Goal: Information Seeking & Learning: Learn about a topic

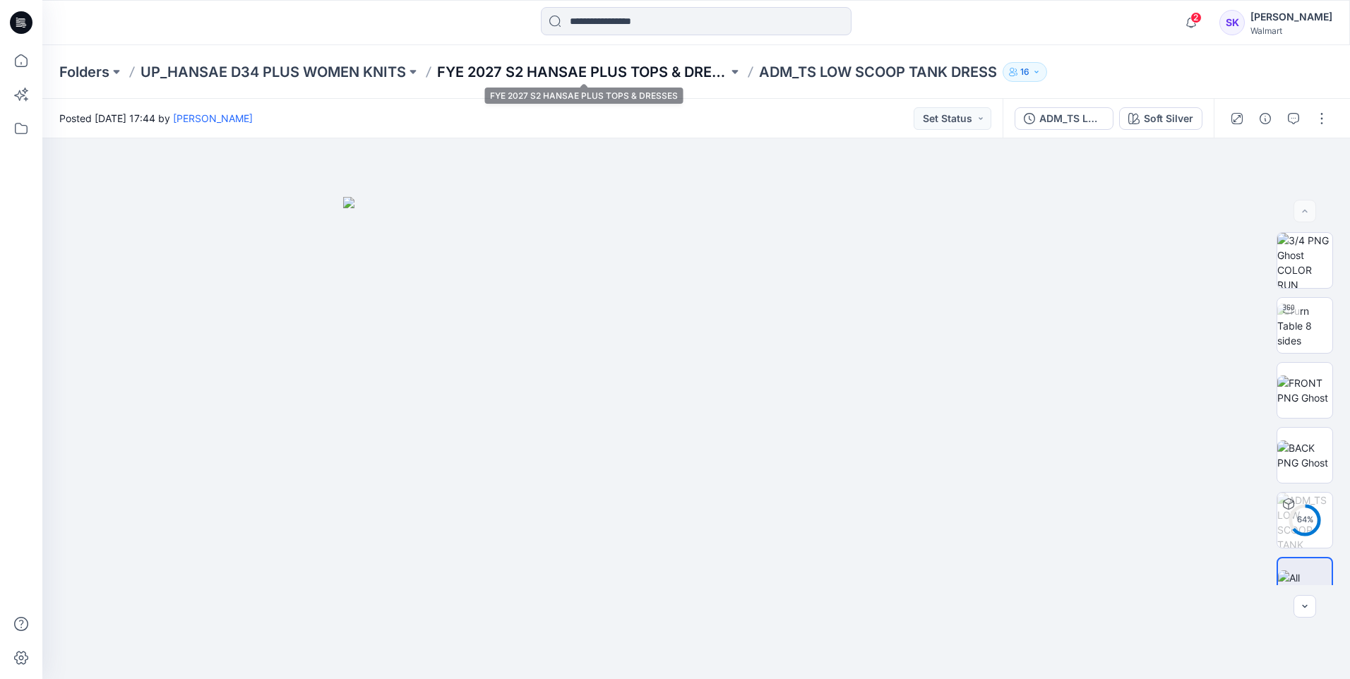
click at [487, 80] on p "FYE 2027 S2 HANSAE PLUS TOPS & DRESSES" at bounding box center [582, 72] width 291 height 20
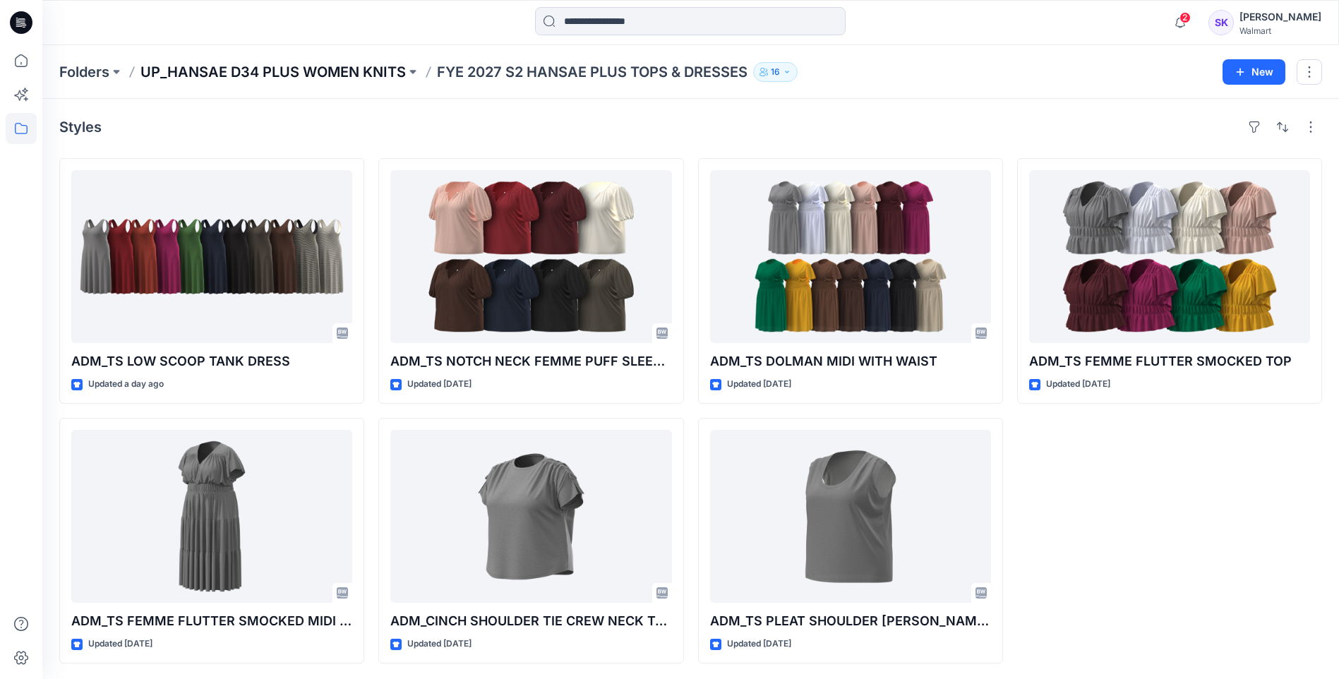
click at [307, 76] on p "UP_HANSAE D34 PLUS WOMEN KNITS" at bounding box center [273, 72] width 265 height 20
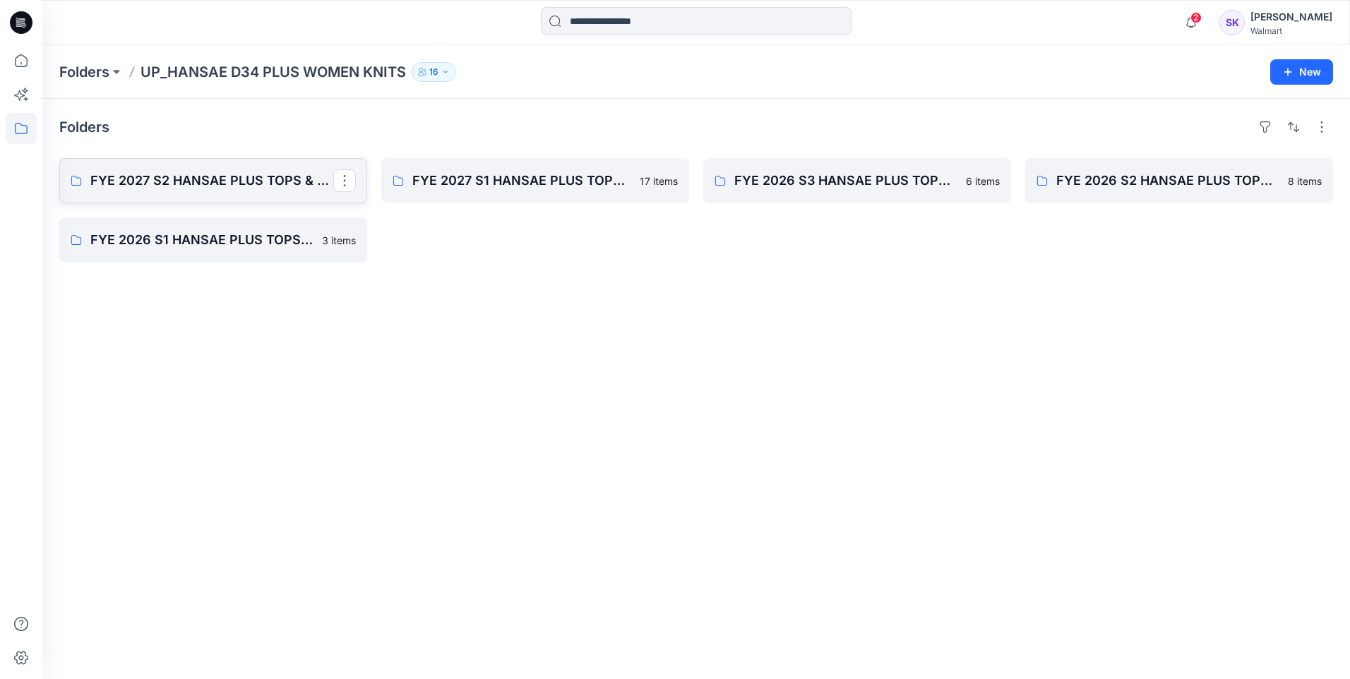
click at [258, 182] on p "FYE 2027 S2 HANSAE PLUS TOPS & DRESSES" at bounding box center [211, 181] width 243 height 20
click at [81, 69] on p "Folders" at bounding box center [84, 72] width 50 height 20
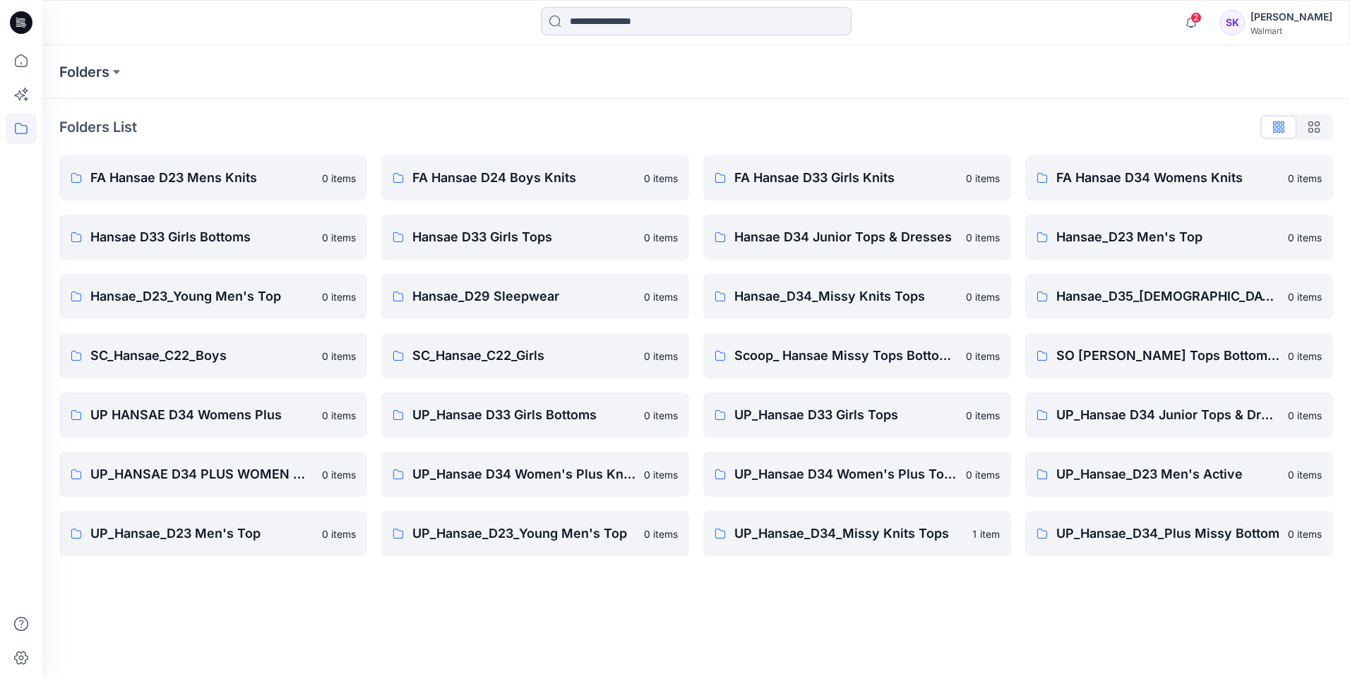
click at [686, 8] on input at bounding box center [696, 21] width 311 height 28
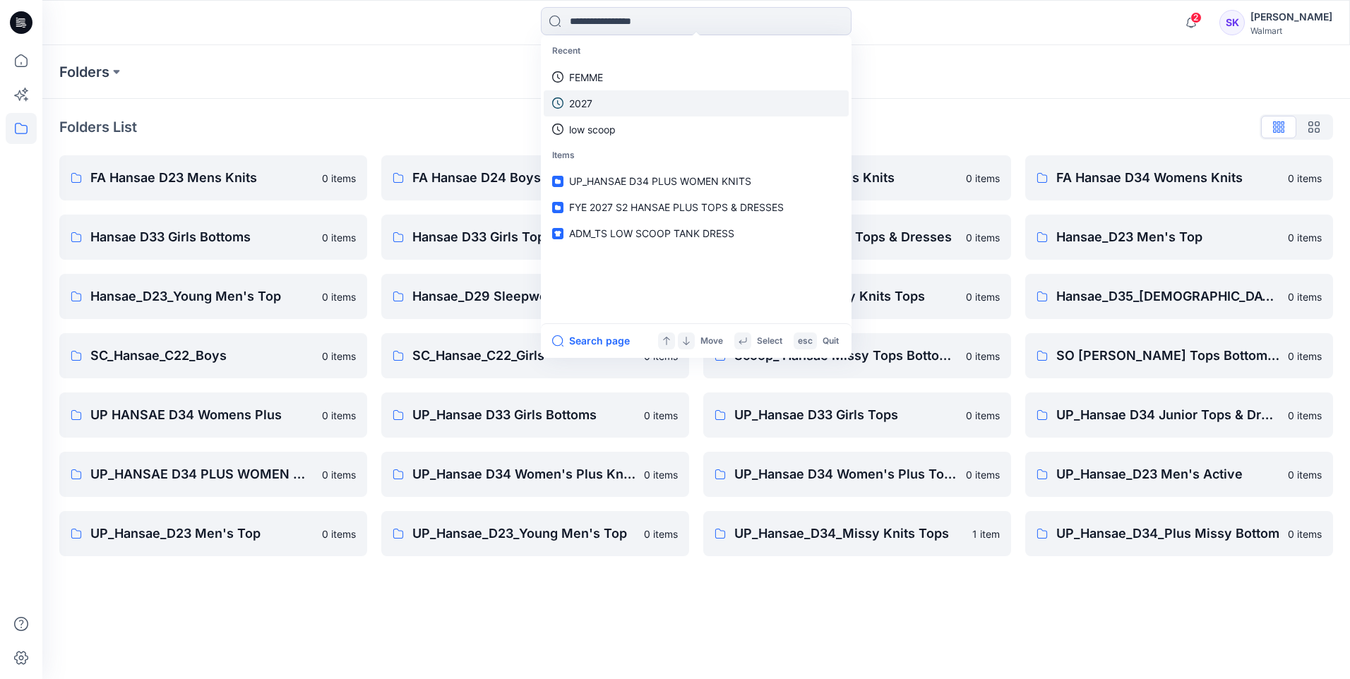
click at [645, 101] on link "2027" at bounding box center [696, 103] width 305 height 26
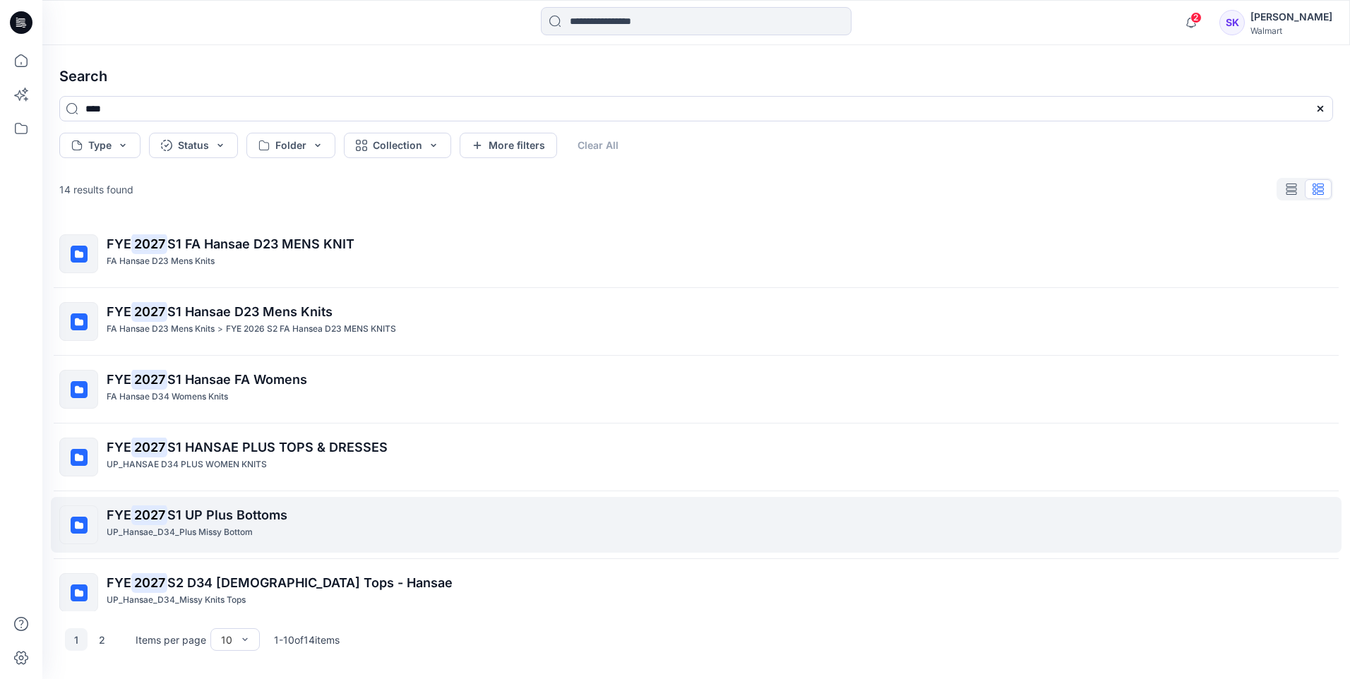
scroll to position [212, 0]
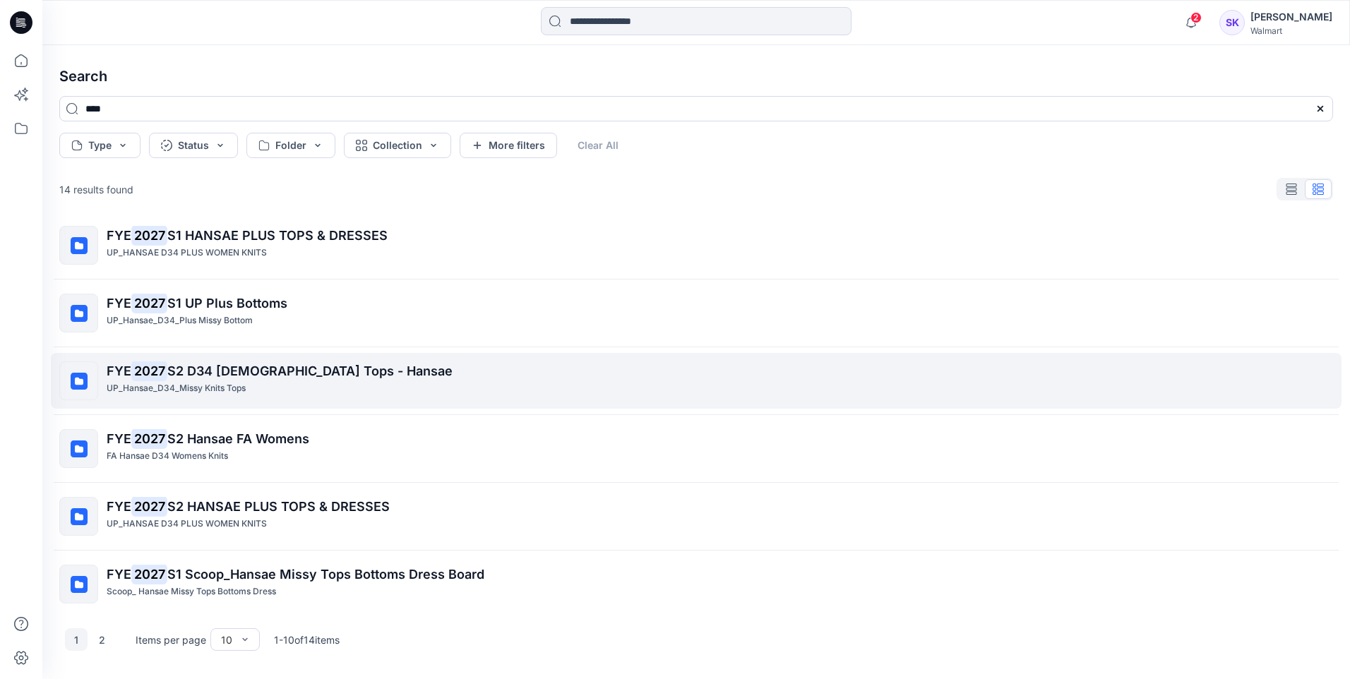
click at [314, 386] on div "UP_Hansae_D34_Missy Knits Tops" at bounding box center [720, 388] width 1226 height 15
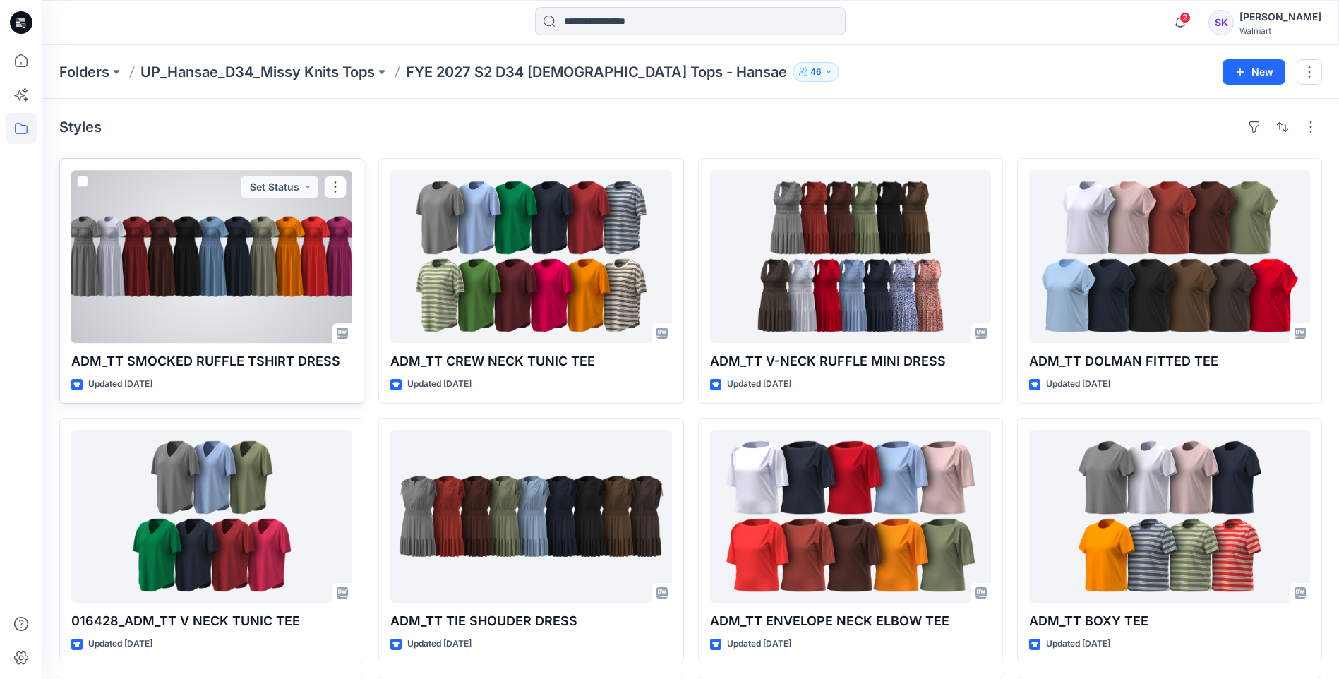
click at [246, 311] on div at bounding box center [211, 256] width 281 height 173
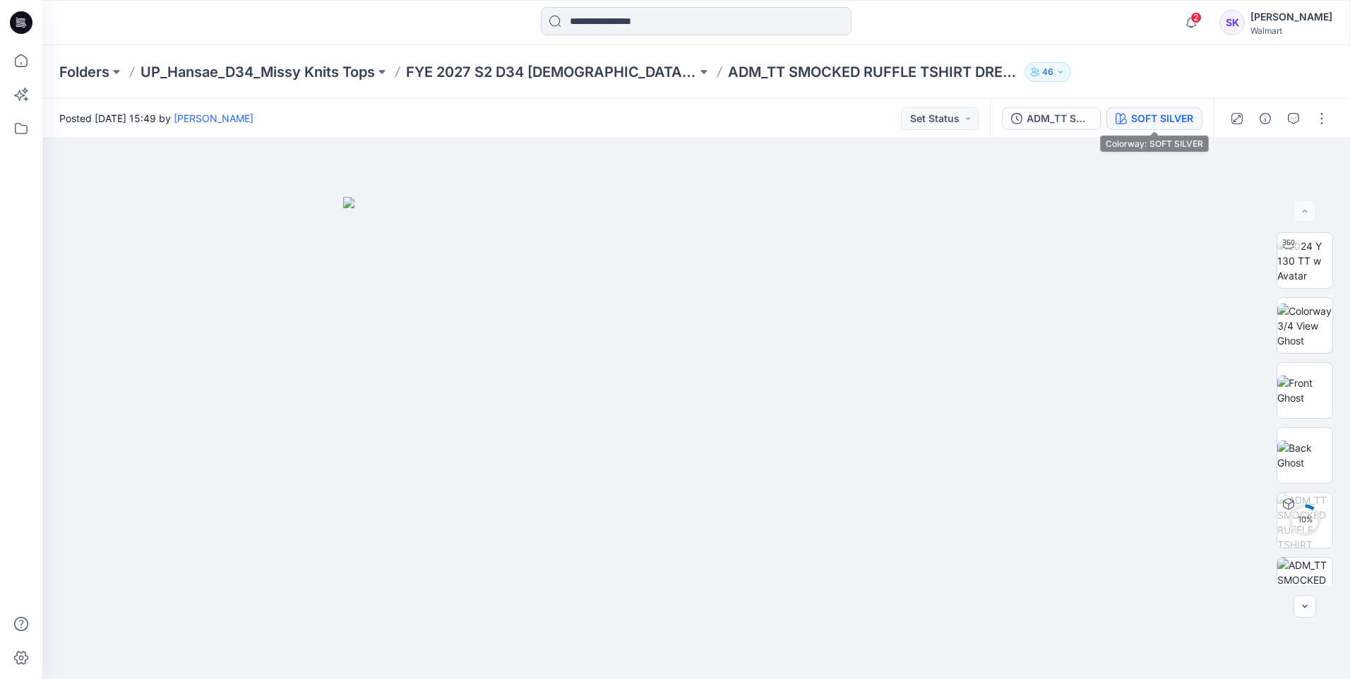
click at [1138, 111] on div "SOFT SILVER" at bounding box center [1162, 119] width 62 height 16
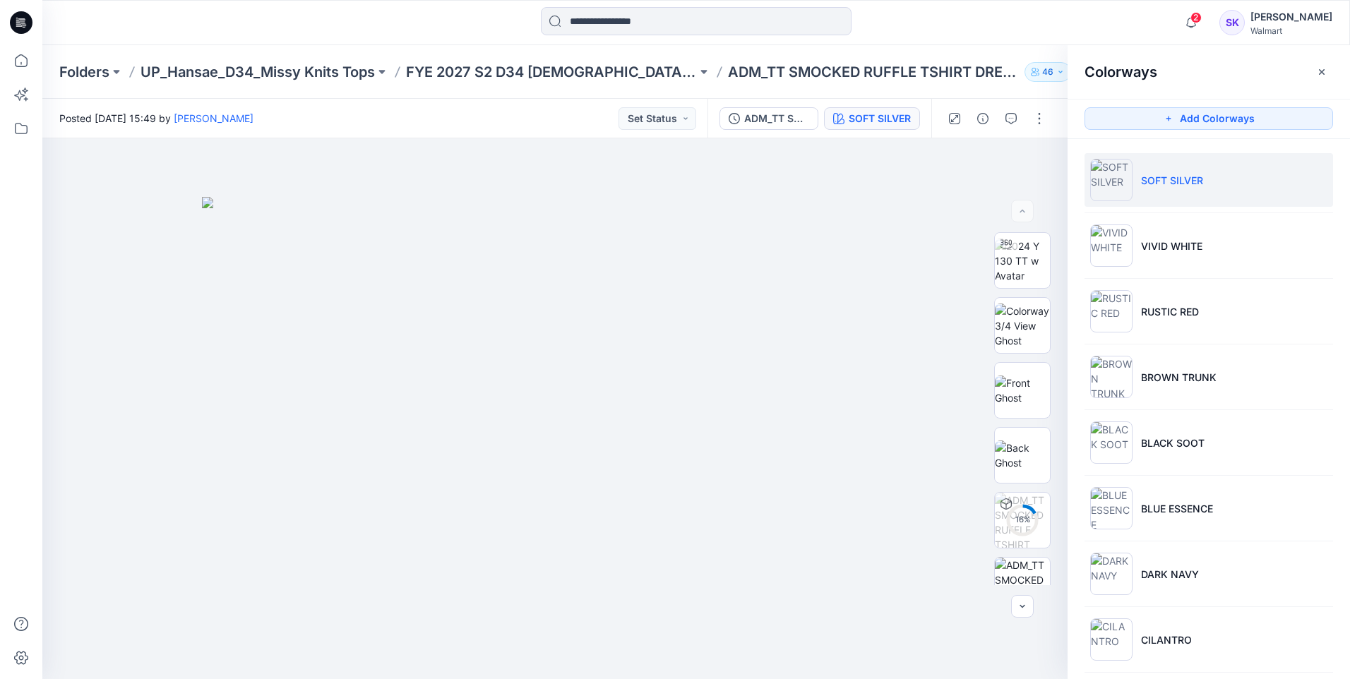
click at [1217, 208] on ul "SOFT SILVER VIVID WHITE RUSTIC RED BROWN TRUNK BLACK SOOT BLUE ESSENCE DARK NAV…" at bounding box center [1209, 508] width 282 height 739
click at [1193, 237] on li "VIVID WHITE" at bounding box center [1209, 246] width 249 height 54
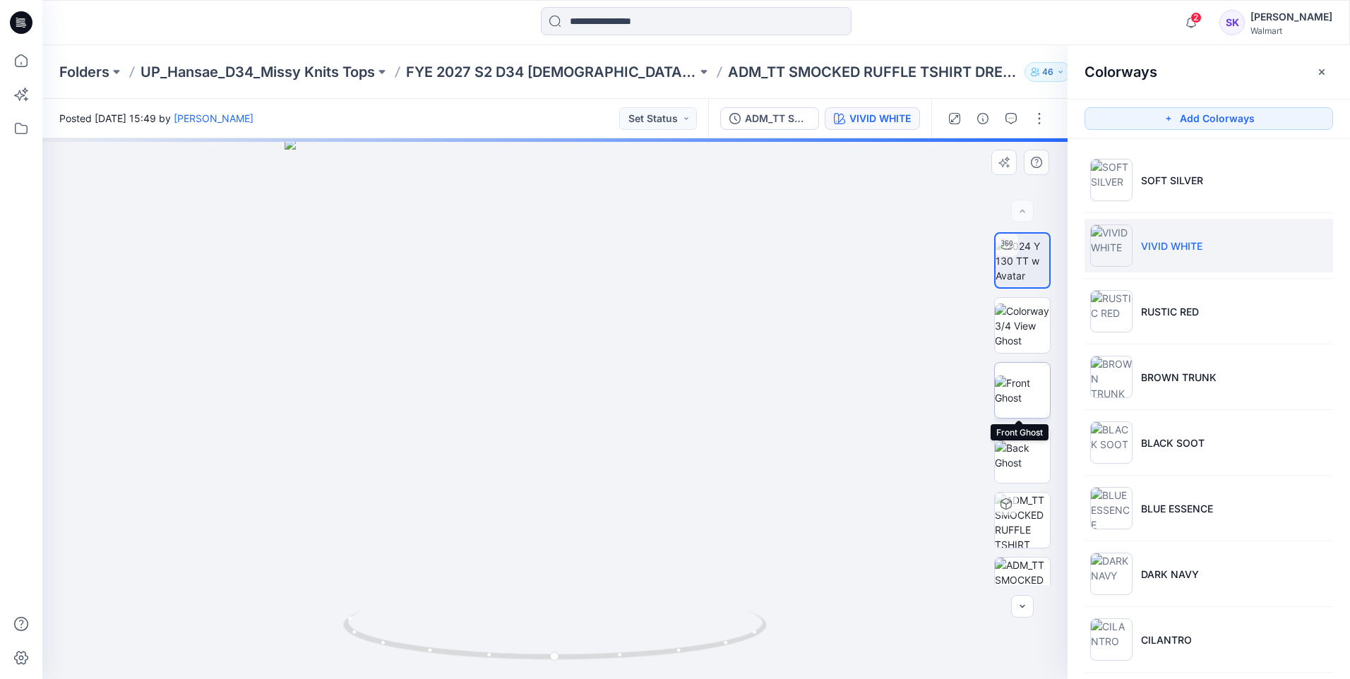
click at [1024, 381] on img at bounding box center [1022, 391] width 55 height 30
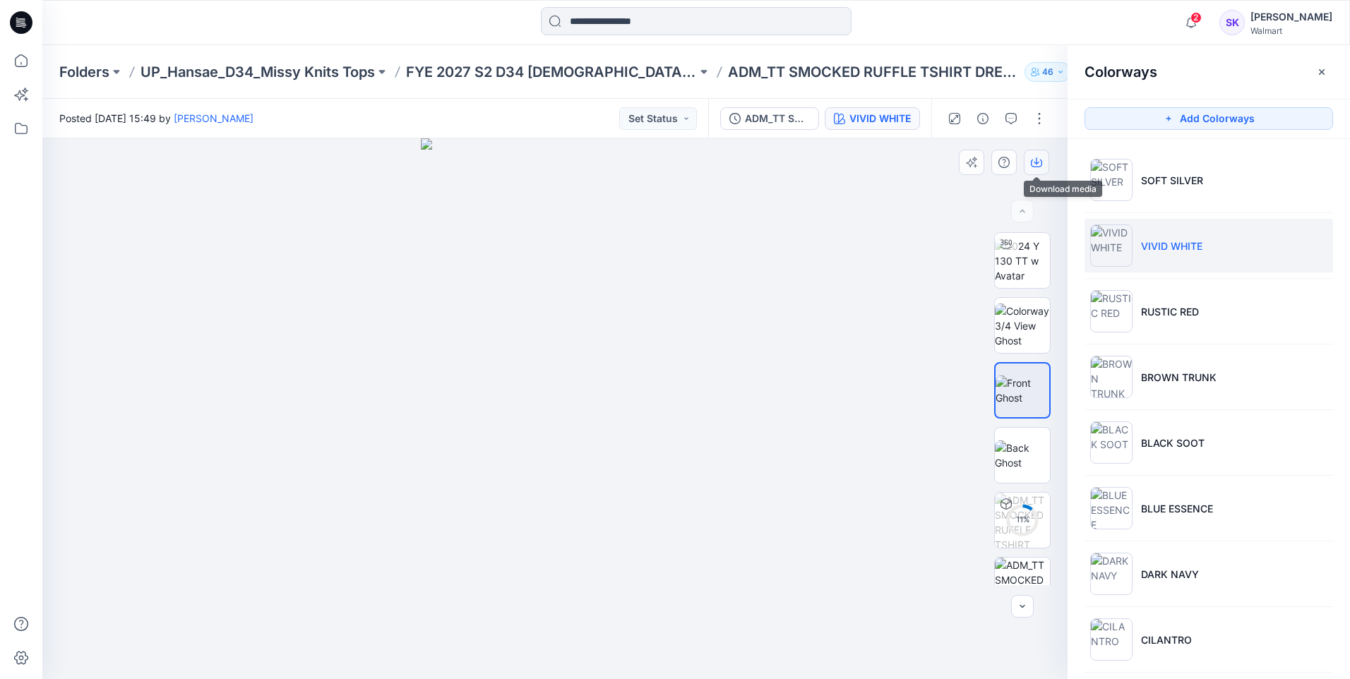
click at [1036, 162] on icon "button" at bounding box center [1036, 162] width 11 height 11
drag, startPoint x: 870, startPoint y: 205, endPoint x: 885, endPoint y: 207, distance: 15.7
click at [870, 205] on div at bounding box center [554, 408] width 1025 height 541
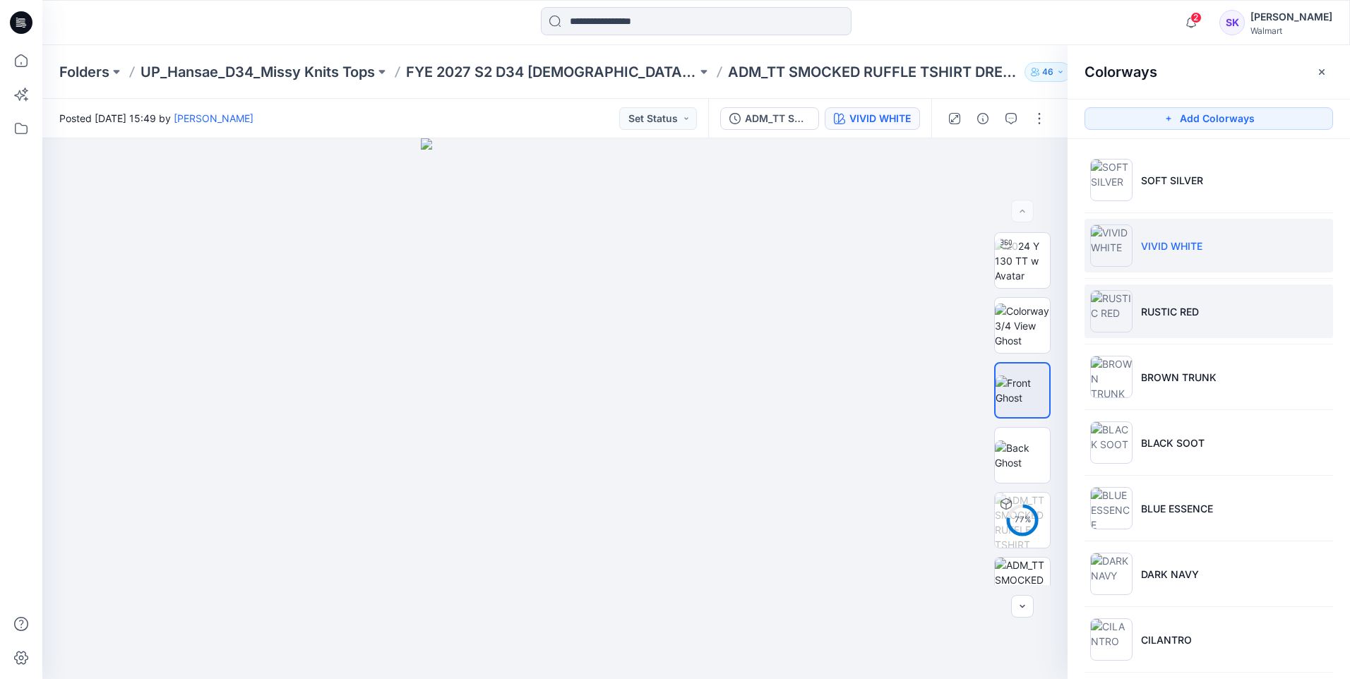
click at [1187, 311] on p "RUSTIC RED" at bounding box center [1170, 311] width 58 height 15
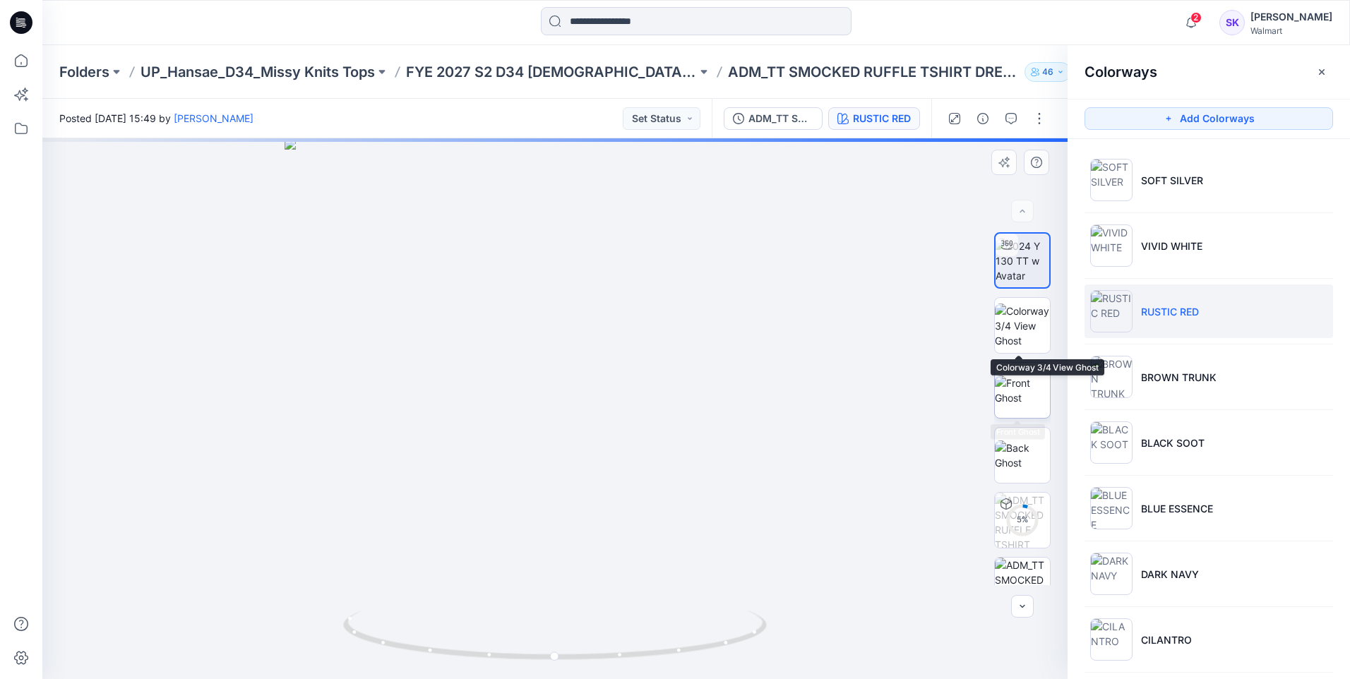
click at [1017, 378] on img at bounding box center [1022, 391] width 55 height 30
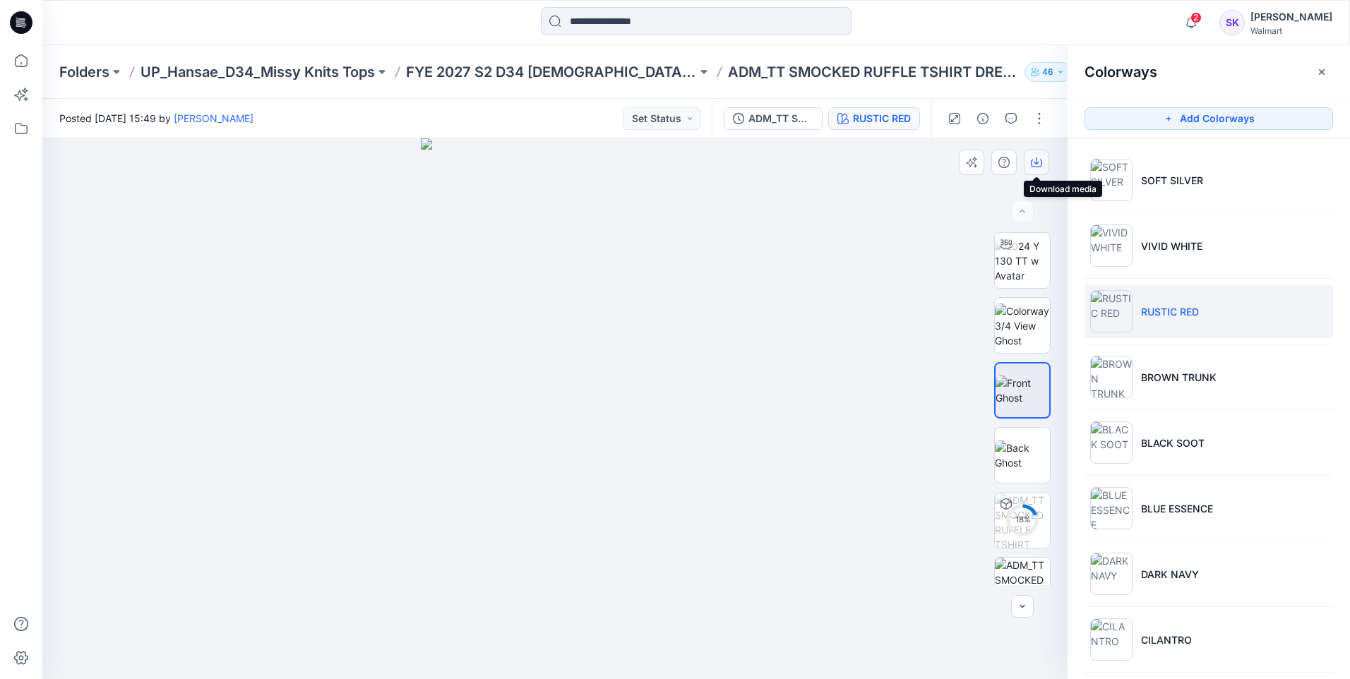
click at [1038, 160] on icon "button" at bounding box center [1036, 162] width 11 height 11
click at [924, 270] on div at bounding box center [554, 408] width 1025 height 541
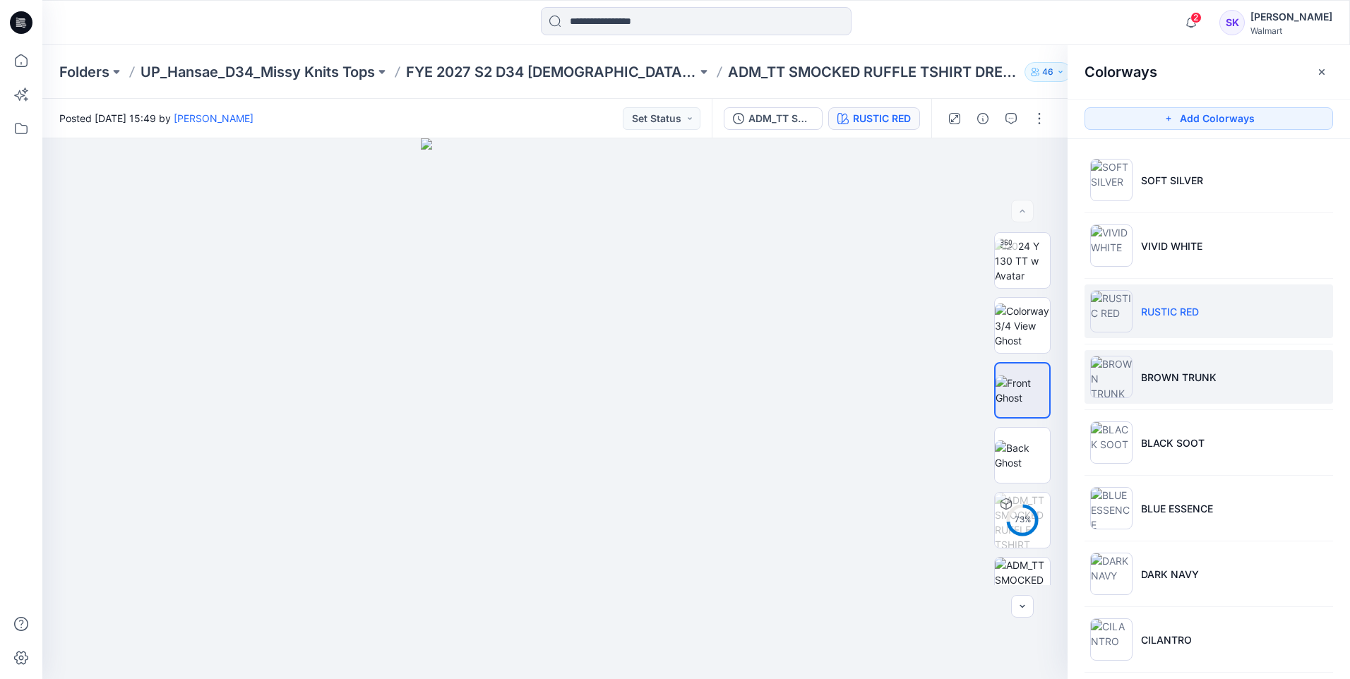
click at [1194, 364] on li "BROWN TRUNK" at bounding box center [1209, 377] width 249 height 54
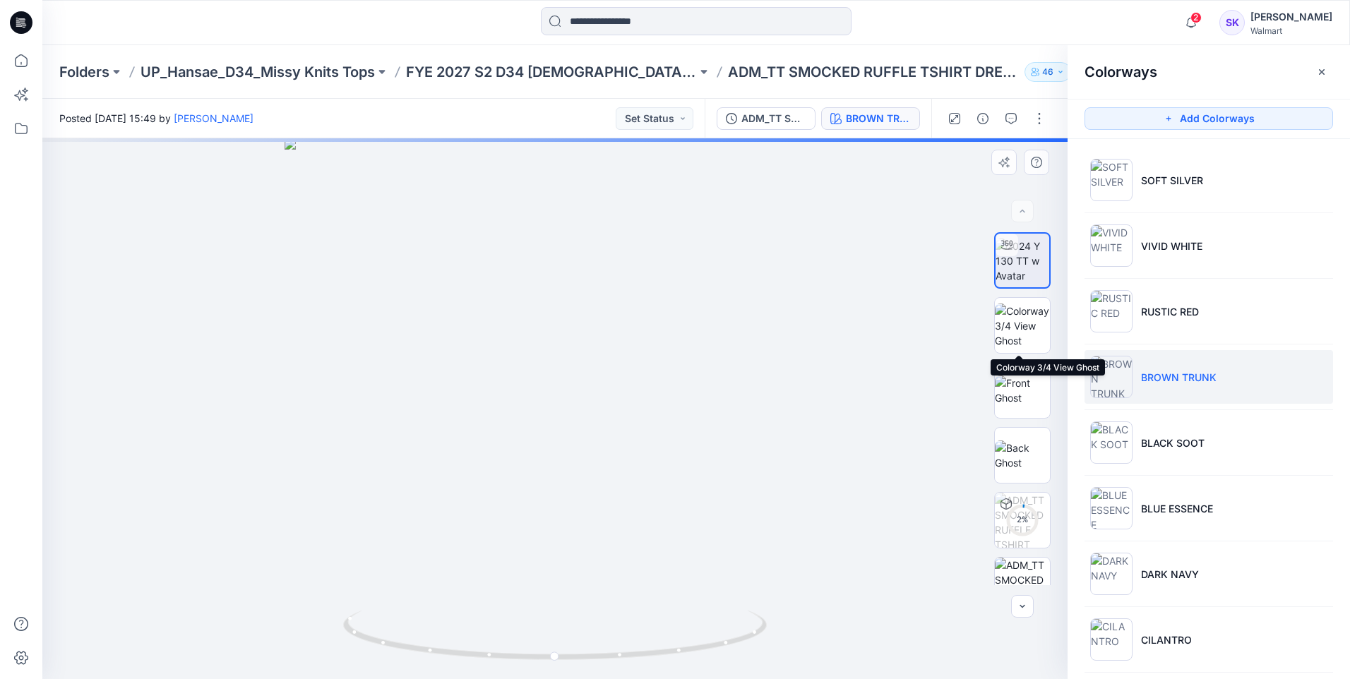
click at [1021, 357] on div "2 %" at bounding box center [1022, 408] width 56 height 353
click at [1022, 381] on img at bounding box center [1022, 391] width 55 height 30
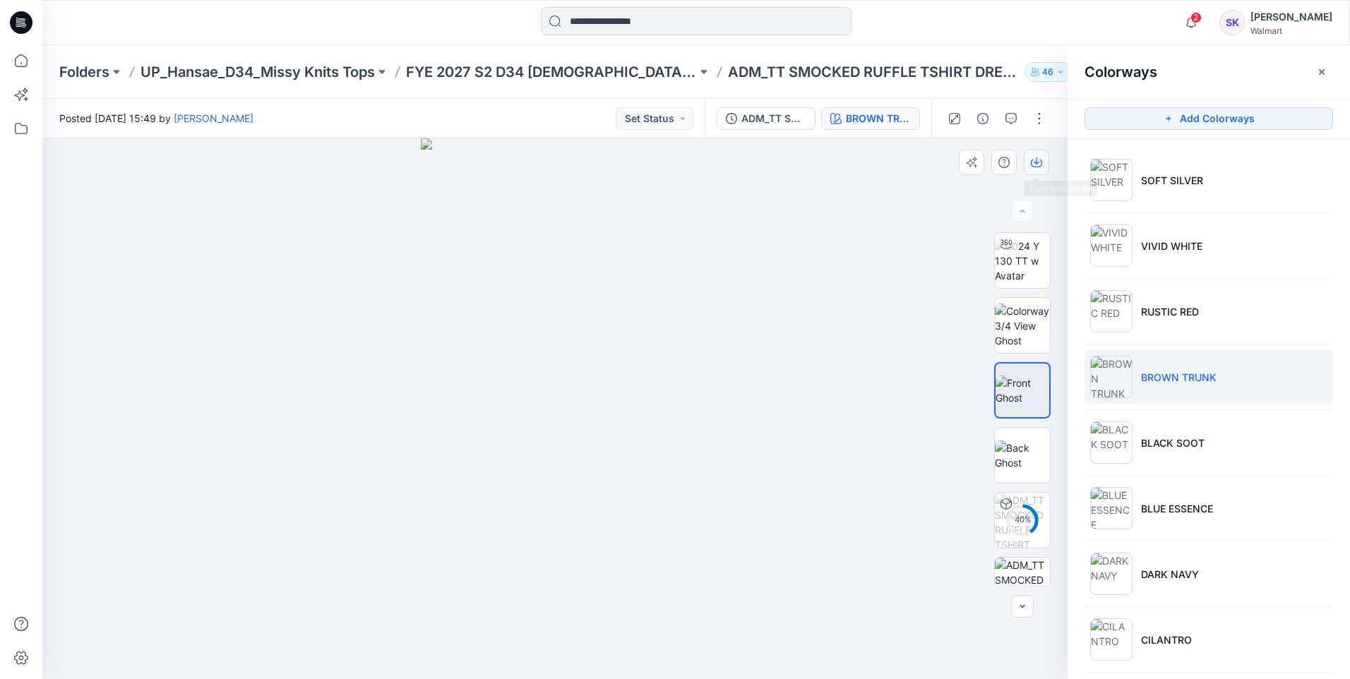
click at [1031, 162] on icon "button" at bounding box center [1036, 162] width 11 height 11
click at [854, 304] on div at bounding box center [554, 408] width 1025 height 541
click at [1171, 434] on li "BLACK SOOT" at bounding box center [1209, 443] width 249 height 54
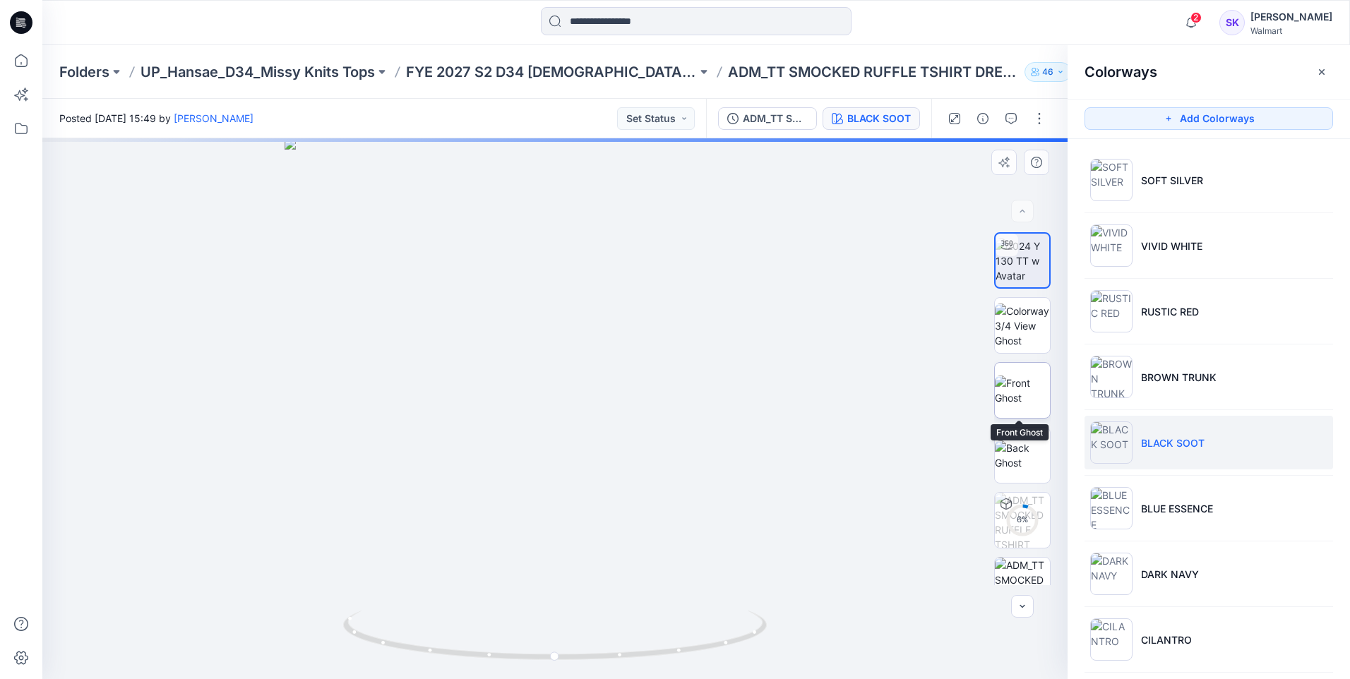
click at [1017, 381] on img at bounding box center [1022, 391] width 55 height 30
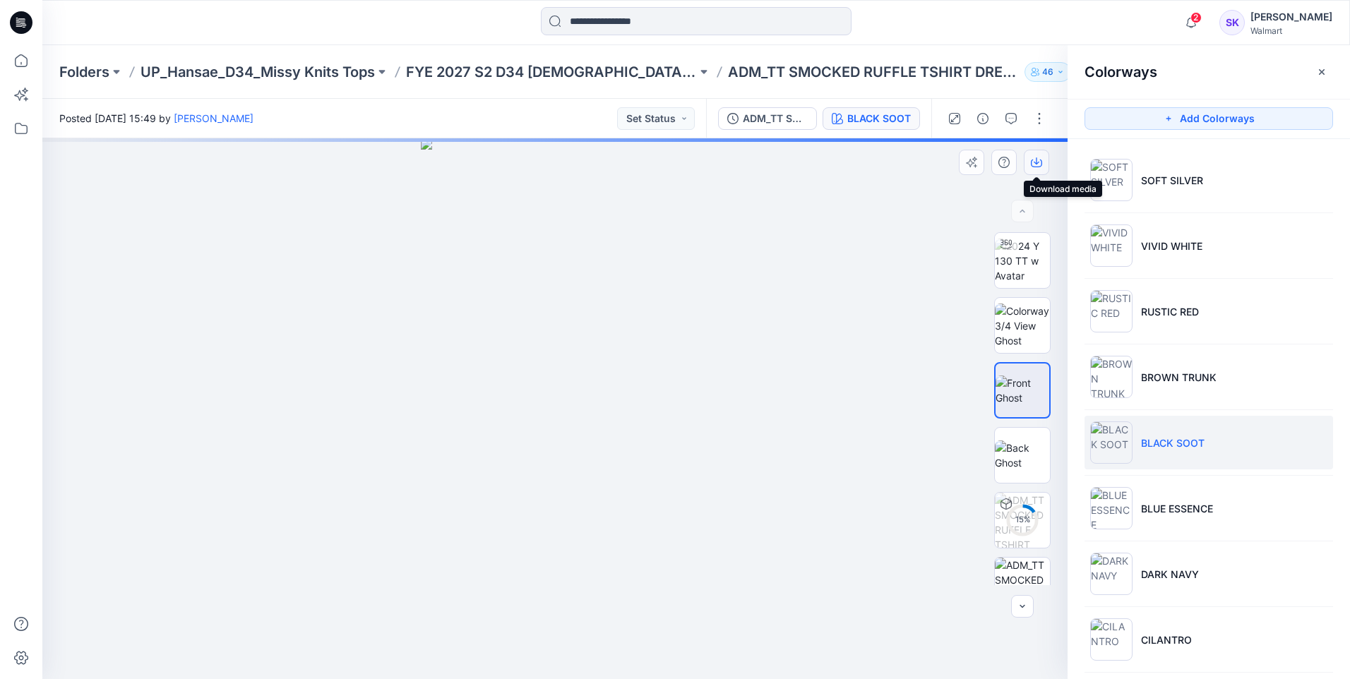
drag, startPoint x: 1041, startPoint y: 159, endPoint x: 1040, endPoint y: 150, distance: 8.6
click at [1041, 158] on icon "button" at bounding box center [1036, 162] width 11 height 11
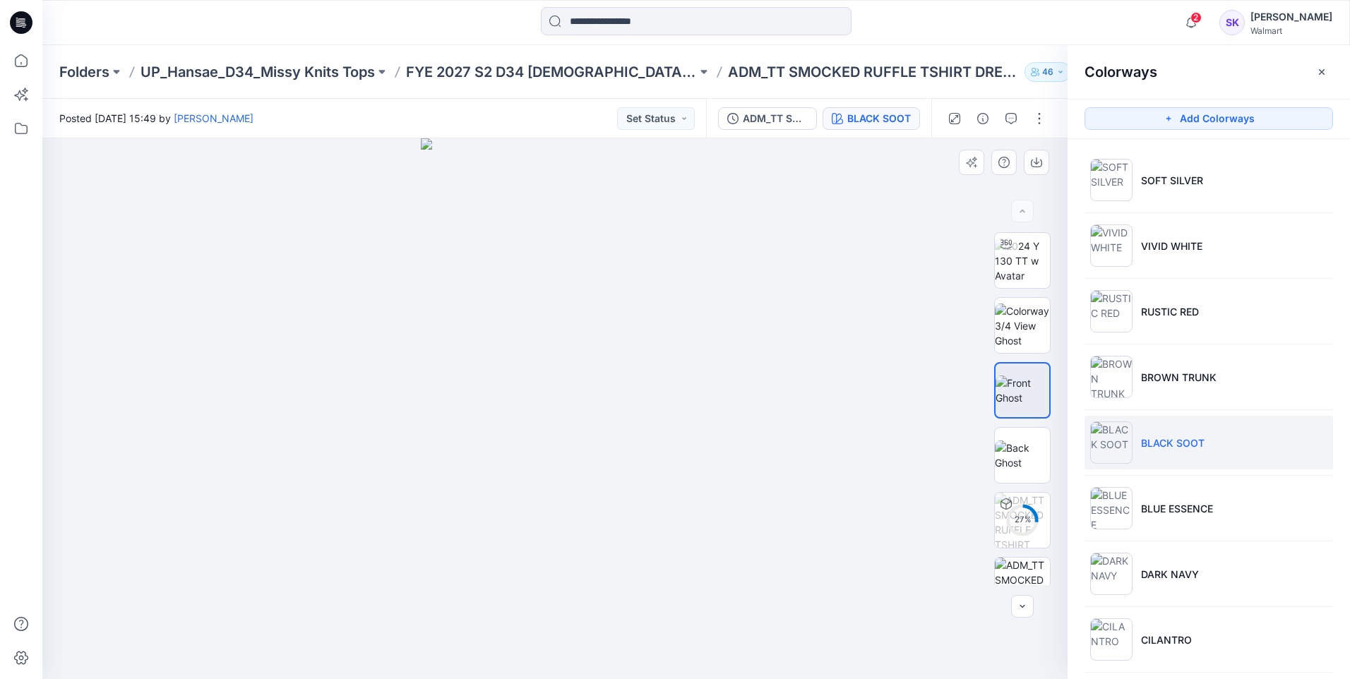
click at [877, 410] on div at bounding box center [554, 408] width 1025 height 541
click at [1166, 490] on li "BLUE ESSENCE" at bounding box center [1209, 509] width 249 height 54
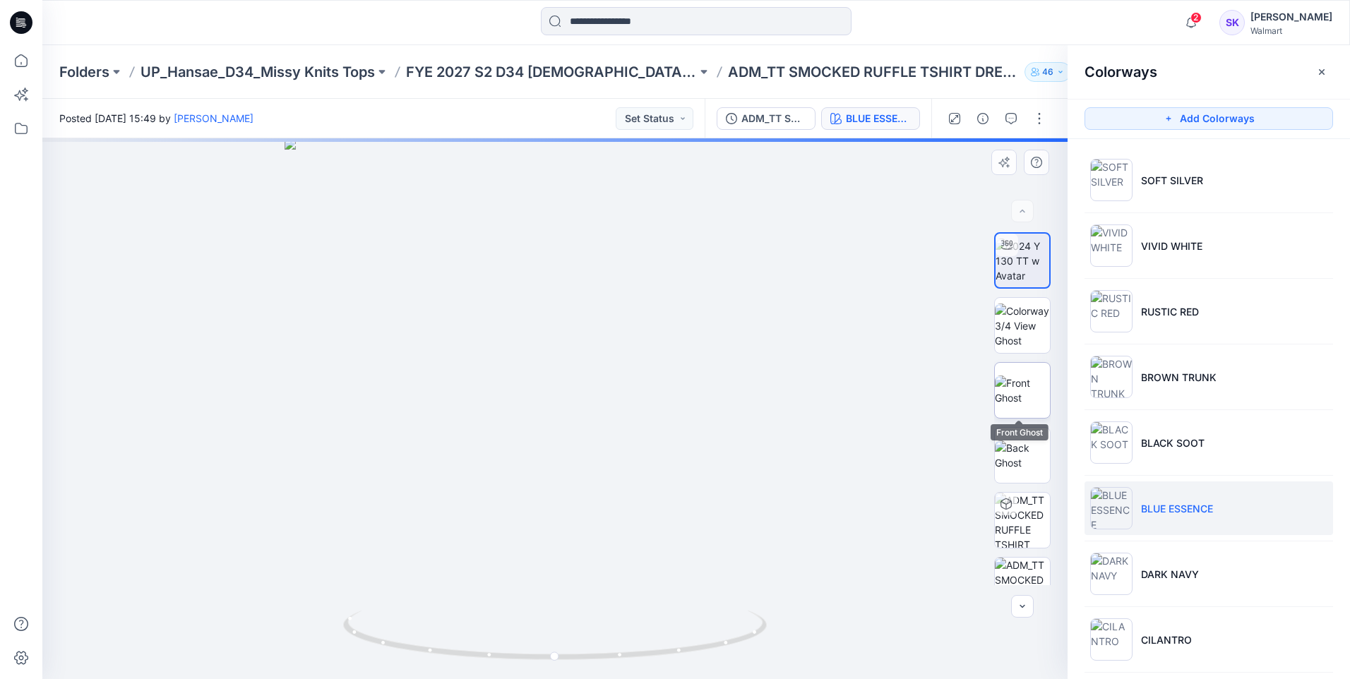
click at [1015, 402] on img at bounding box center [1022, 391] width 55 height 30
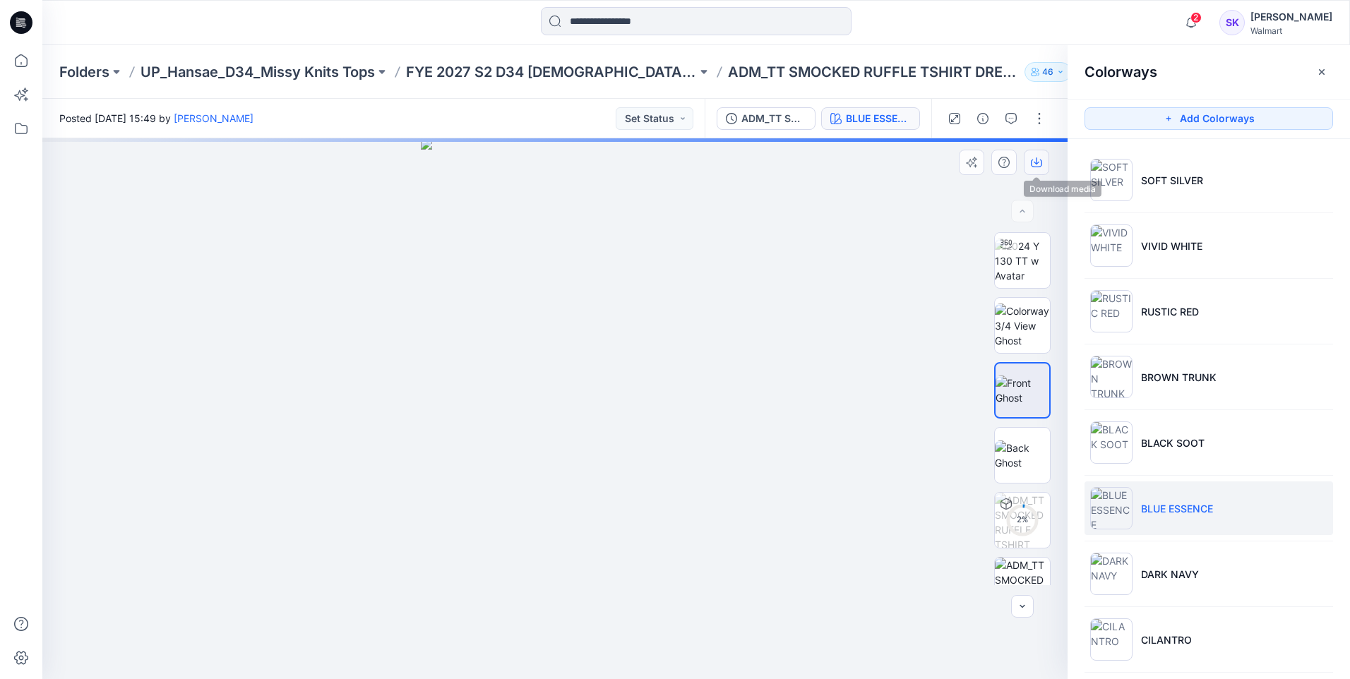
click at [1032, 162] on icon "button" at bounding box center [1036, 164] width 11 height 8
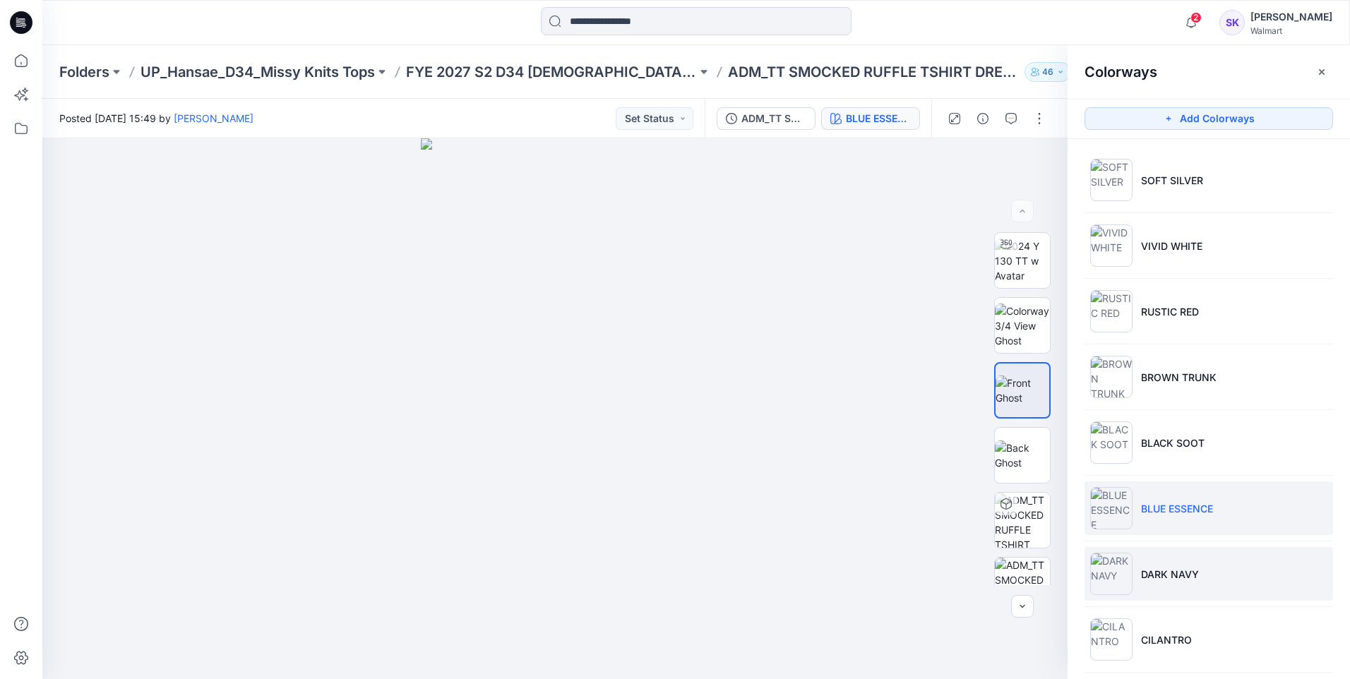
click at [1164, 557] on li "DARK NAVY" at bounding box center [1209, 574] width 249 height 54
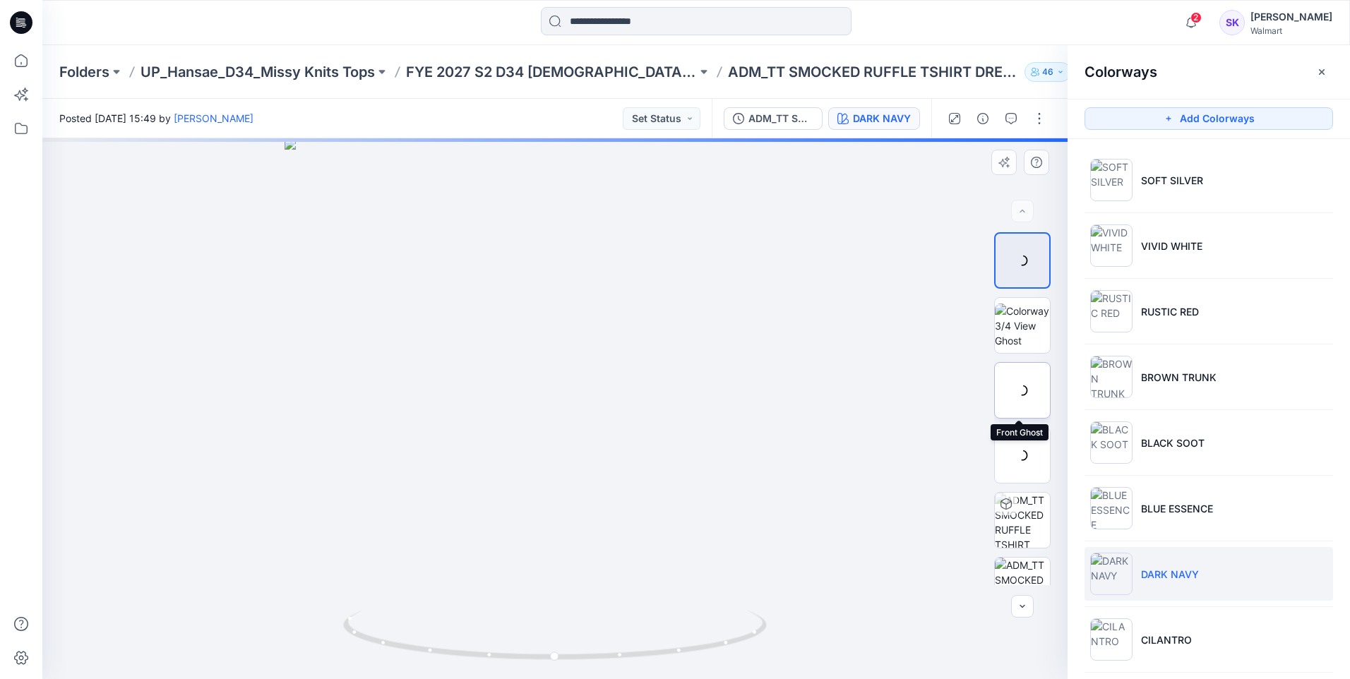
click at [1022, 379] on div at bounding box center [1022, 390] width 56 height 56
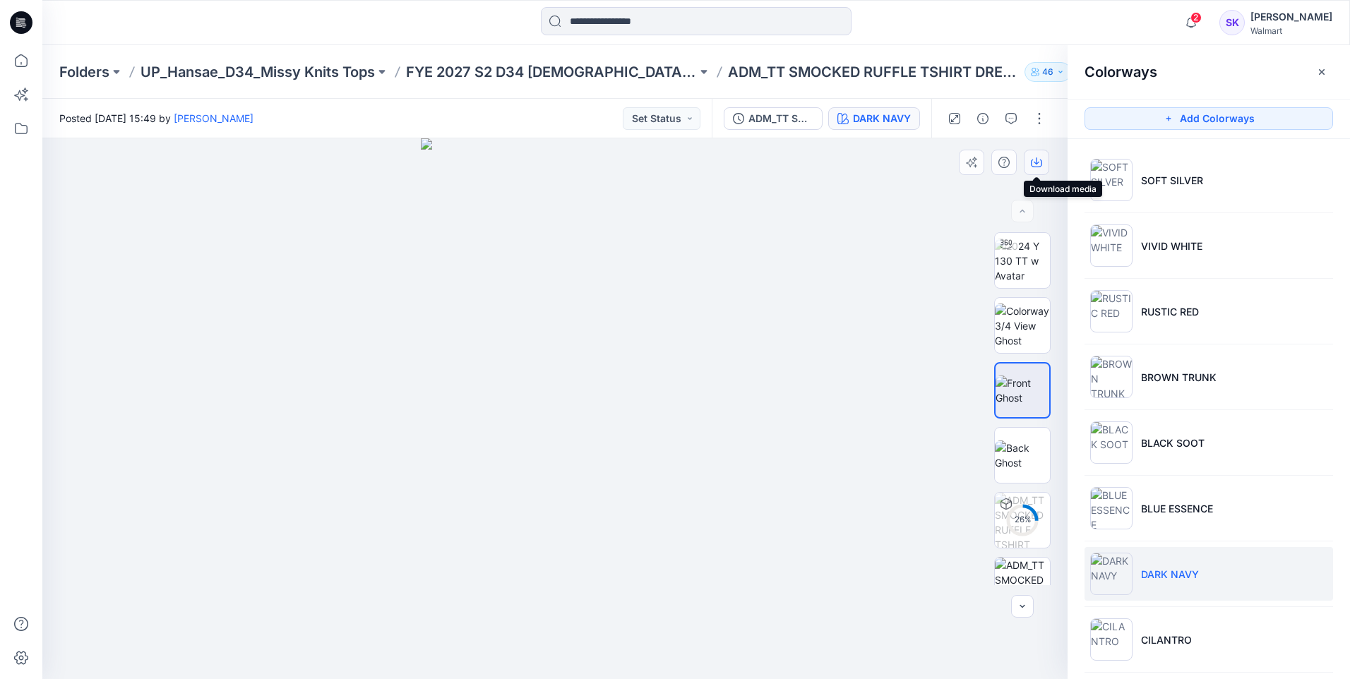
click at [1031, 160] on icon "button" at bounding box center [1036, 162] width 11 height 11
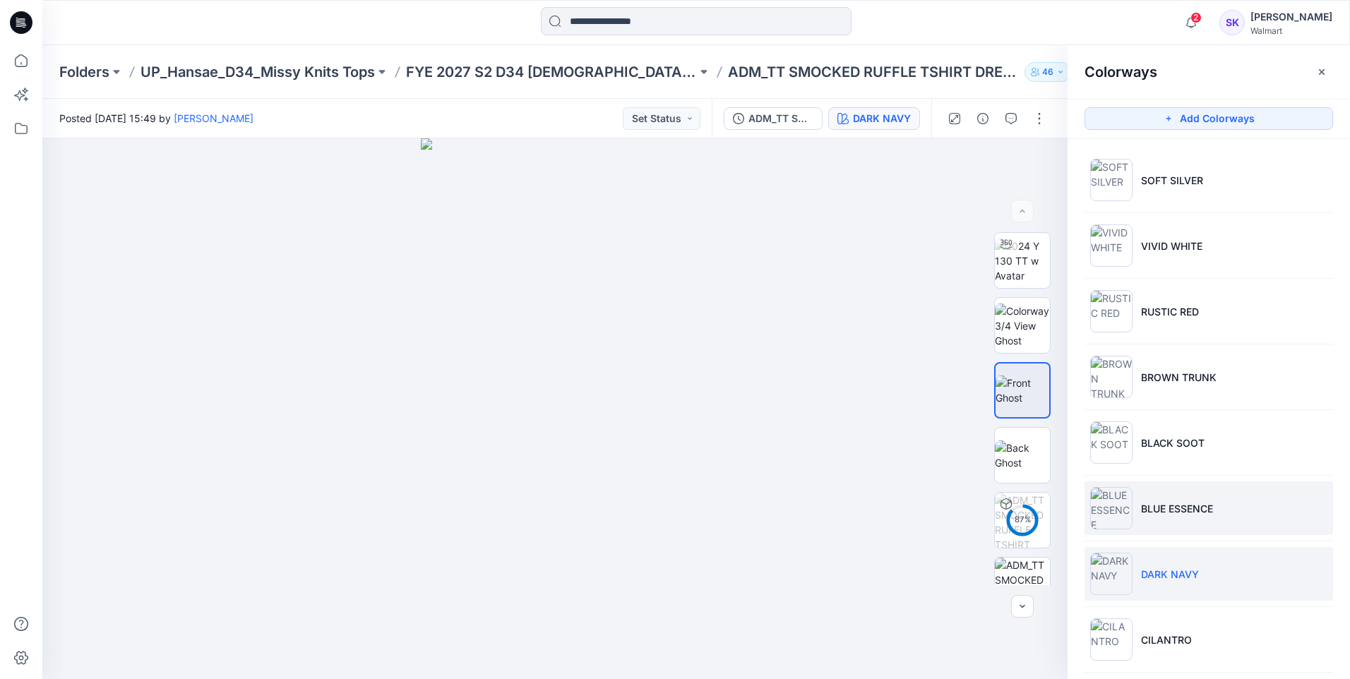
scroll to position [210, 0]
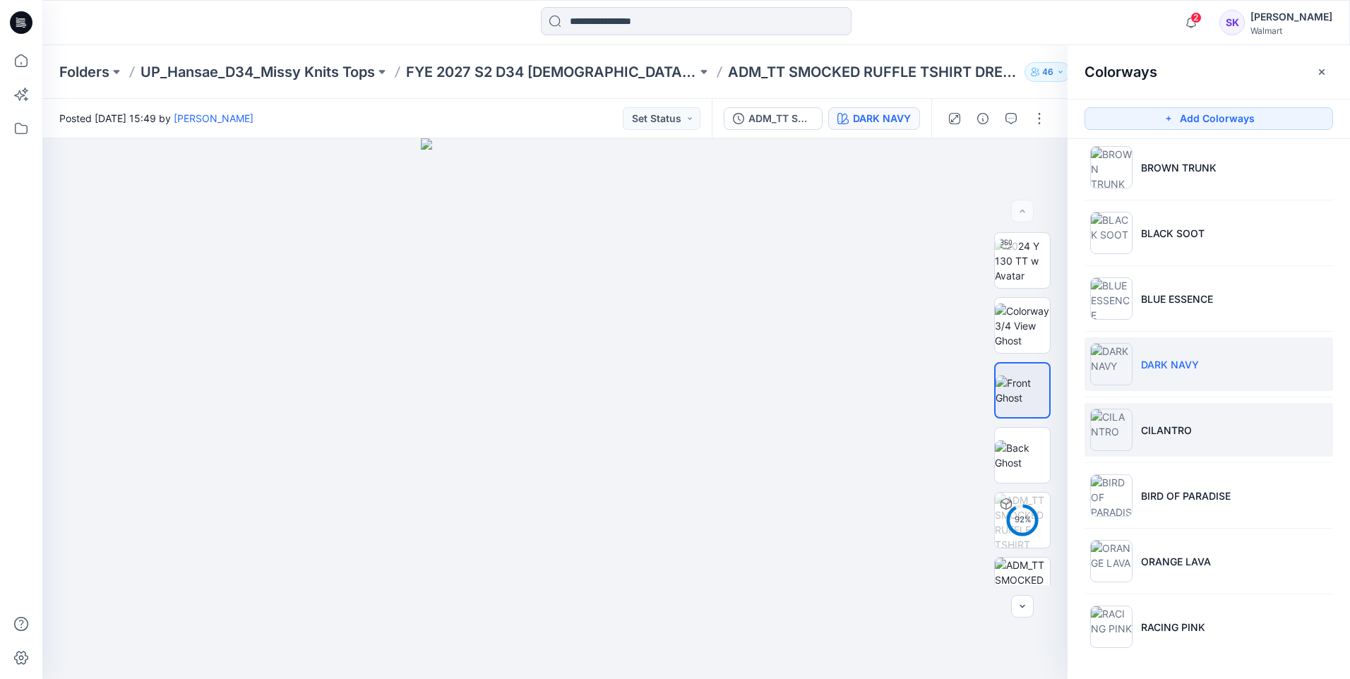
click at [1195, 442] on li "CILANTRO" at bounding box center [1209, 430] width 249 height 54
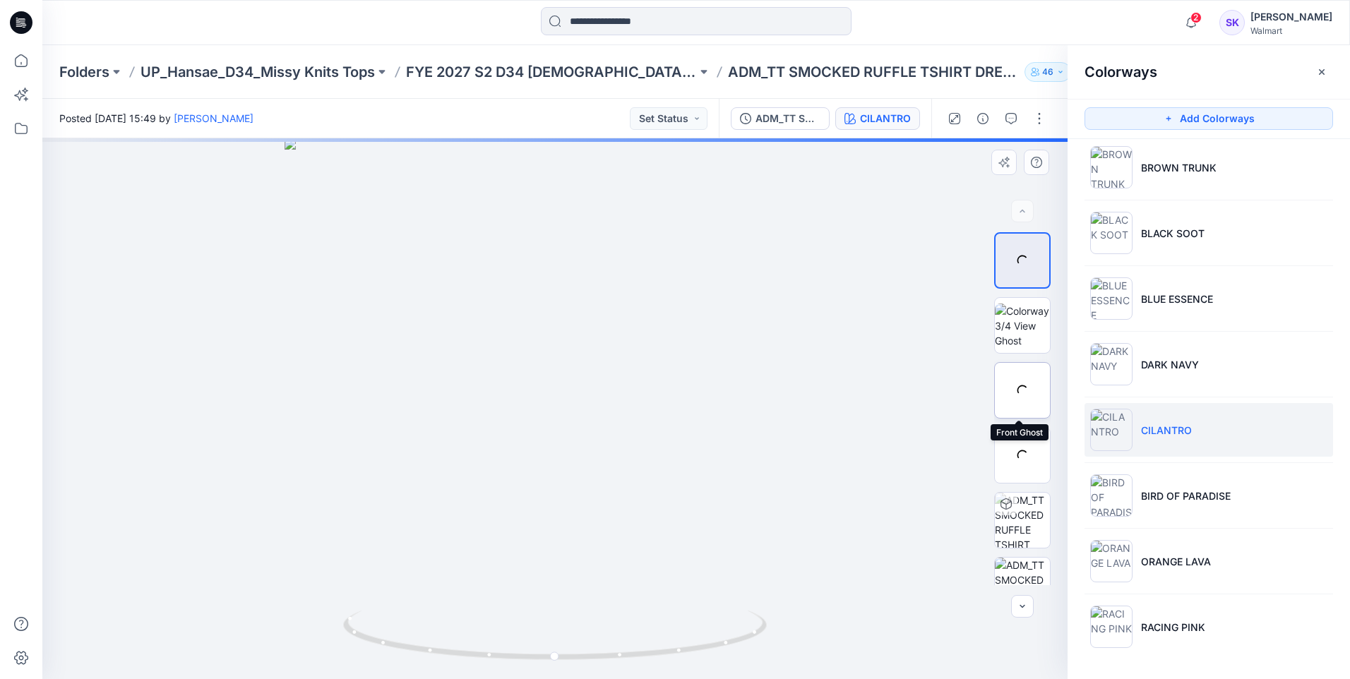
click at [1011, 388] on div at bounding box center [1022, 390] width 56 height 56
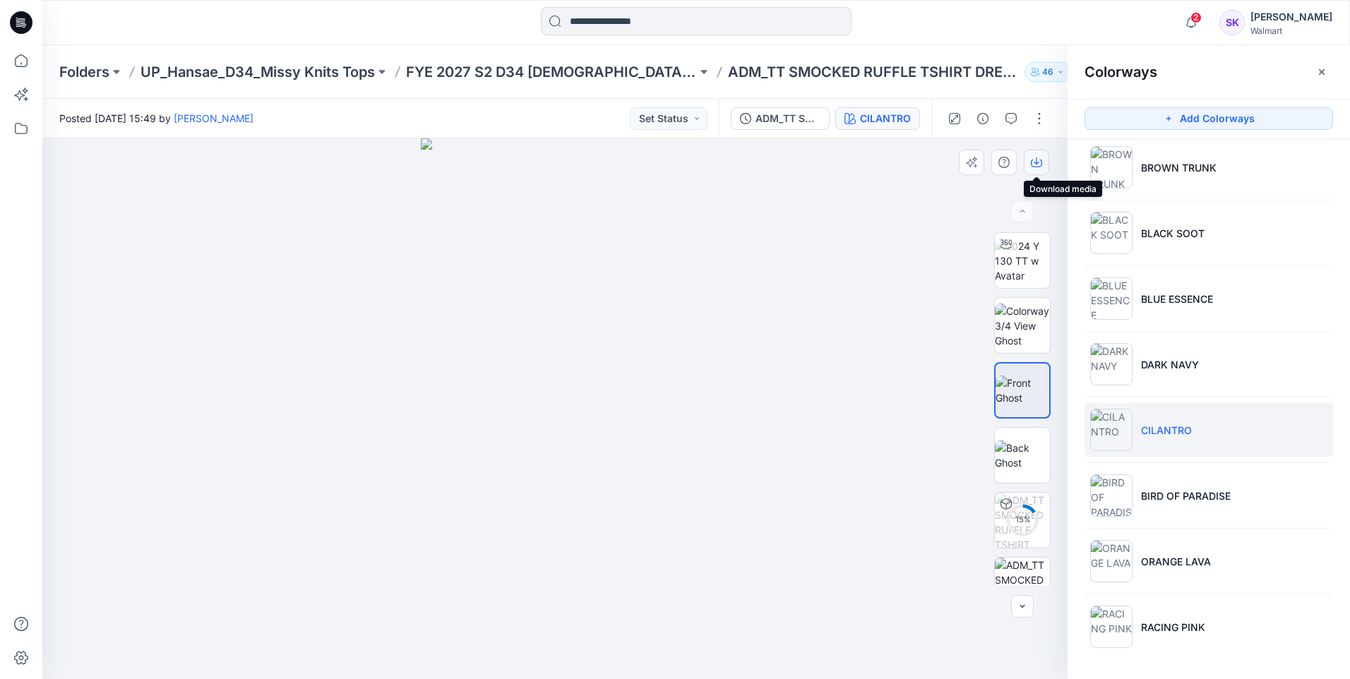
click at [1032, 156] on button "button" at bounding box center [1036, 162] width 25 height 25
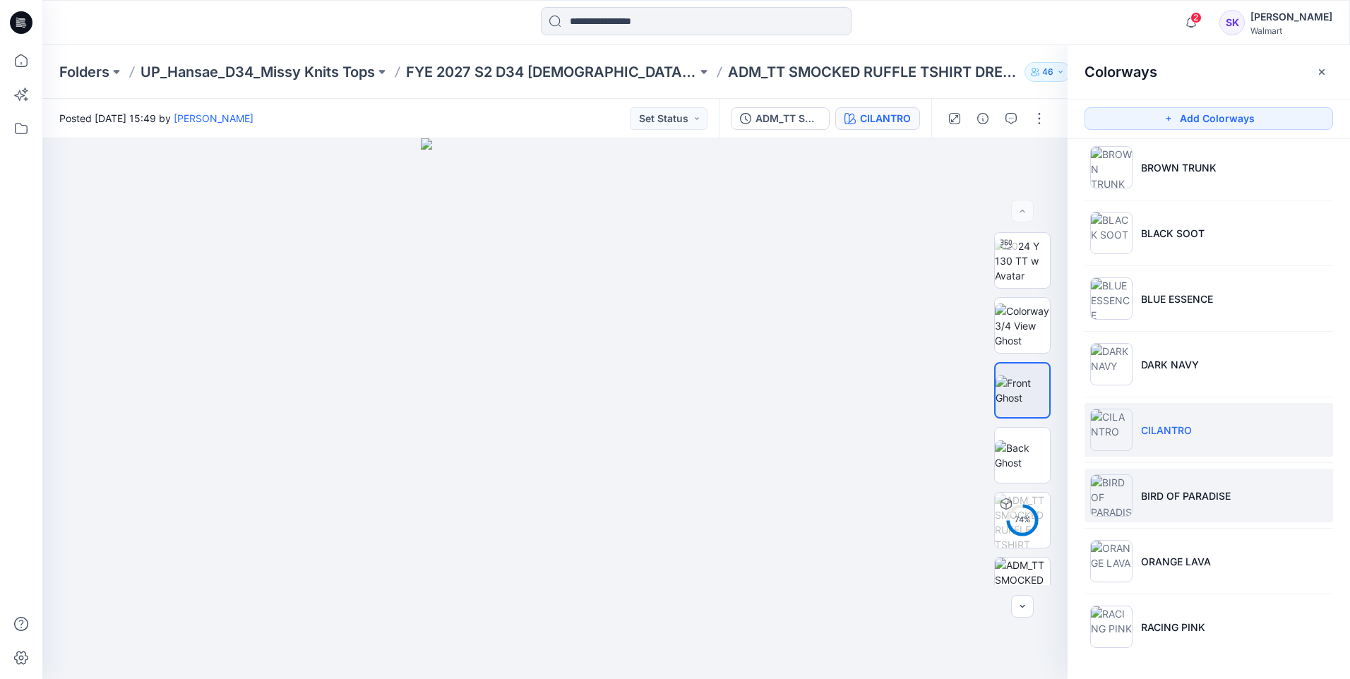
click at [1173, 482] on li "BIRD OF PARADISE" at bounding box center [1209, 496] width 249 height 54
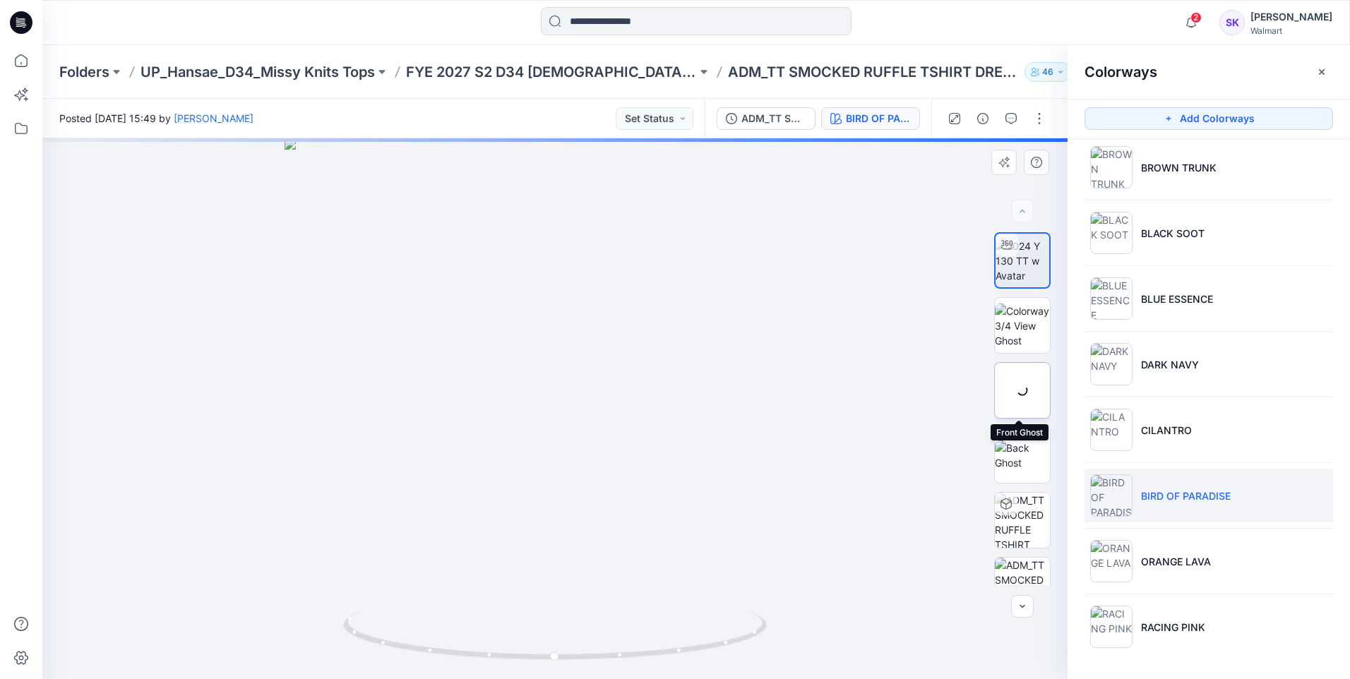
click at [1015, 388] on div at bounding box center [1022, 390] width 56 height 56
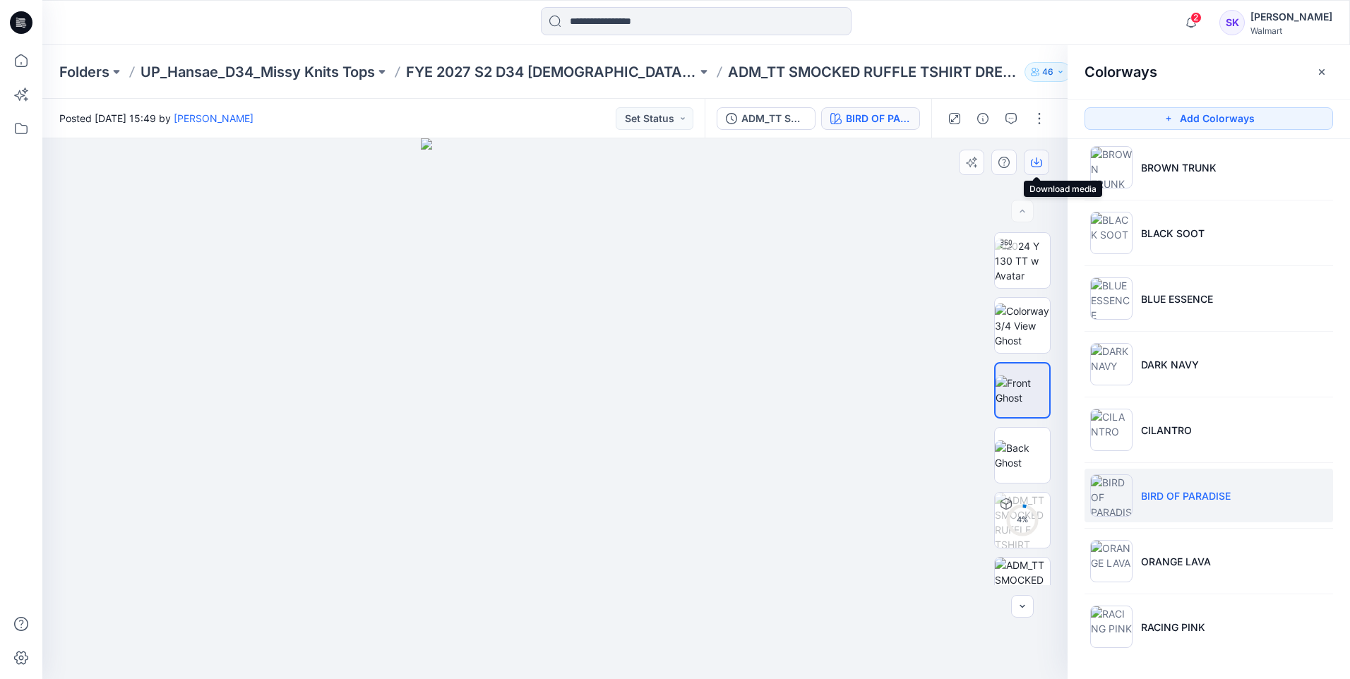
click at [1033, 160] on icon "button" at bounding box center [1036, 162] width 11 height 11
click at [929, 381] on div at bounding box center [554, 408] width 1025 height 541
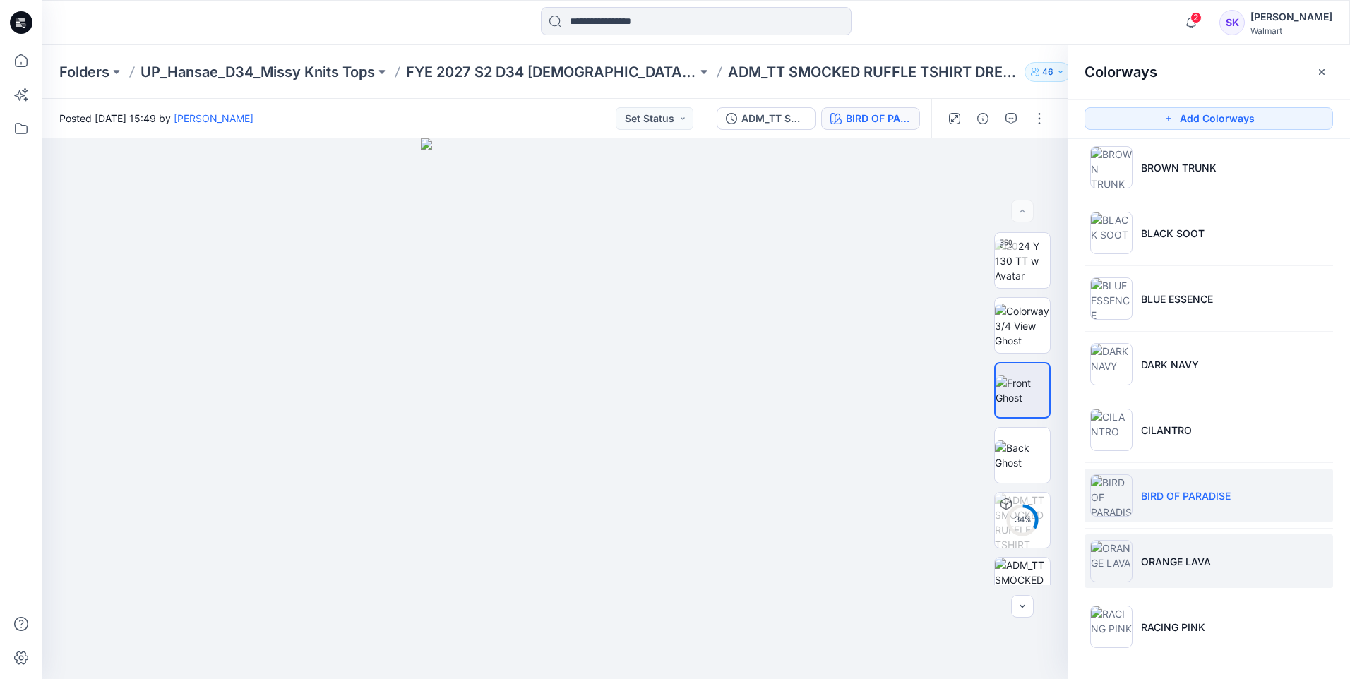
click at [1217, 553] on li "ORANGE LAVA" at bounding box center [1209, 561] width 249 height 54
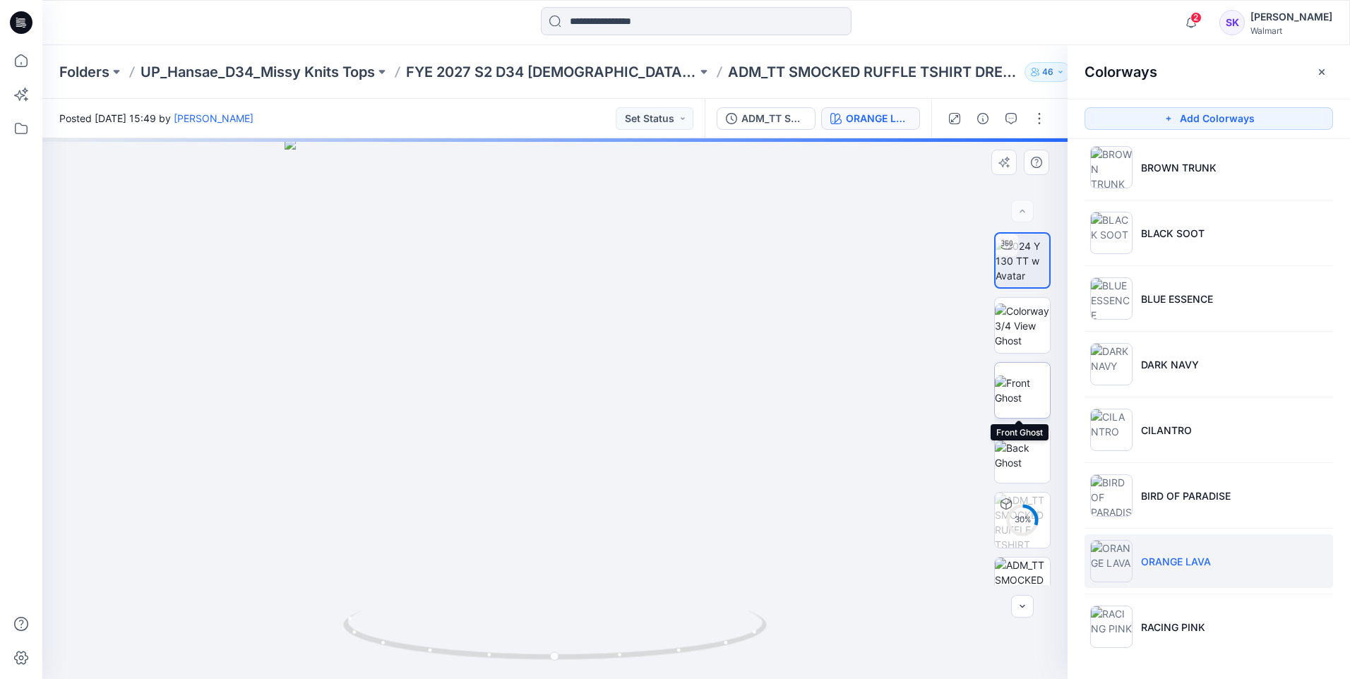
click at [1013, 388] on img at bounding box center [1022, 391] width 55 height 30
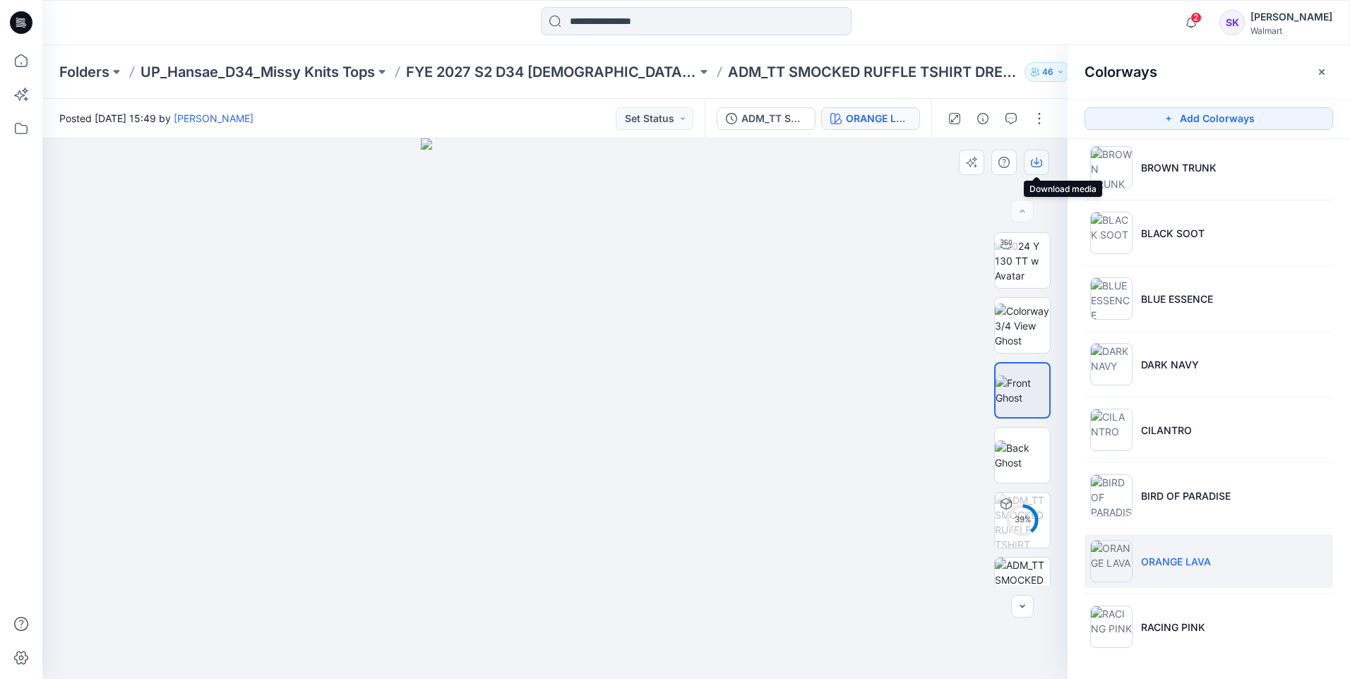
click at [1034, 157] on icon "button" at bounding box center [1036, 162] width 11 height 11
click at [819, 349] on div at bounding box center [554, 408] width 1025 height 541
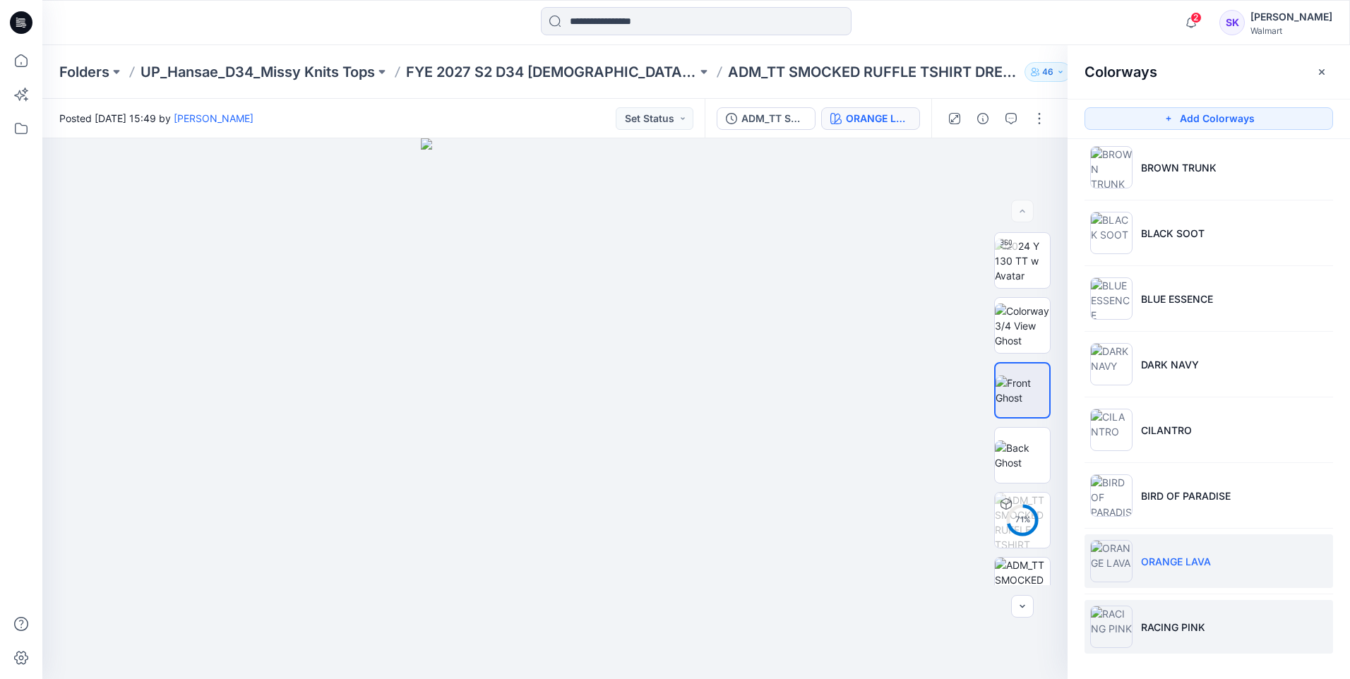
click at [1170, 616] on li "RACING PINK" at bounding box center [1209, 627] width 249 height 54
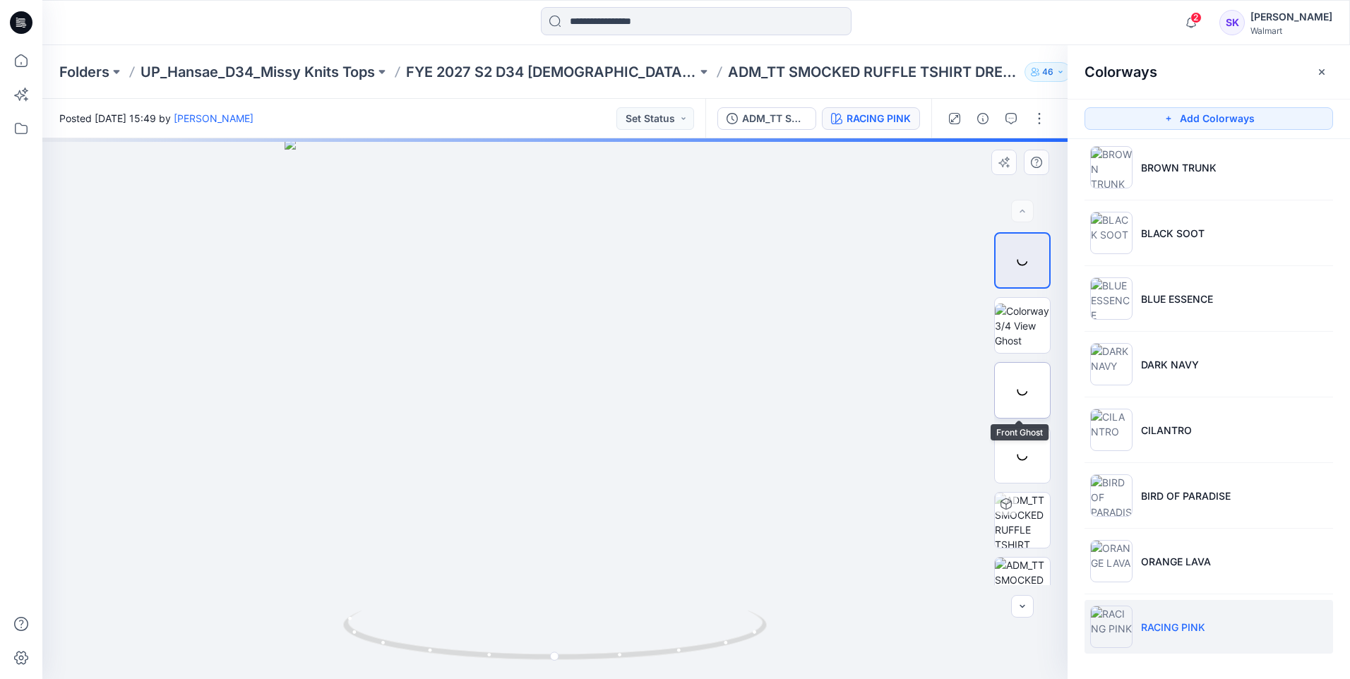
click at [0, 0] on img at bounding box center [0, 0] width 0 height 0
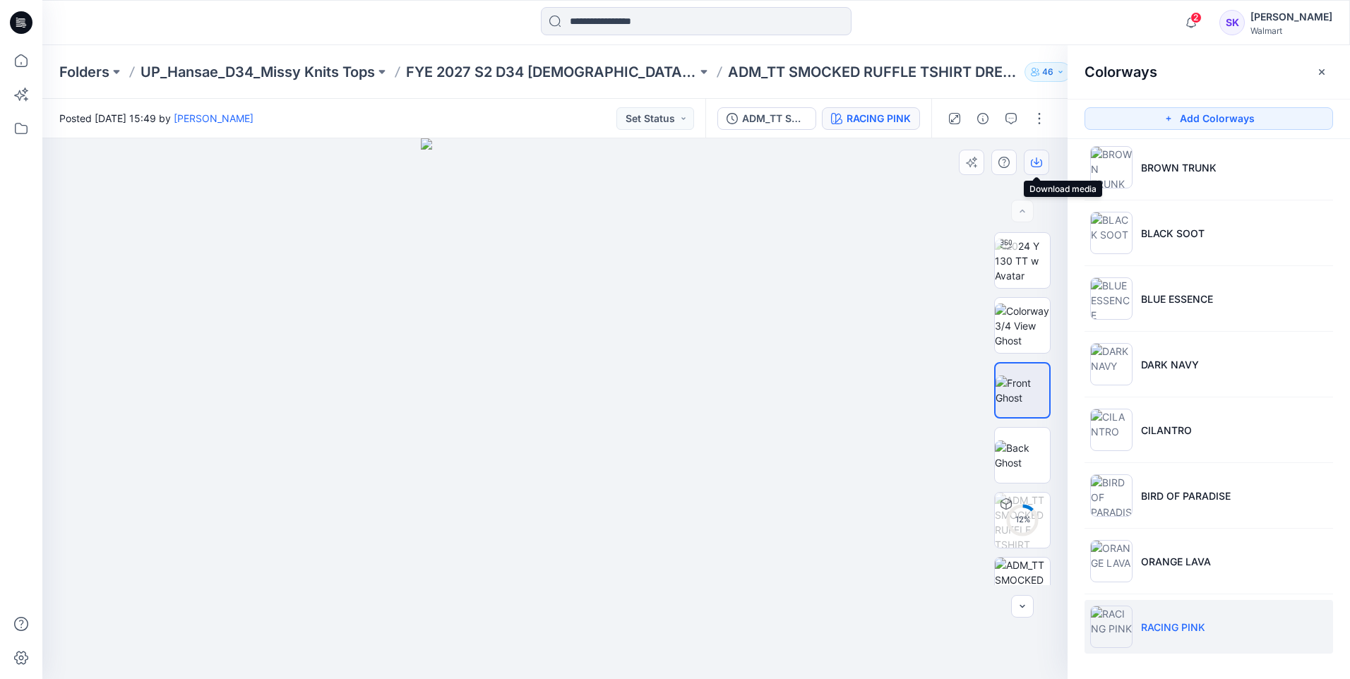
click at [1039, 167] on icon "button" at bounding box center [1036, 164] width 11 height 8
click at [902, 275] on div at bounding box center [554, 408] width 1025 height 541
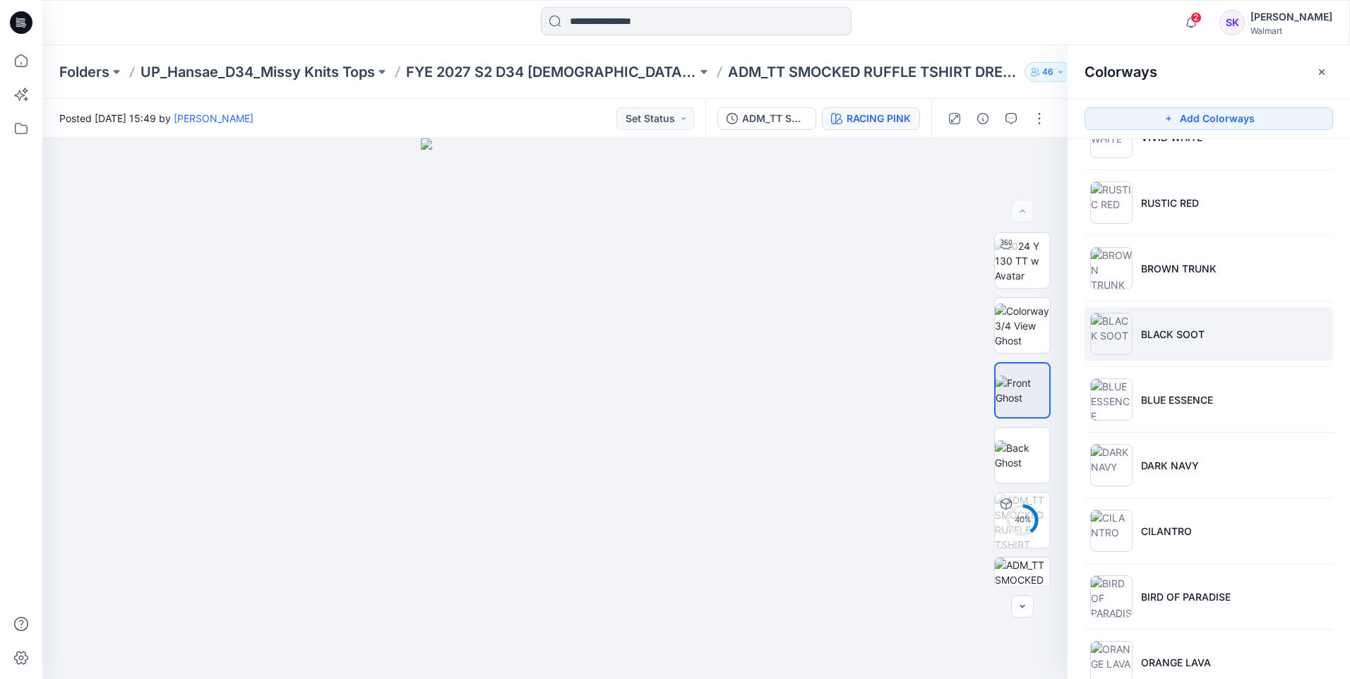
scroll to position [0, 0]
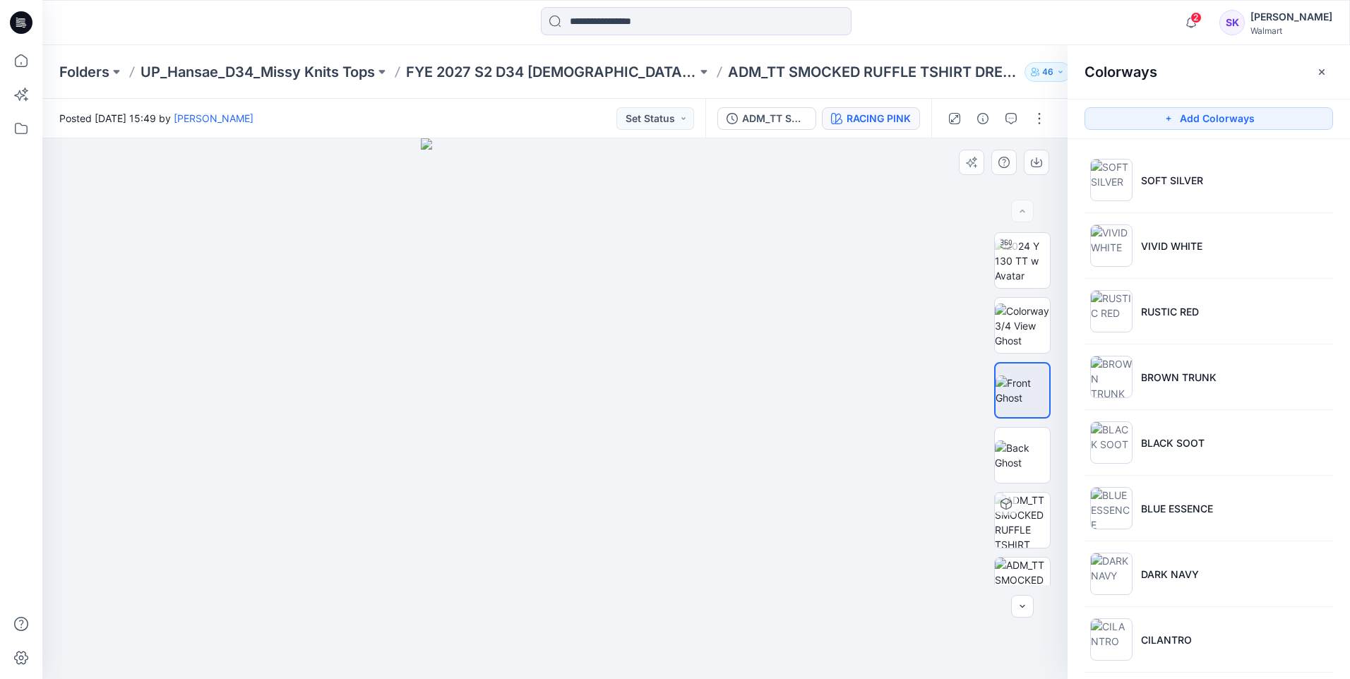
drag, startPoint x: 779, startPoint y: 529, endPoint x: 736, endPoint y: 473, distance: 70.5
click at [779, 529] on div at bounding box center [554, 408] width 1025 height 541
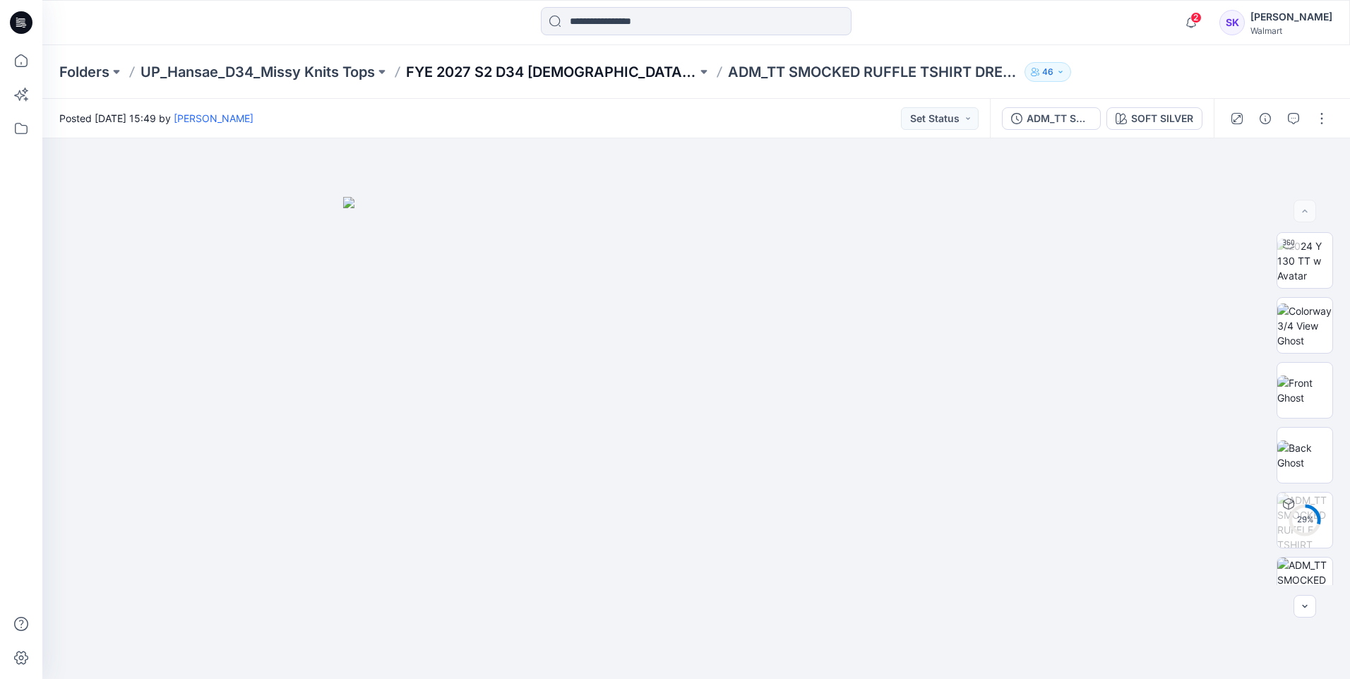
click at [566, 63] on p "FYE 2027 S2 D34 [DEMOGRAPHIC_DATA] Tops - Hansae" at bounding box center [551, 72] width 291 height 20
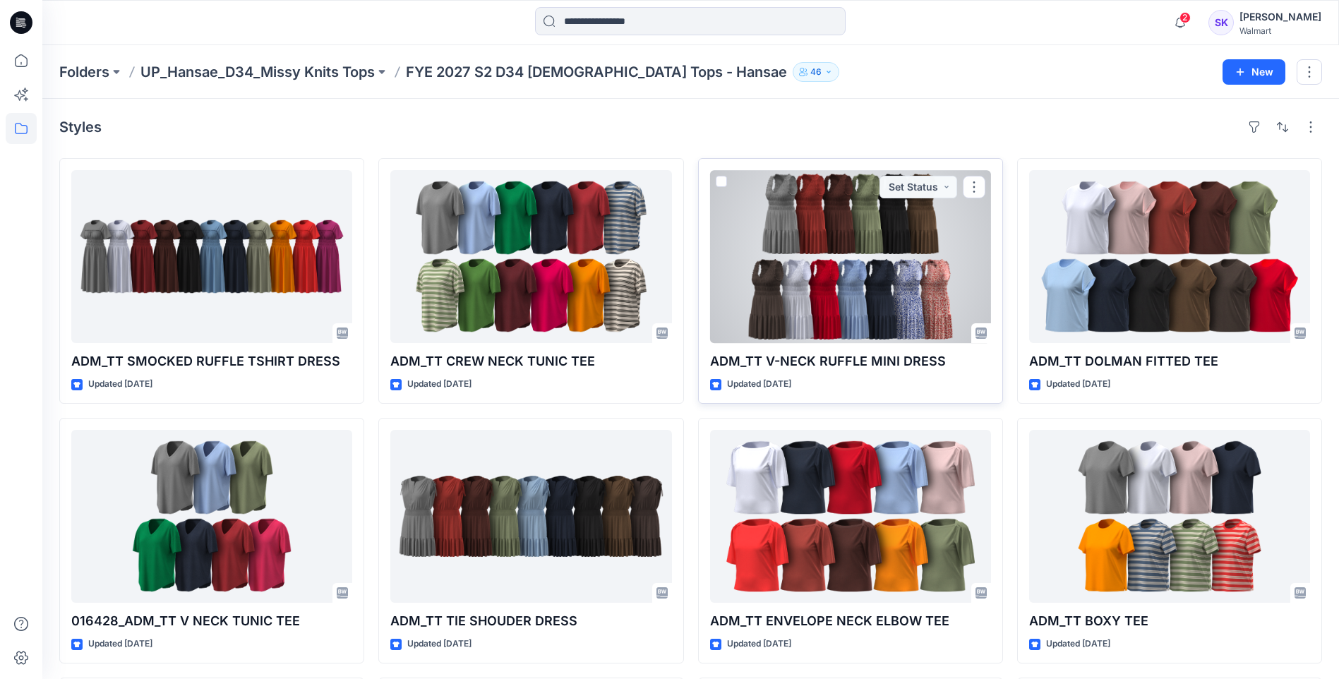
click at [813, 243] on div at bounding box center [850, 256] width 281 height 173
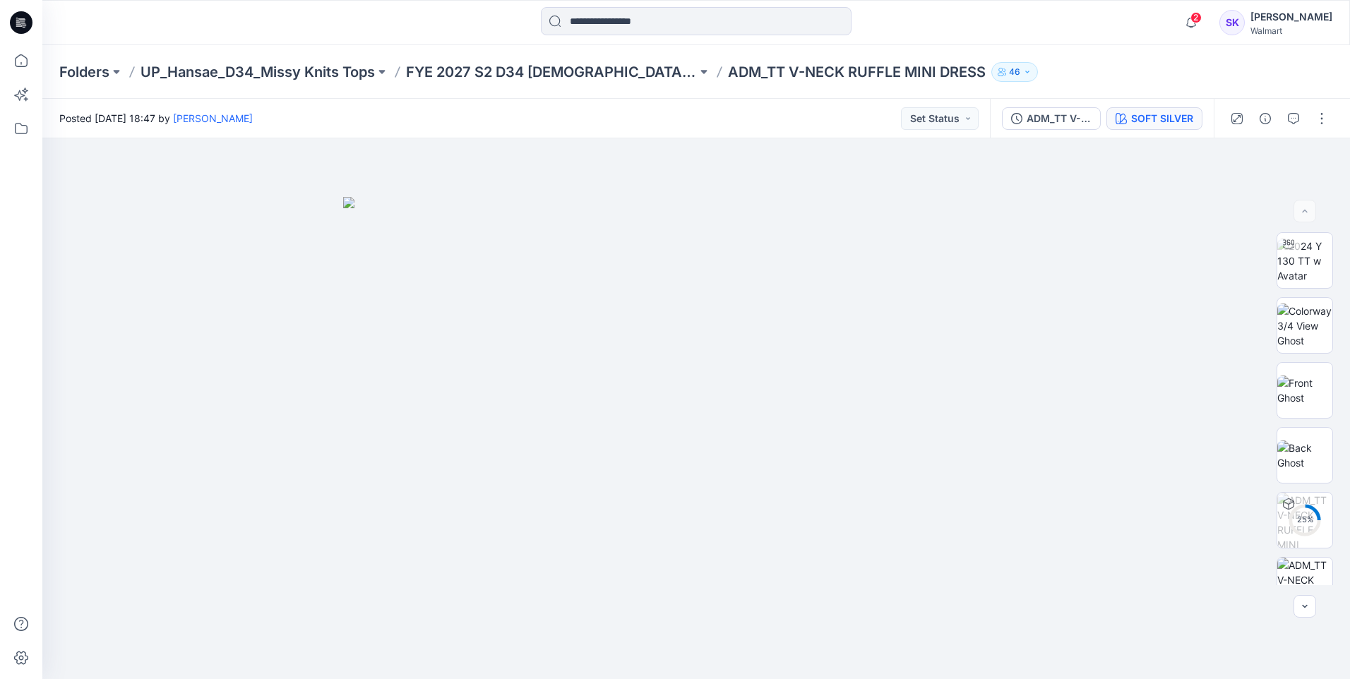
click at [1139, 111] on div "SOFT SILVER" at bounding box center [1162, 119] width 62 height 16
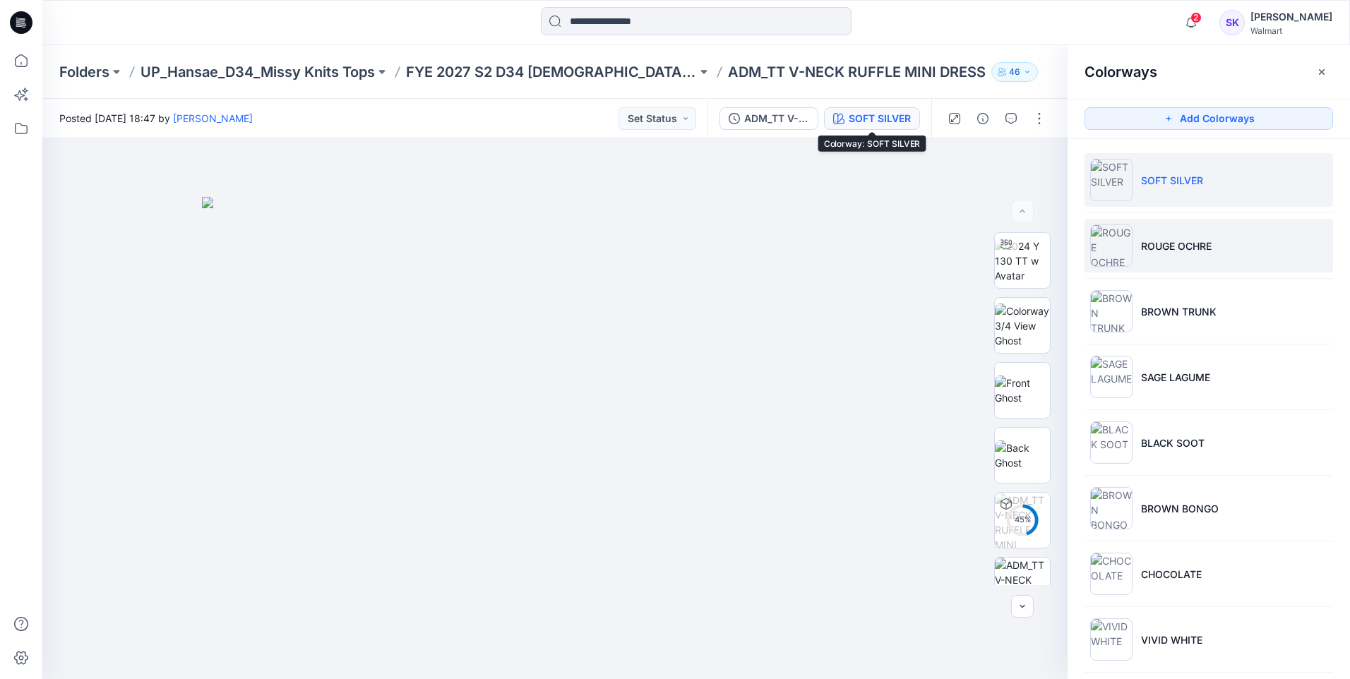
click at [1179, 243] on p "ROUGE OCHRE" at bounding box center [1176, 246] width 71 height 15
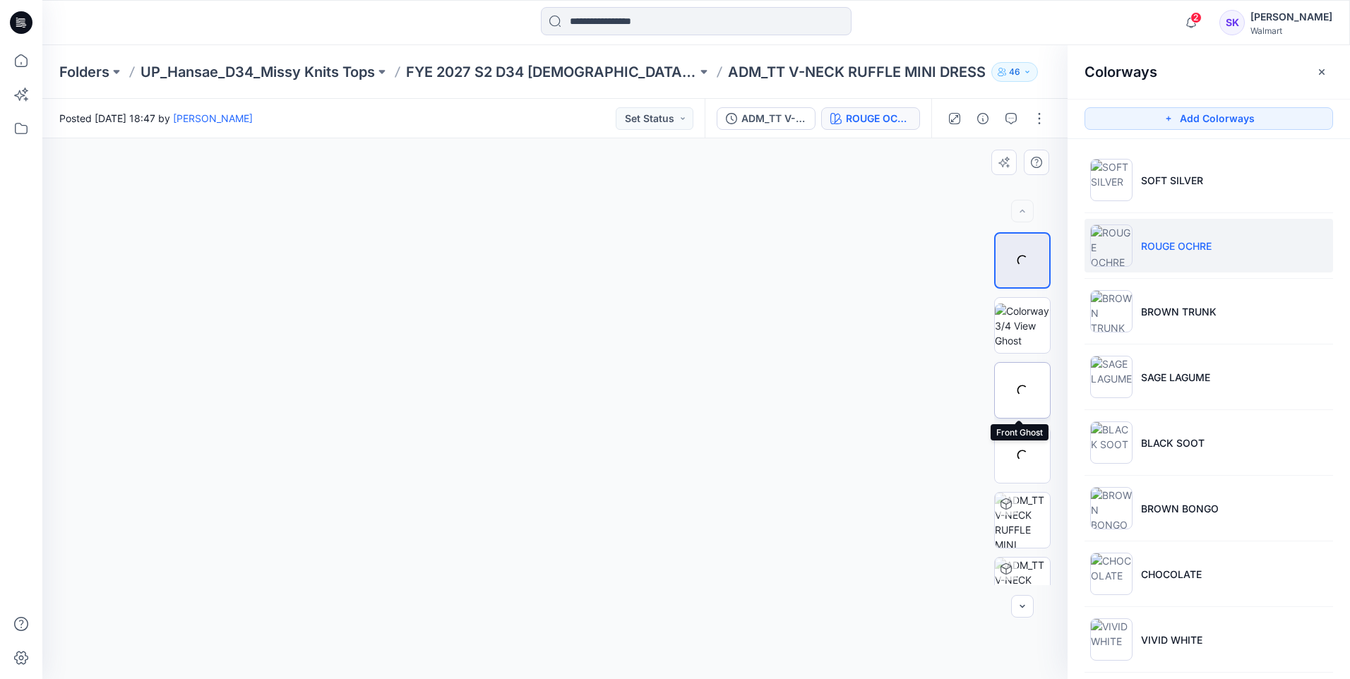
click at [1020, 395] on div at bounding box center [1022, 390] width 56 height 56
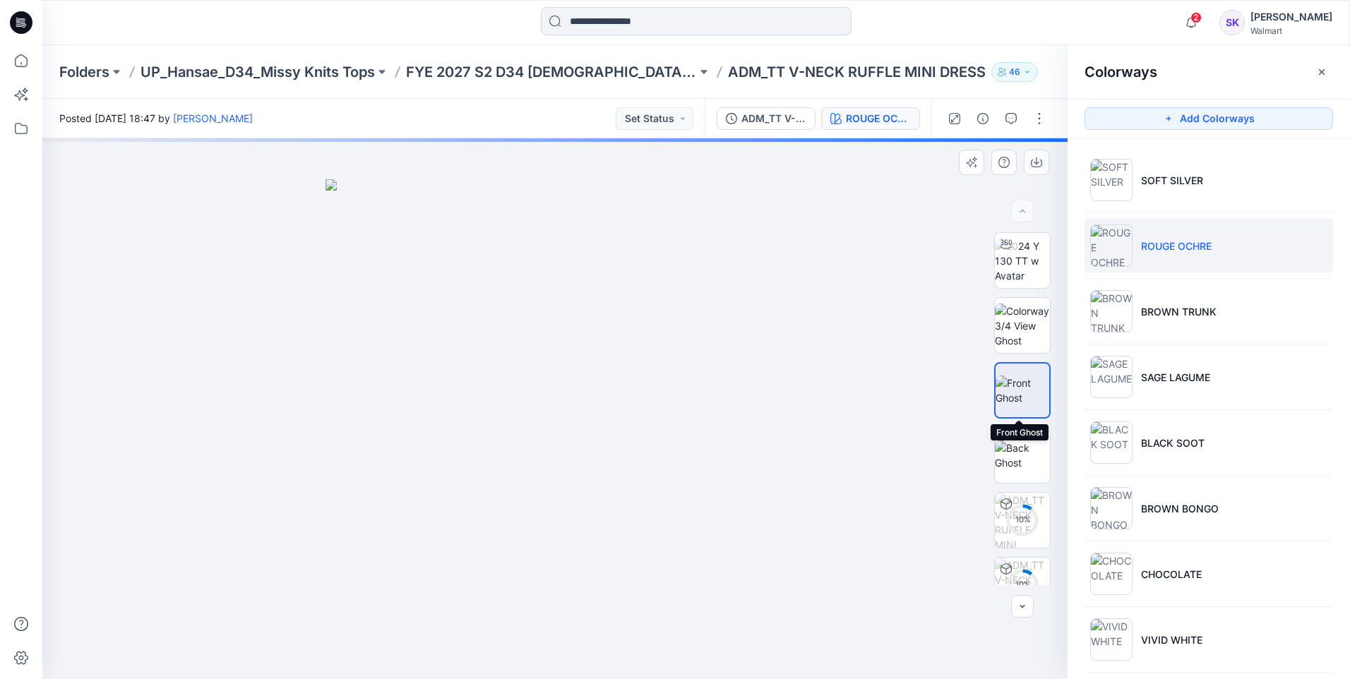
click at [1006, 386] on img at bounding box center [1023, 391] width 54 height 30
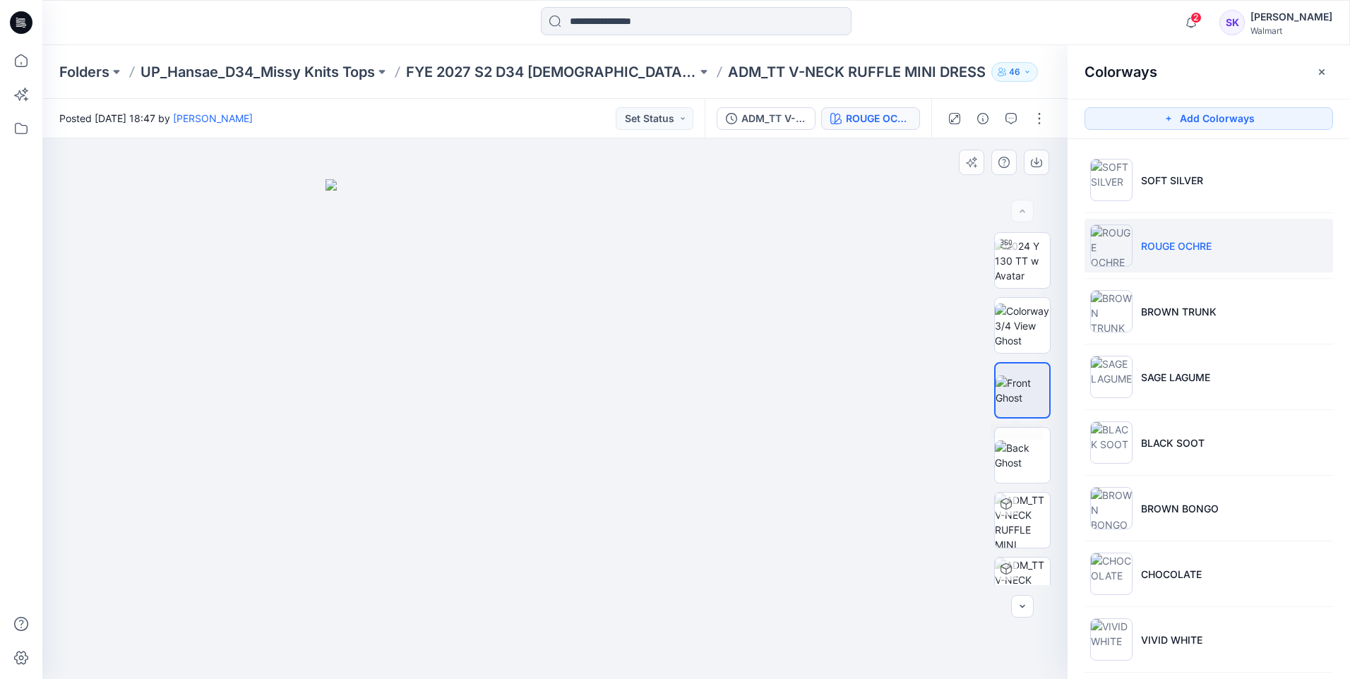
click at [1036, 384] on img at bounding box center [1023, 391] width 54 height 30
click at [1017, 386] on img at bounding box center [1023, 391] width 54 height 30
click at [1027, 313] on img at bounding box center [1022, 326] width 55 height 44
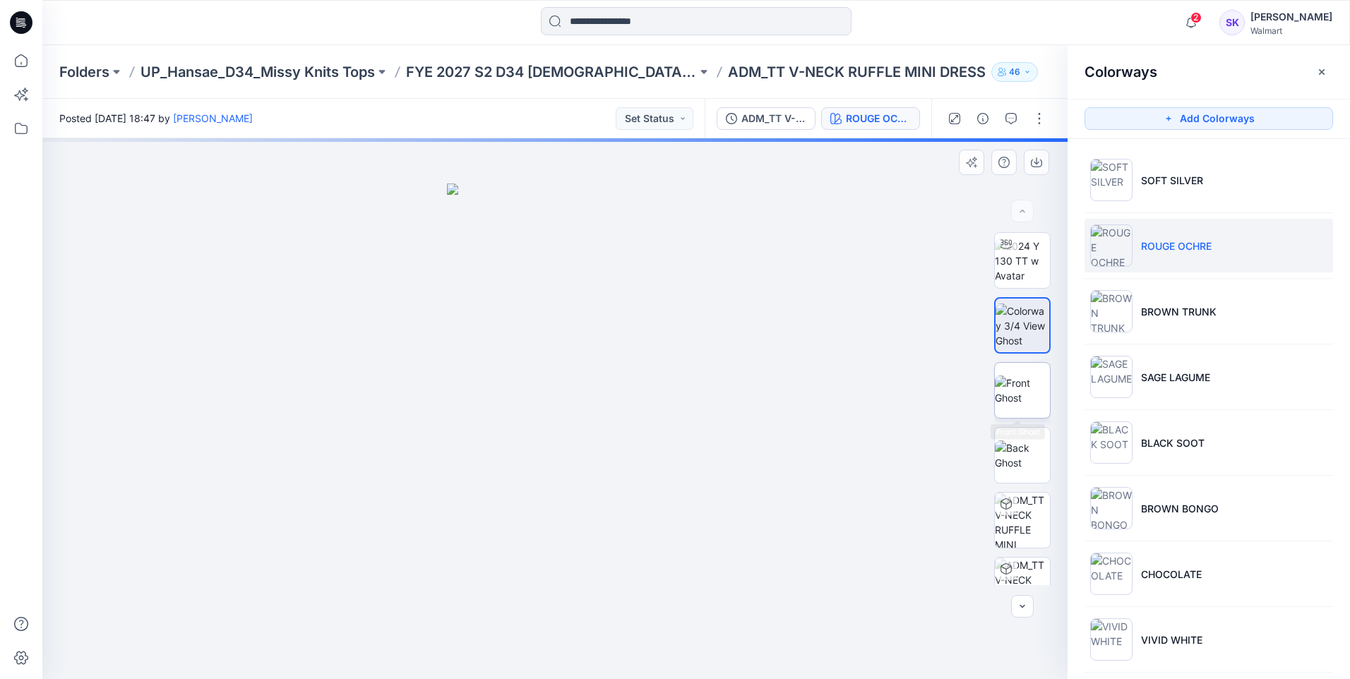
click at [1029, 378] on img at bounding box center [1022, 391] width 55 height 30
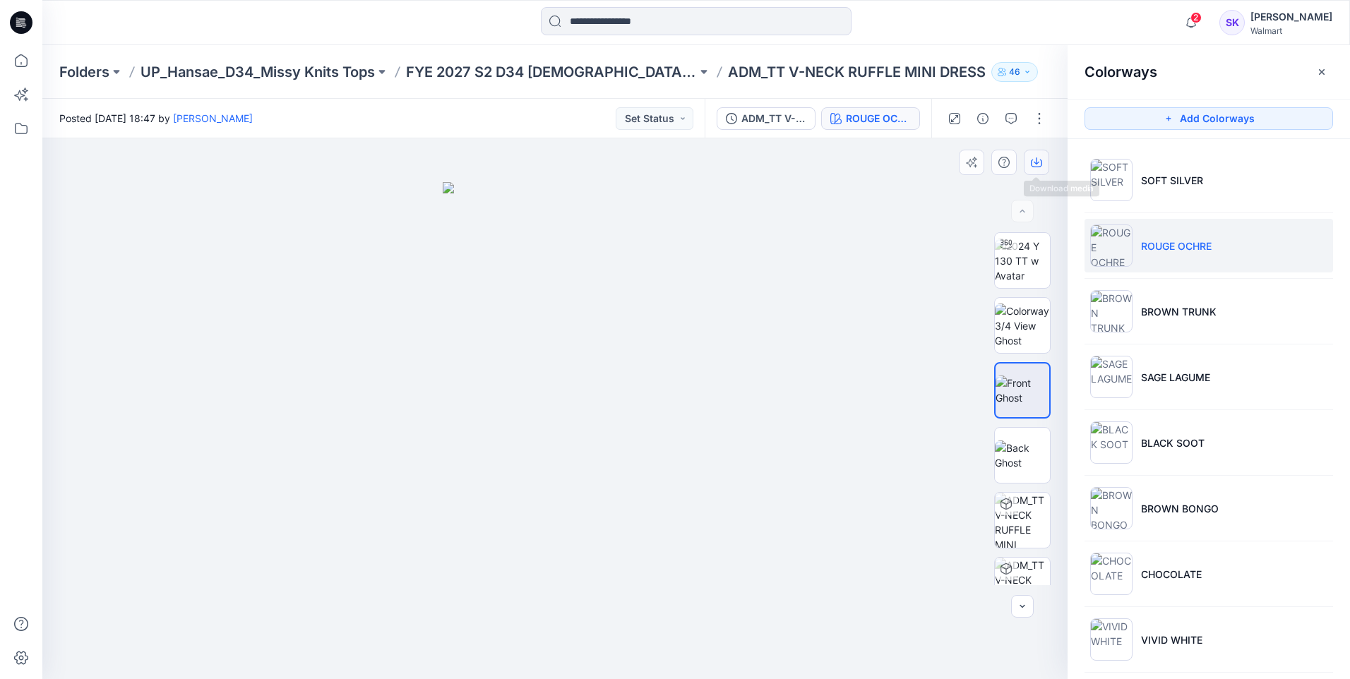
click at [1042, 161] on button "button" at bounding box center [1036, 162] width 25 height 25
click at [979, 212] on div at bounding box center [554, 408] width 1025 height 541
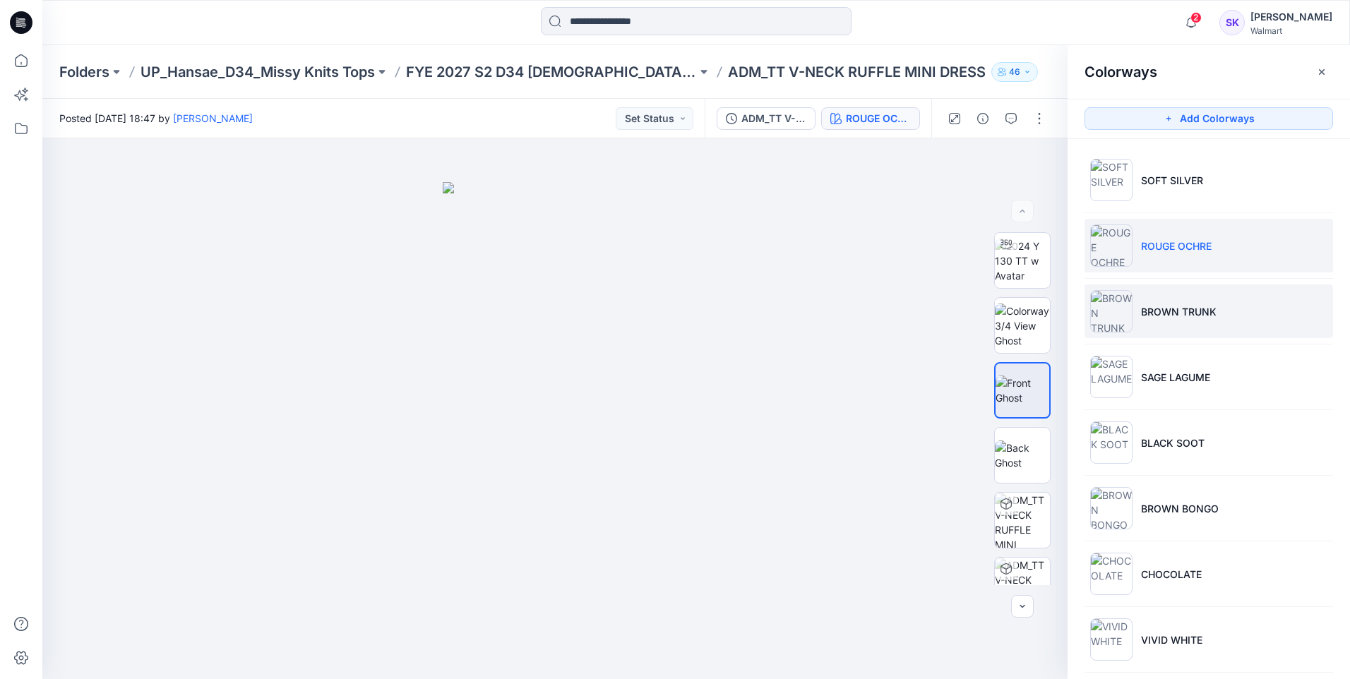
click at [1167, 319] on li "BROWN TRUNK" at bounding box center [1209, 312] width 249 height 54
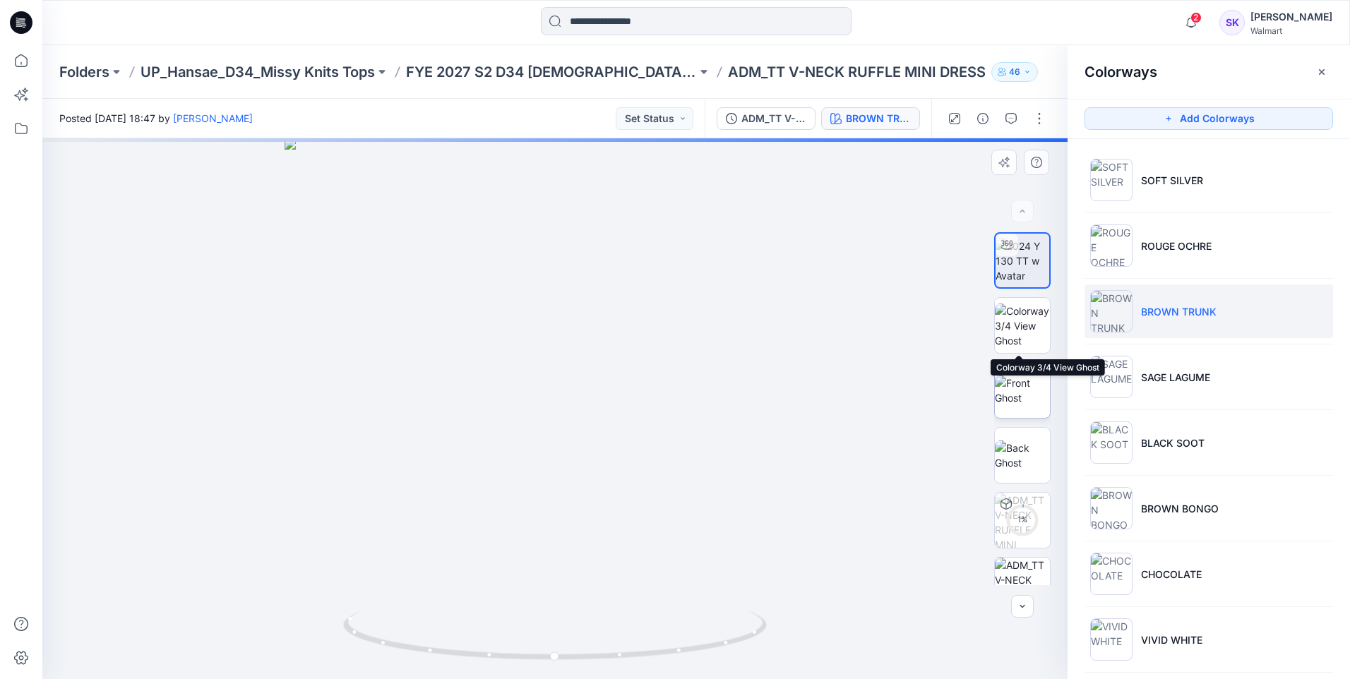
click at [1011, 390] on img at bounding box center [1022, 391] width 55 height 30
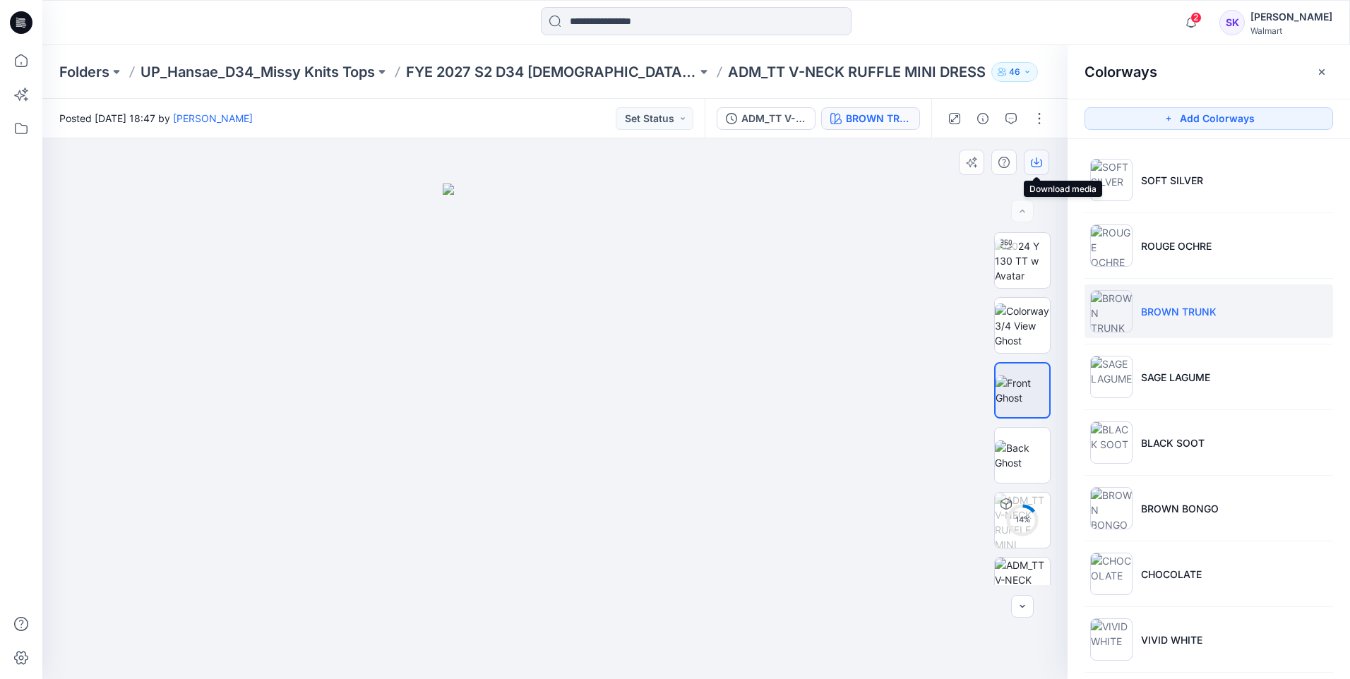
click at [1029, 162] on button "button" at bounding box center [1036, 162] width 25 height 25
click at [813, 342] on div at bounding box center [554, 408] width 1025 height 541
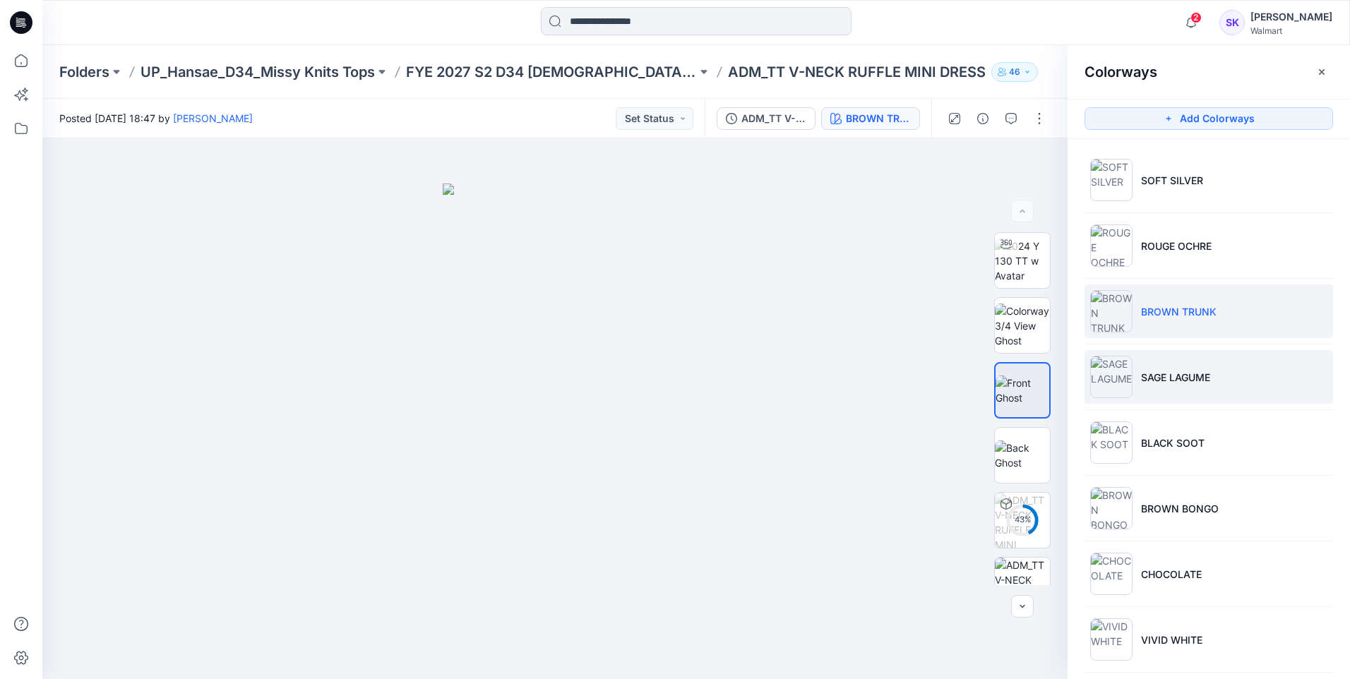
click at [1148, 363] on li "SAGE LAGUME" at bounding box center [1209, 377] width 249 height 54
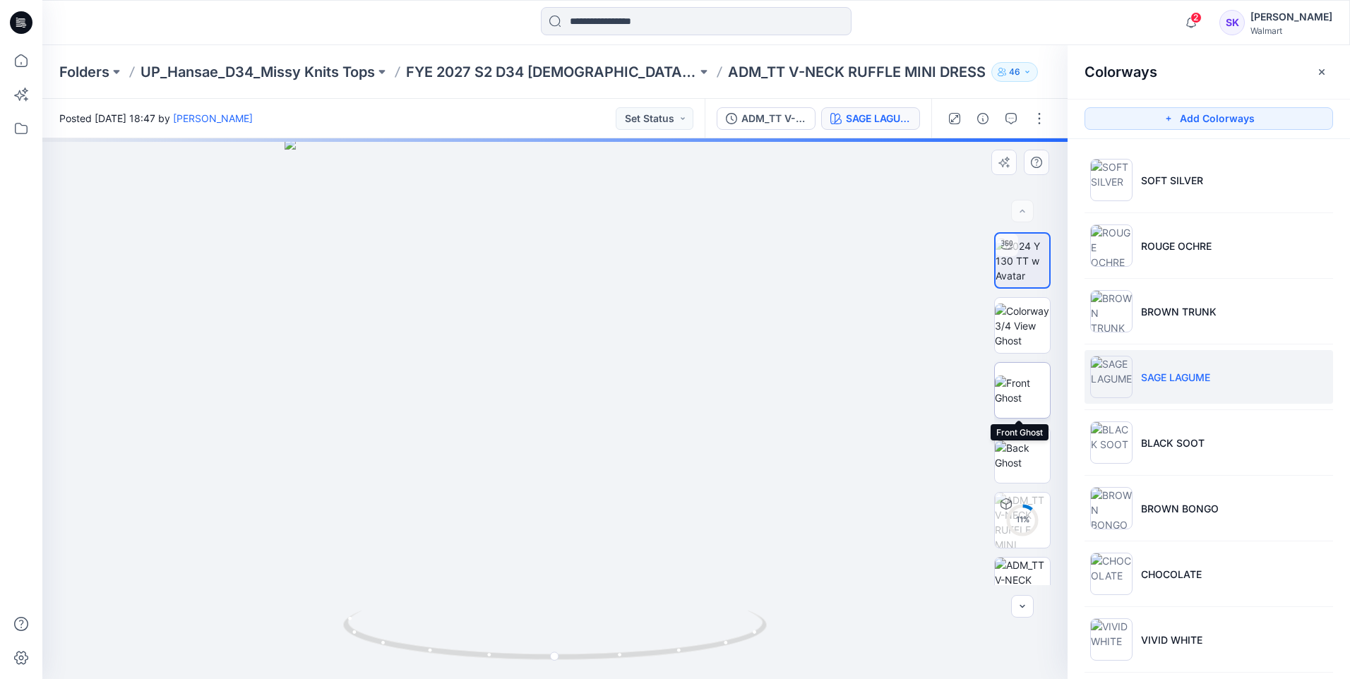
click at [1018, 387] on img at bounding box center [1022, 391] width 55 height 30
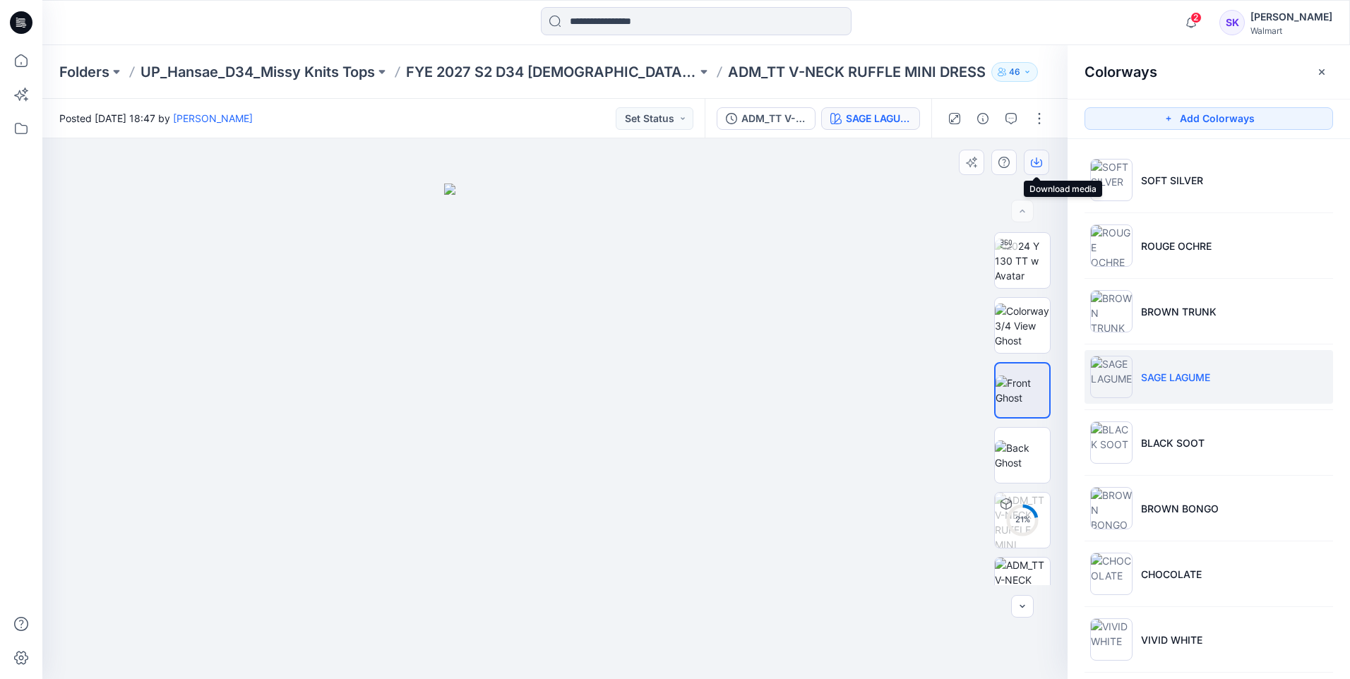
click at [1038, 165] on icon "button" at bounding box center [1036, 162] width 11 height 11
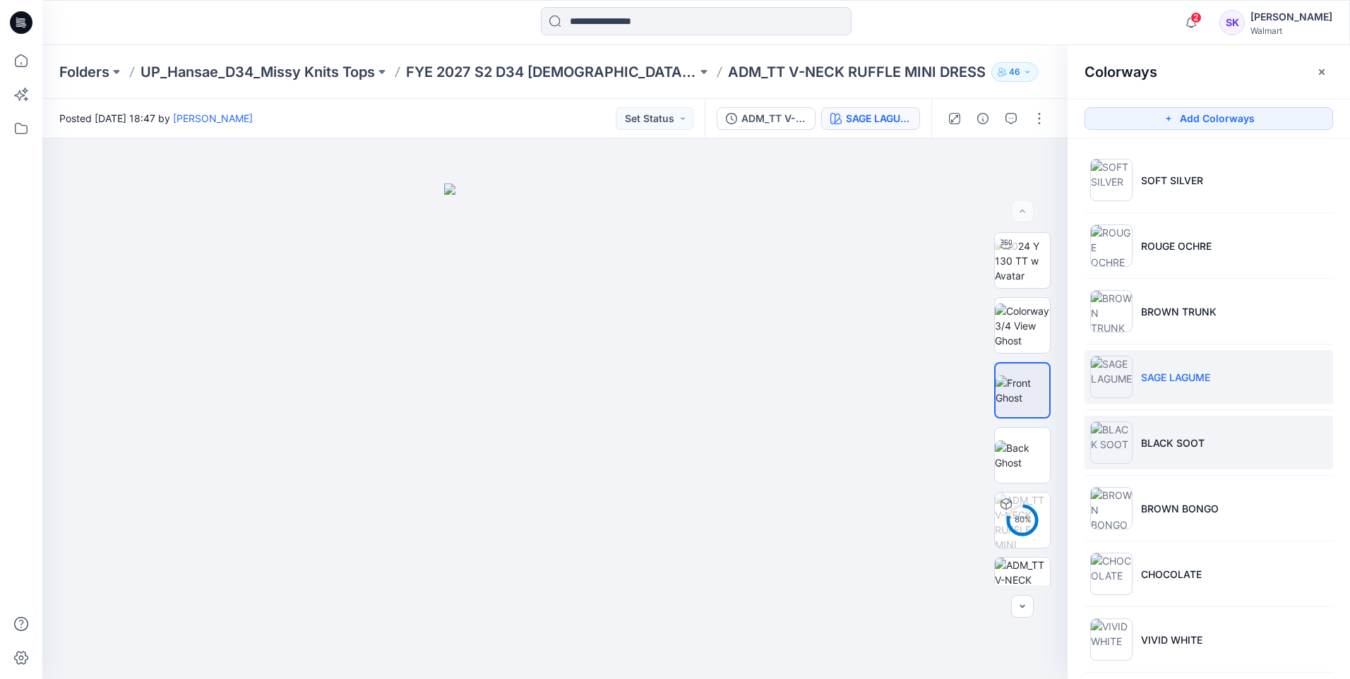
click at [1185, 438] on p "BLACK SOOT" at bounding box center [1173, 443] width 64 height 15
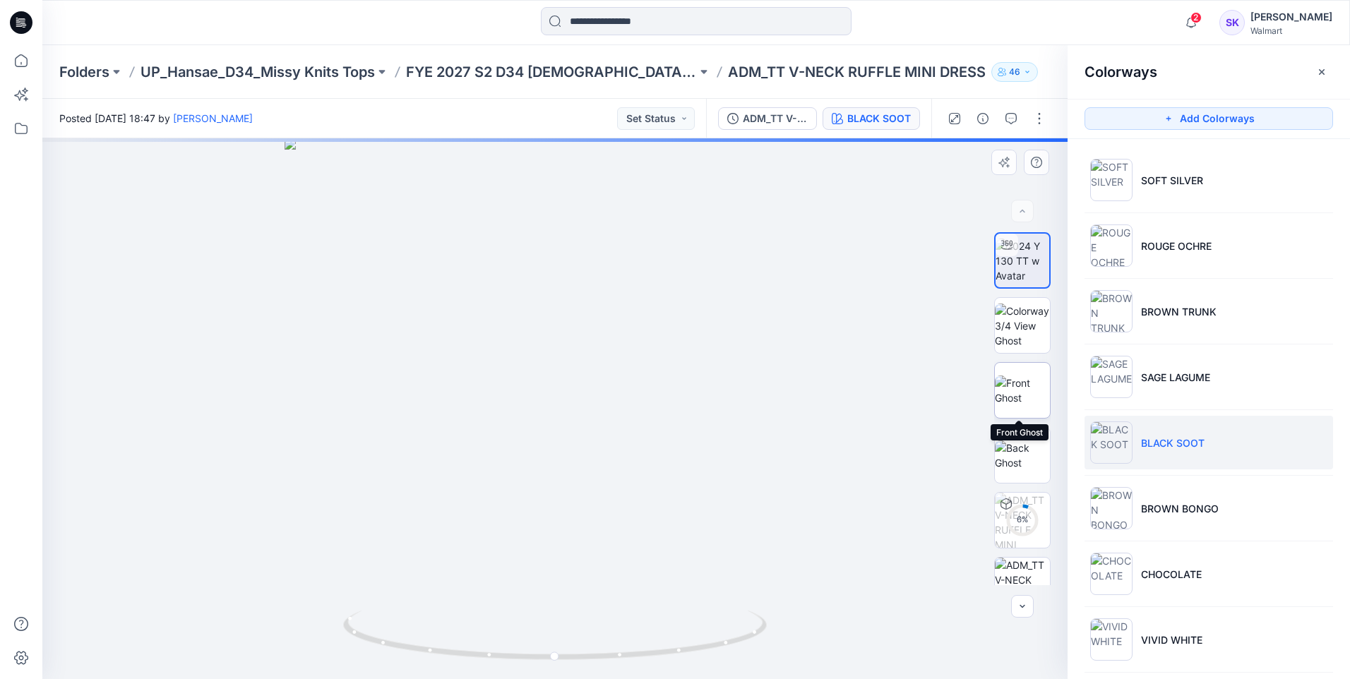
click at [1013, 393] on img at bounding box center [1022, 391] width 55 height 30
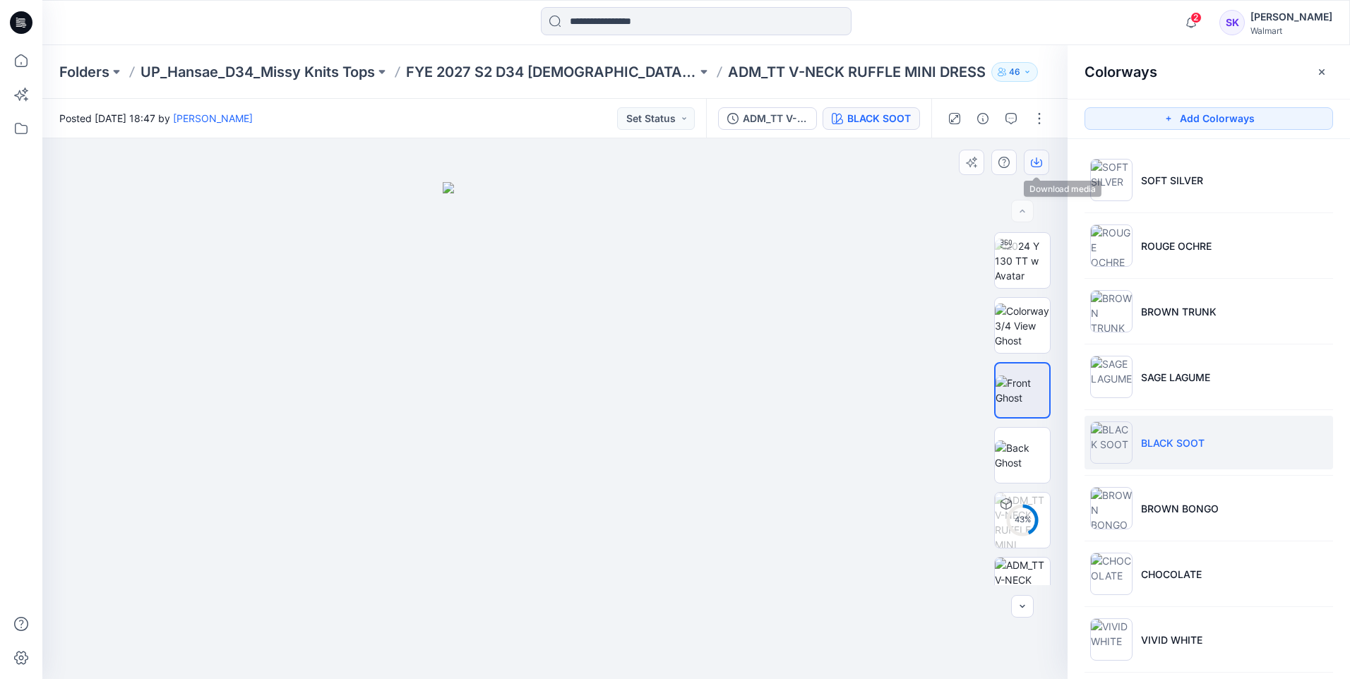
click at [1039, 170] on button "button" at bounding box center [1036, 162] width 25 height 25
click at [879, 202] on div at bounding box center [554, 408] width 1025 height 541
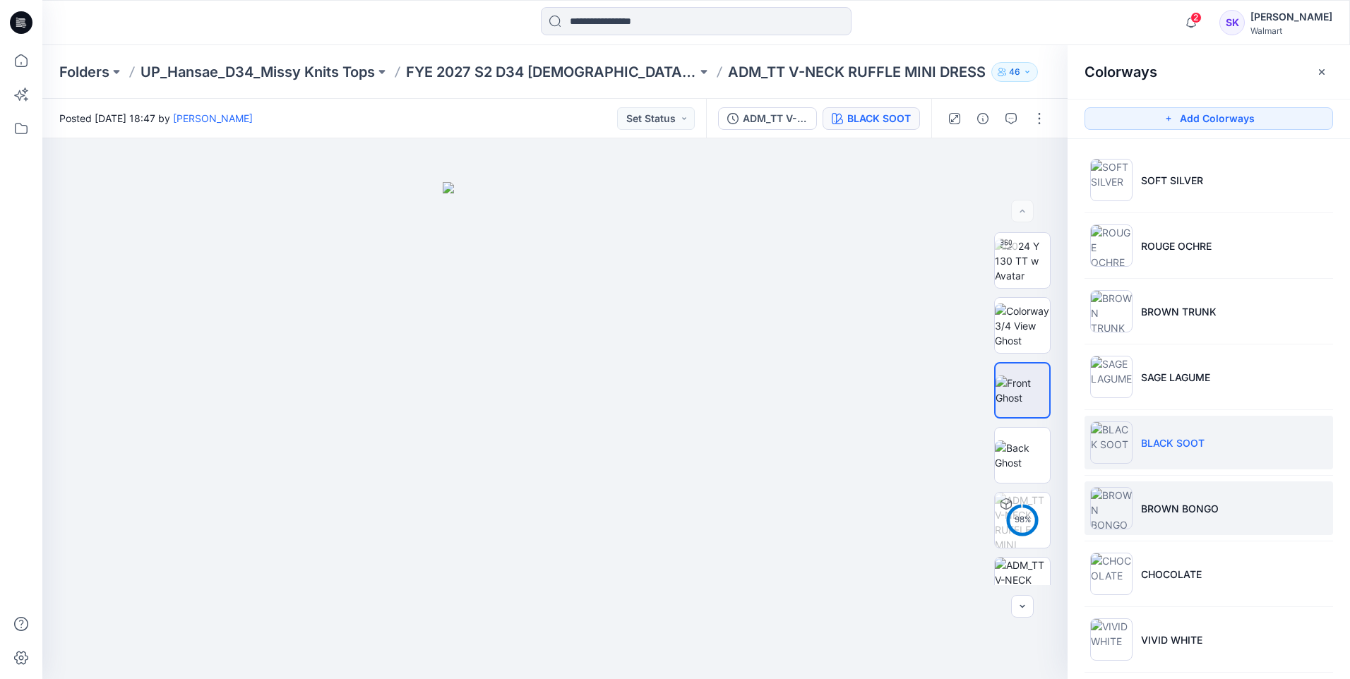
click at [1225, 519] on li "BROWN BONGO" at bounding box center [1209, 509] width 249 height 54
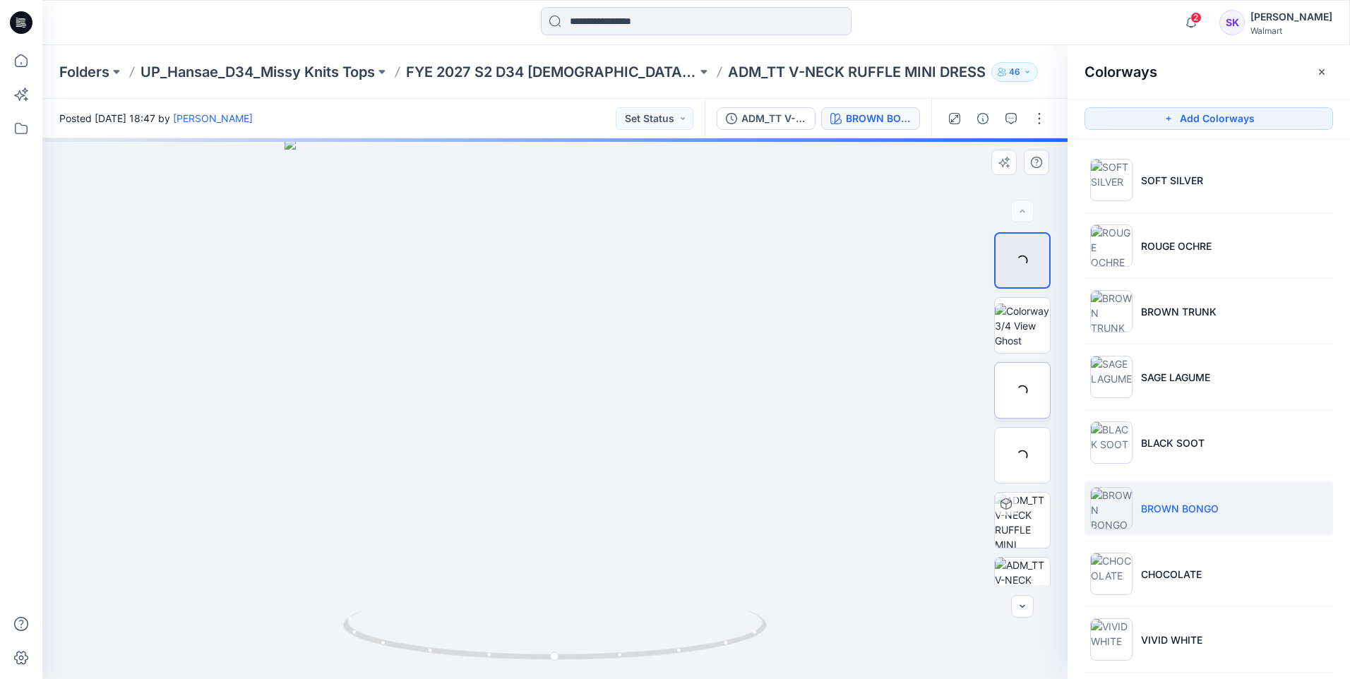
click at [1004, 405] on div at bounding box center [1022, 390] width 56 height 56
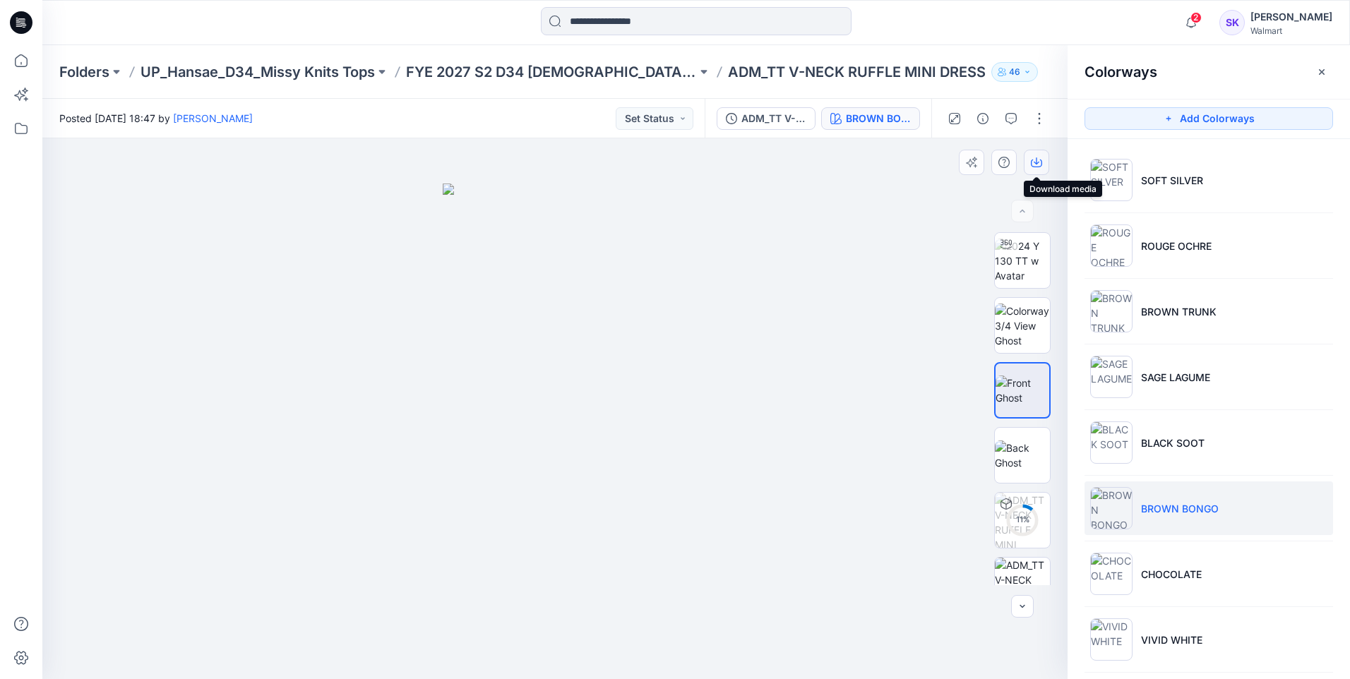
click at [1036, 169] on button "button" at bounding box center [1036, 162] width 25 height 25
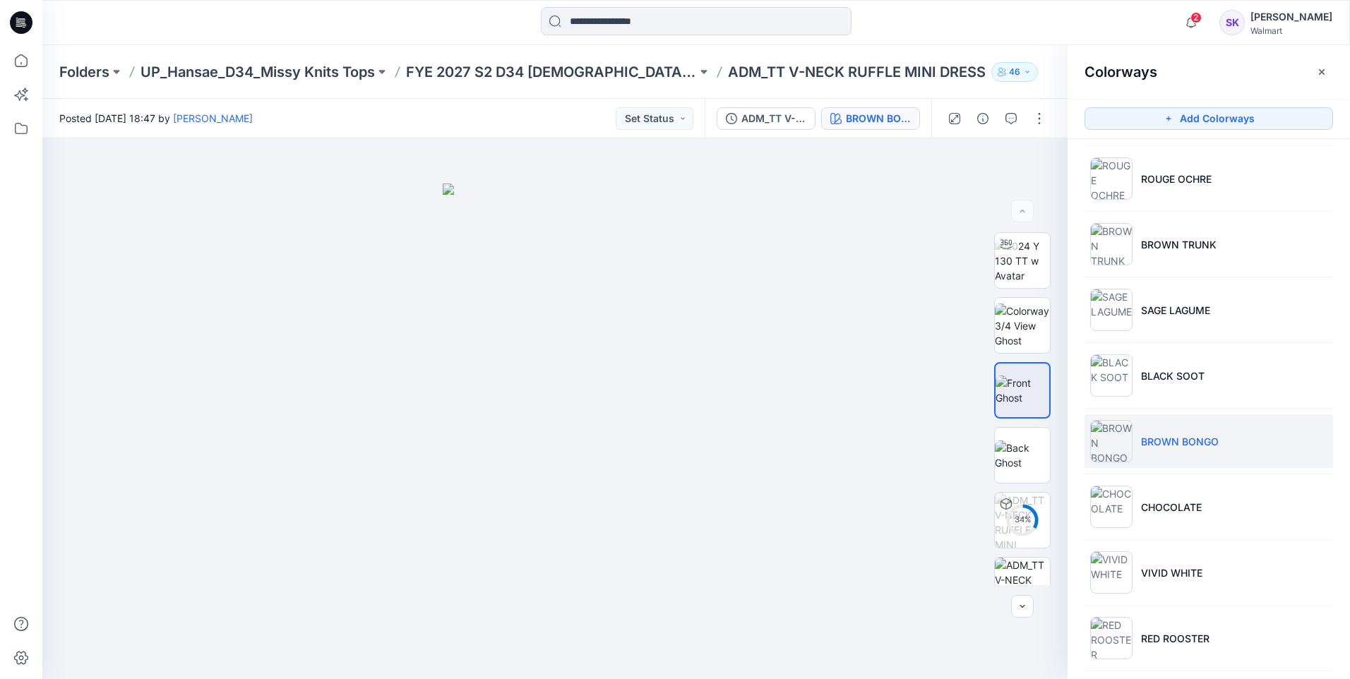
scroll to position [141, 0]
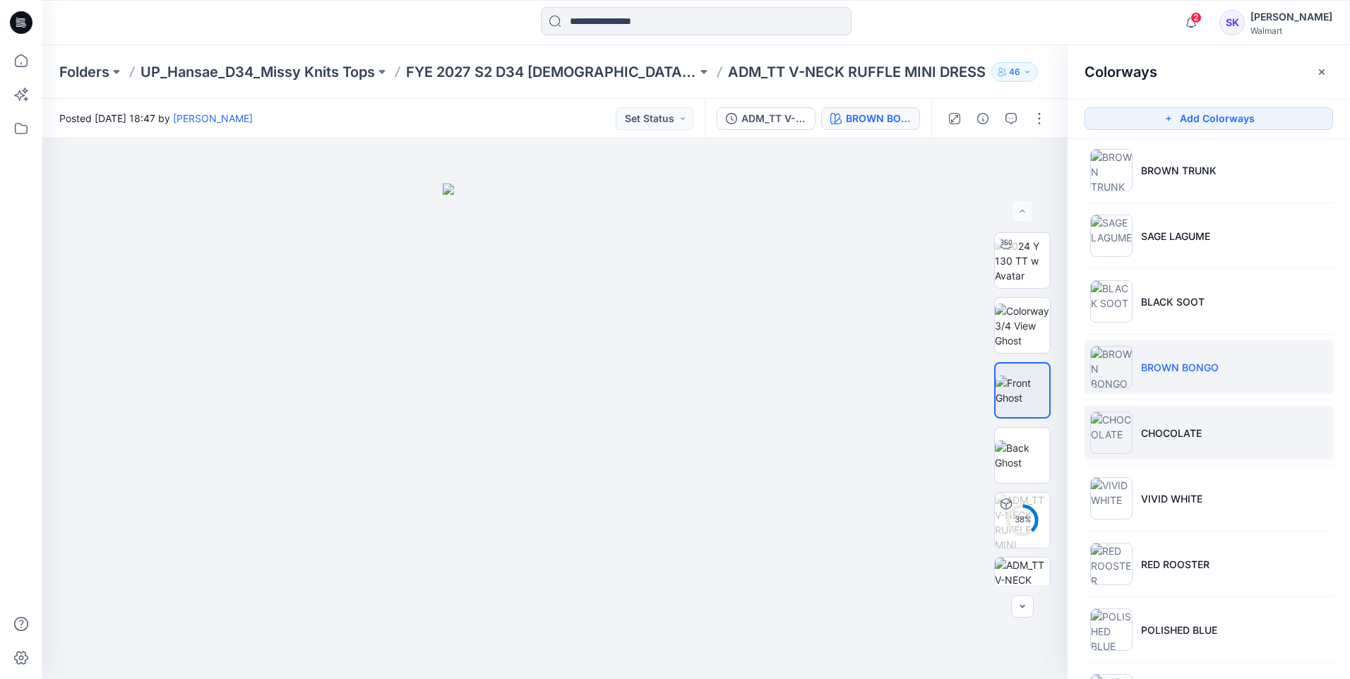
click at [1207, 436] on li "CHOCOLATE" at bounding box center [1209, 433] width 249 height 54
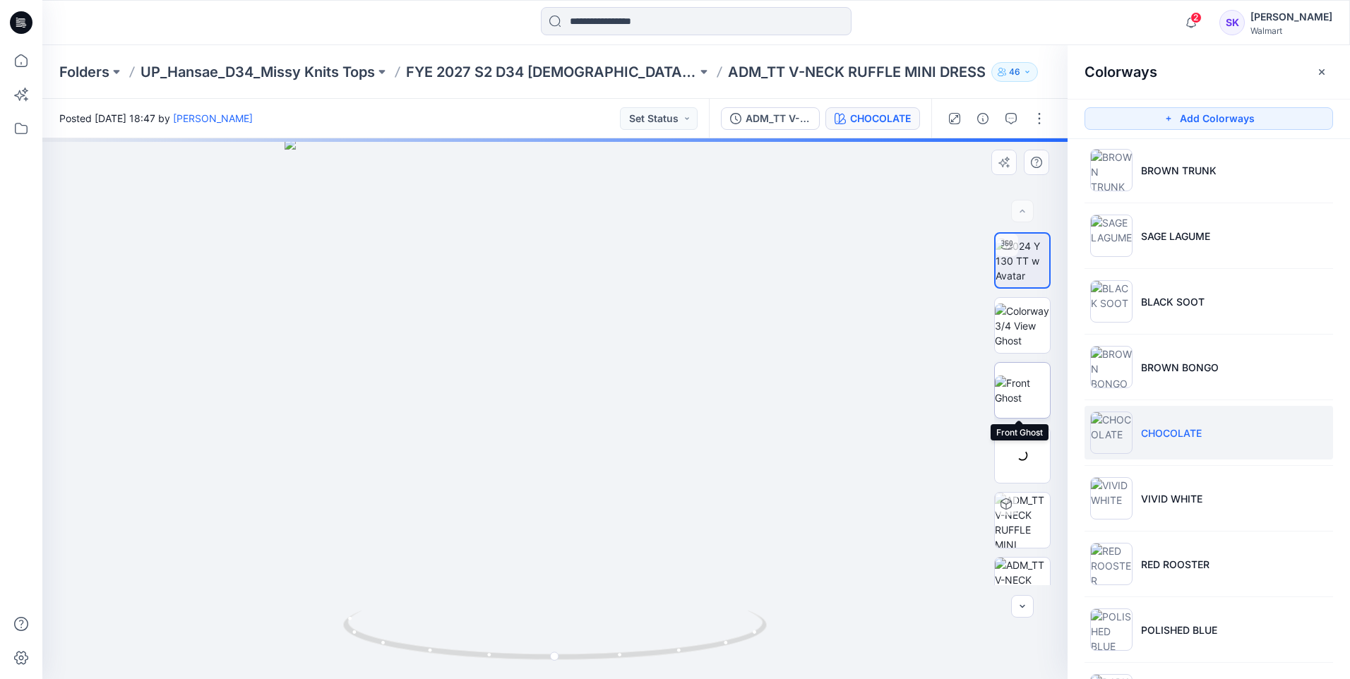
click at [1027, 381] on img at bounding box center [1022, 391] width 55 height 30
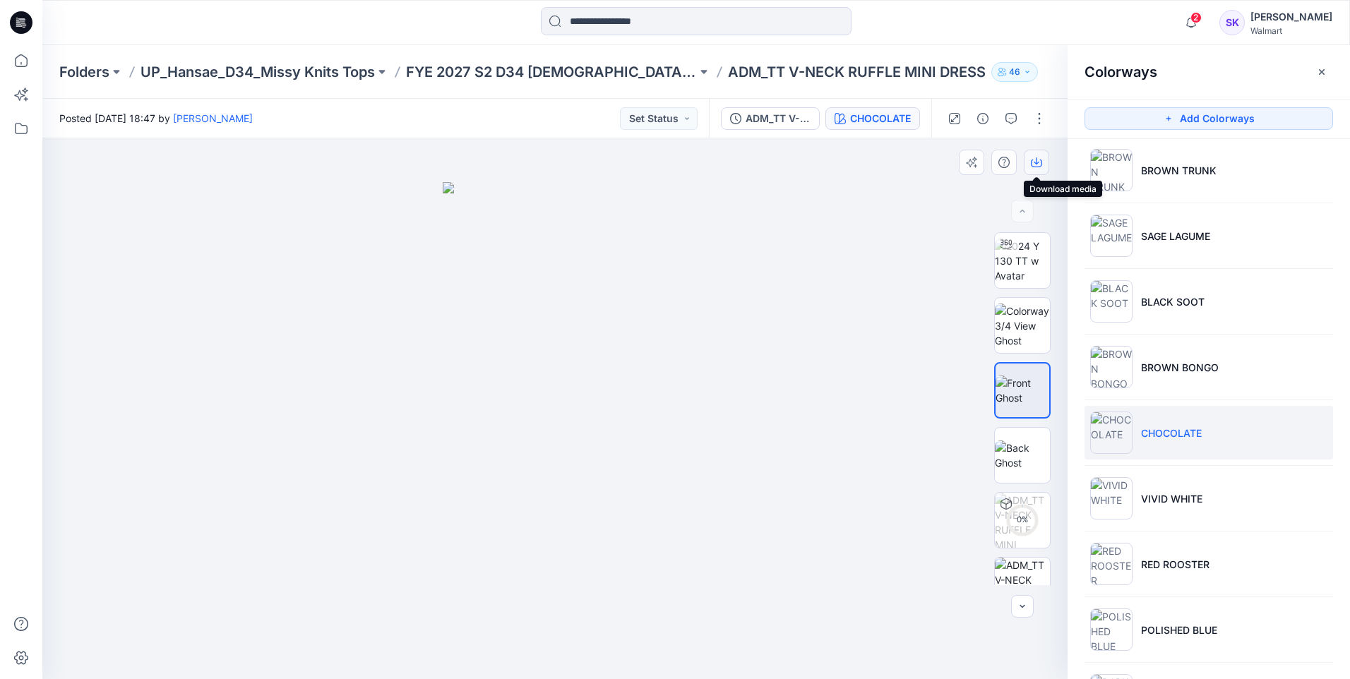
click at [1040, 166] on icon "button" at bounding box center [1036, 162] width 11 height 11
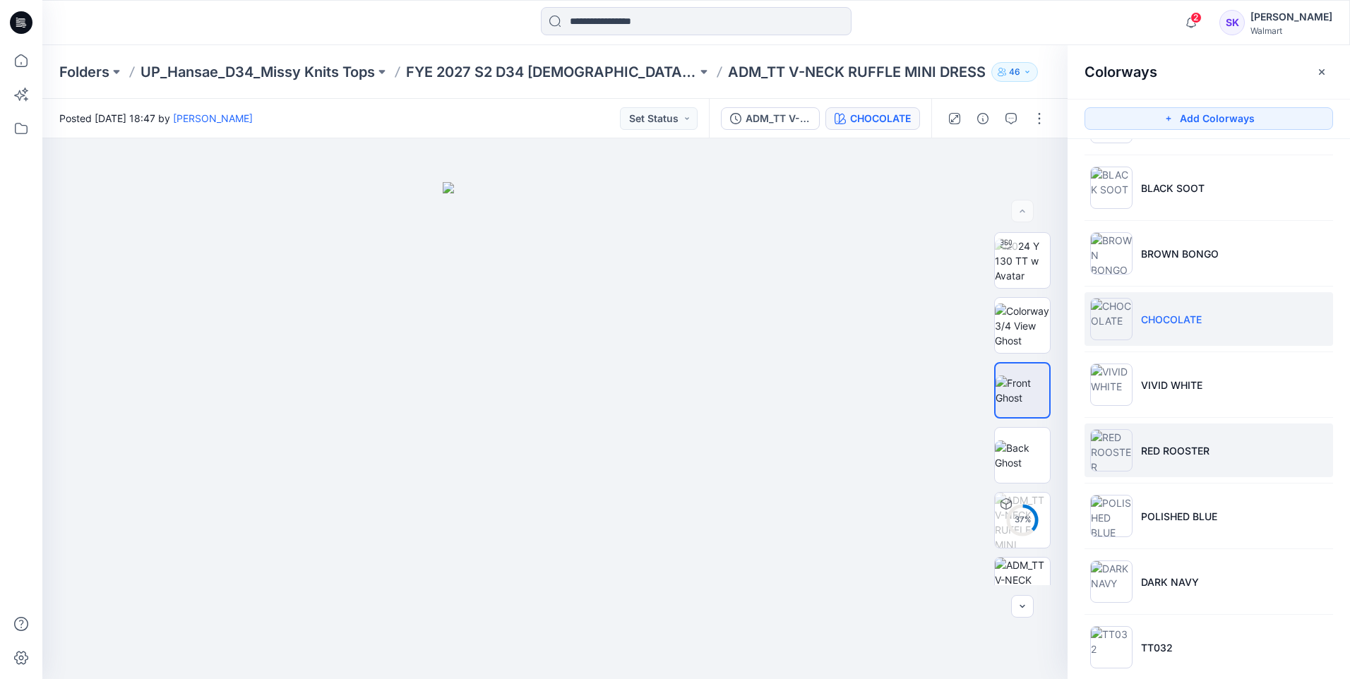
scroll to position [282, 0]
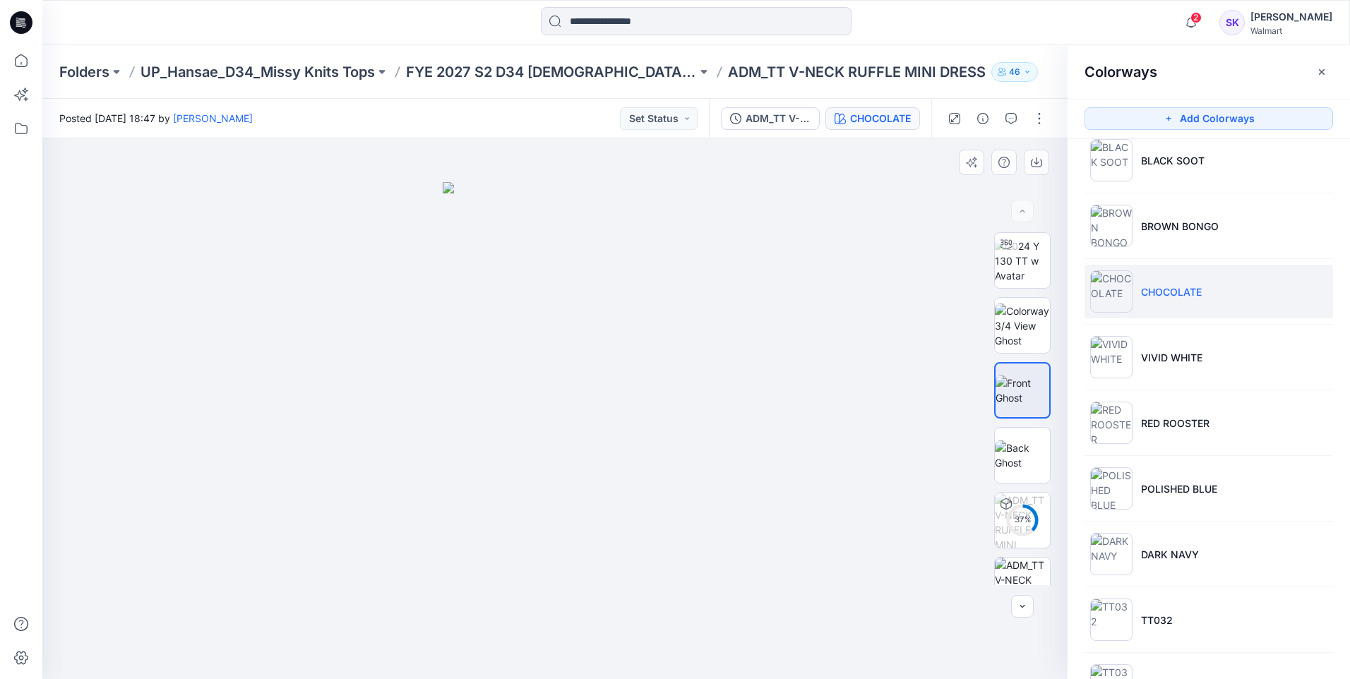
click at [913, 356] on div at bounding box center [554, 408] width 1025 height 541
click at [1207, 361] on li "VIVID WHITE" at bounding box center [1209, 357] width 249 height 54
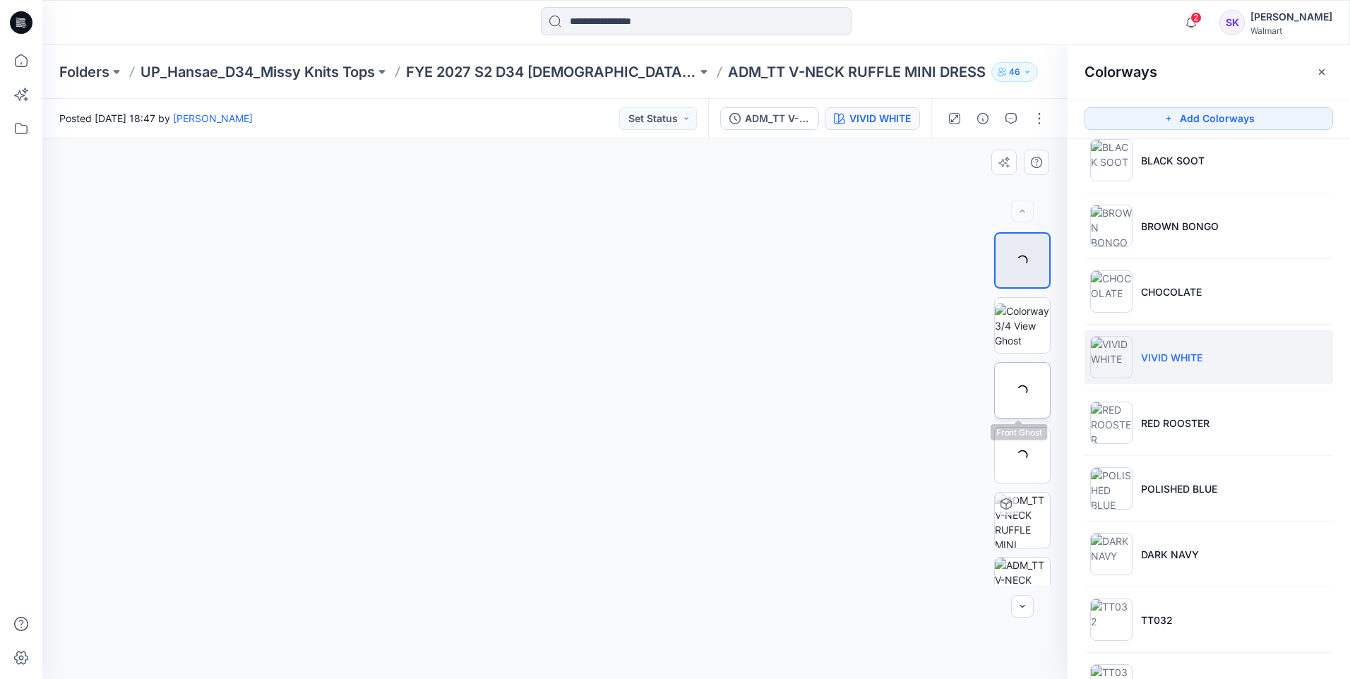
click at [1003, 388] on div at bounding box center [1022, 390] width 56 height 56
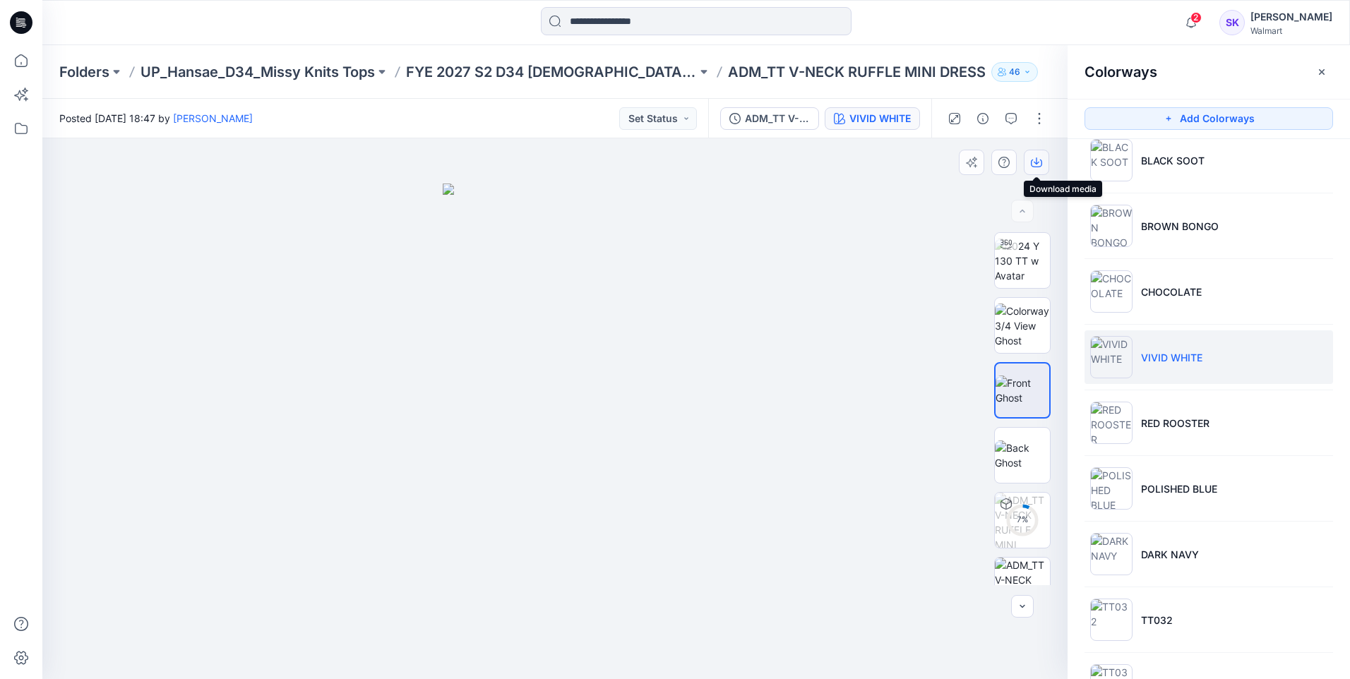
click at [1034, 157] on icon "button" at bounding box center [1036, 162] width 11 height 11
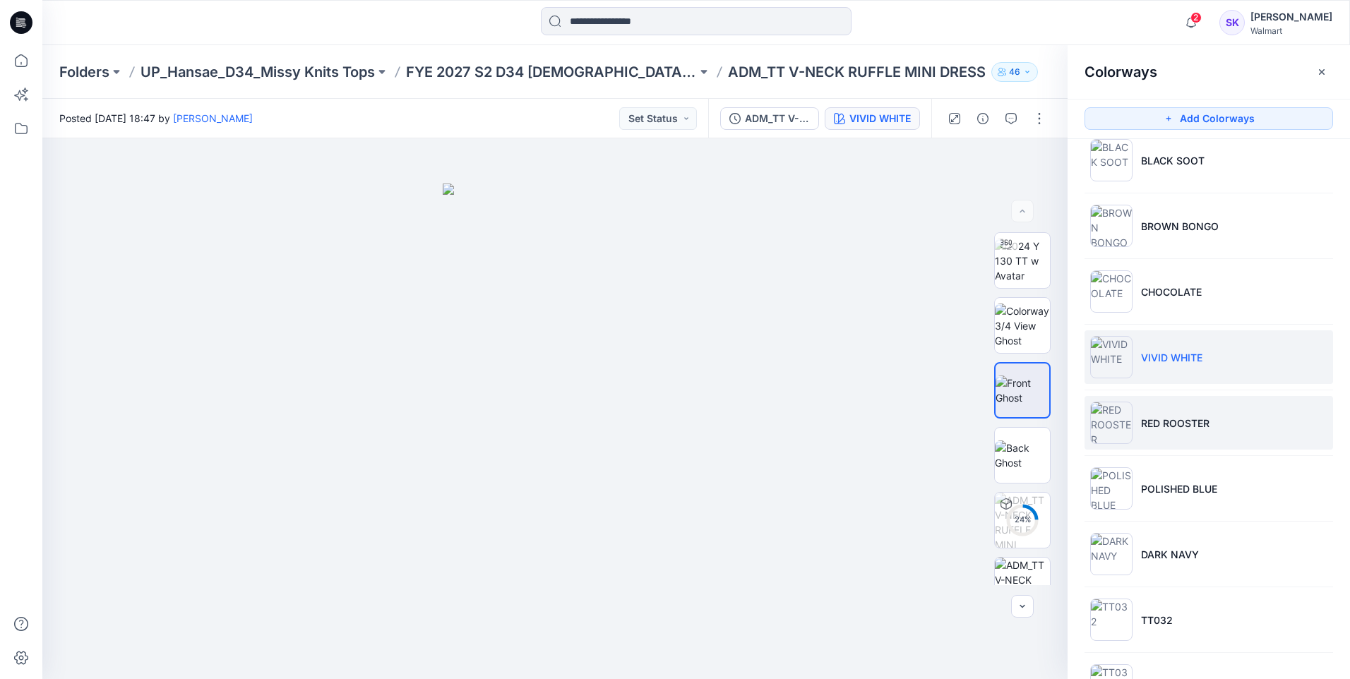
click at [1181, 421] on p "RED ROOSTER" at bounding box center [1175, 423] width 68 height 15
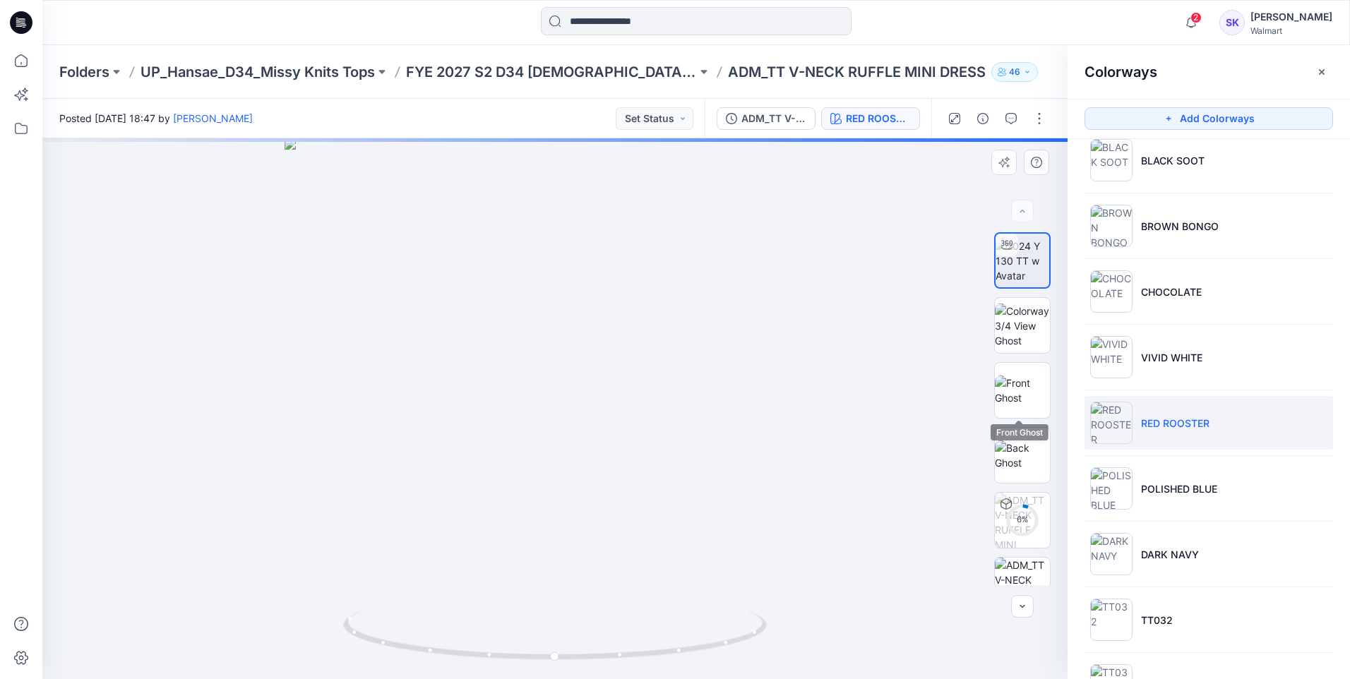
click at [1021, 393] on img at bounding box center [1022, 391] width 55 height 30
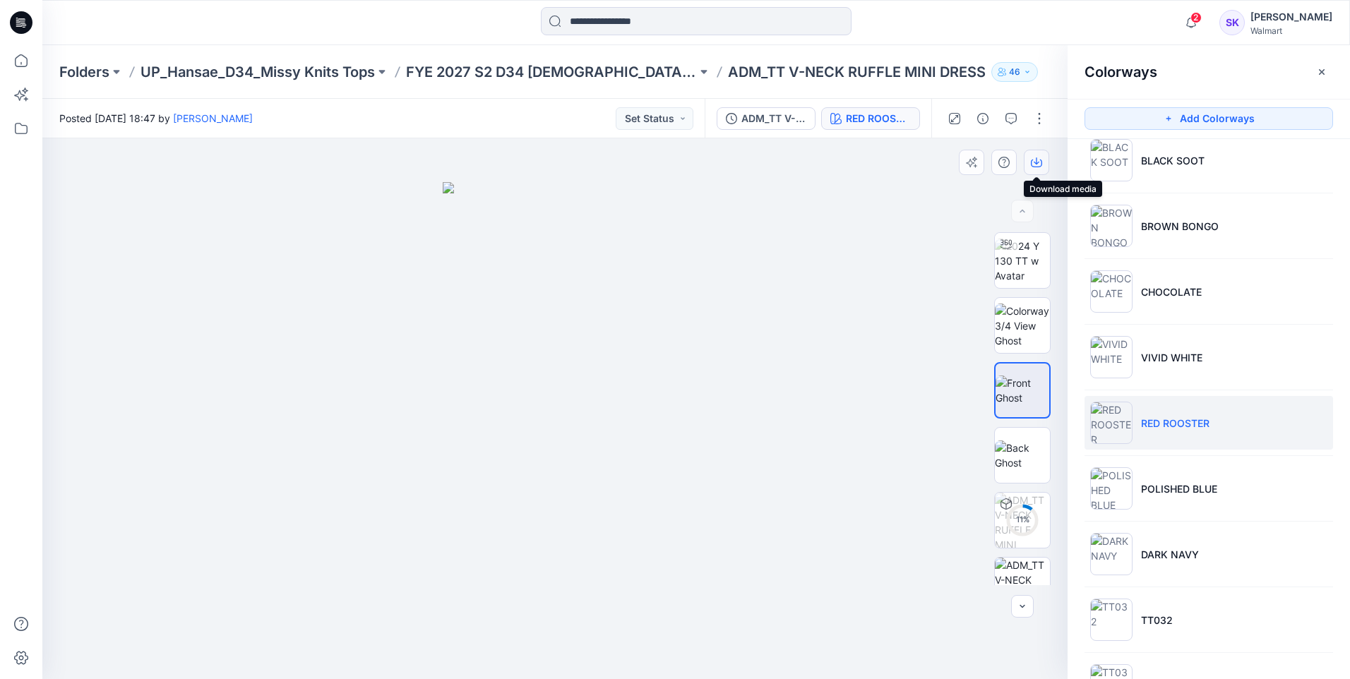
click at [1031, 157] on icon "button" at bounding box center [1036, 162] width 11 height 11
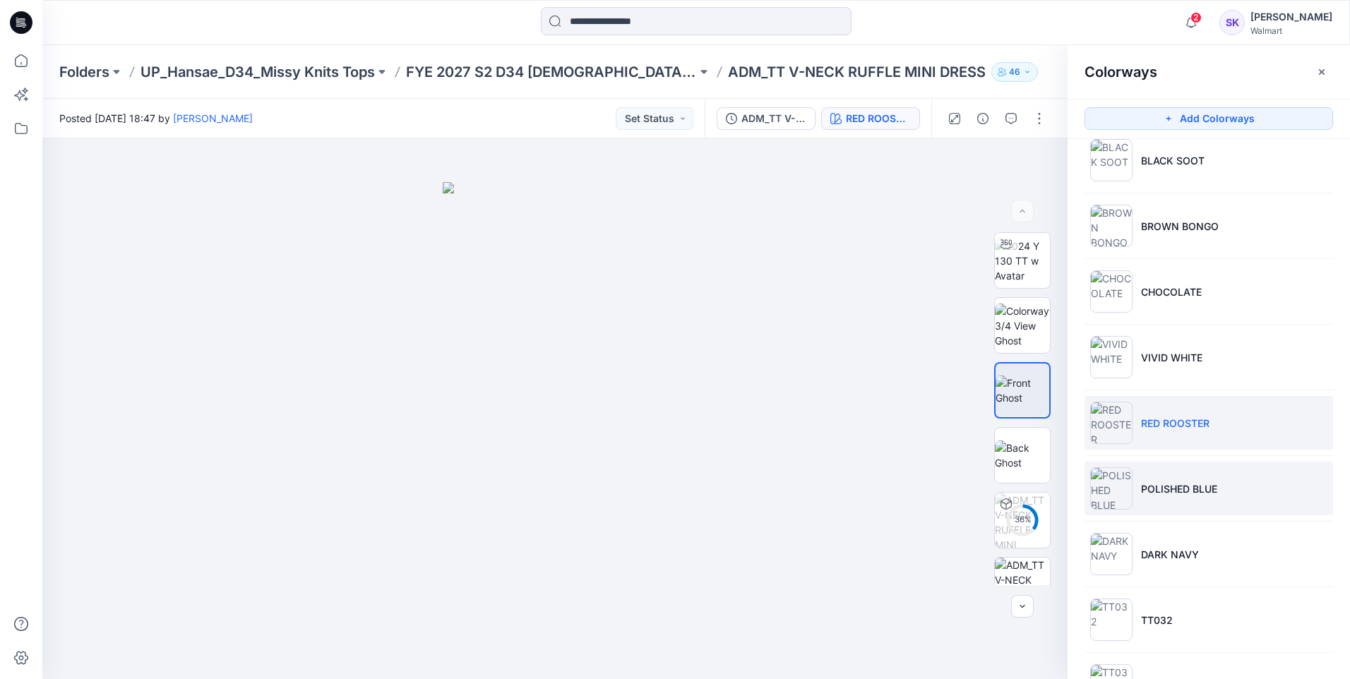
drag, startPoint x: 1229, startPoint y: 490, endPoint x: 1221, endPoint y: 475, distance: 17.1
click at [1230, 490] on li "POLISHED BLUE" at bounding box center [1209, 489] width 249 height 54
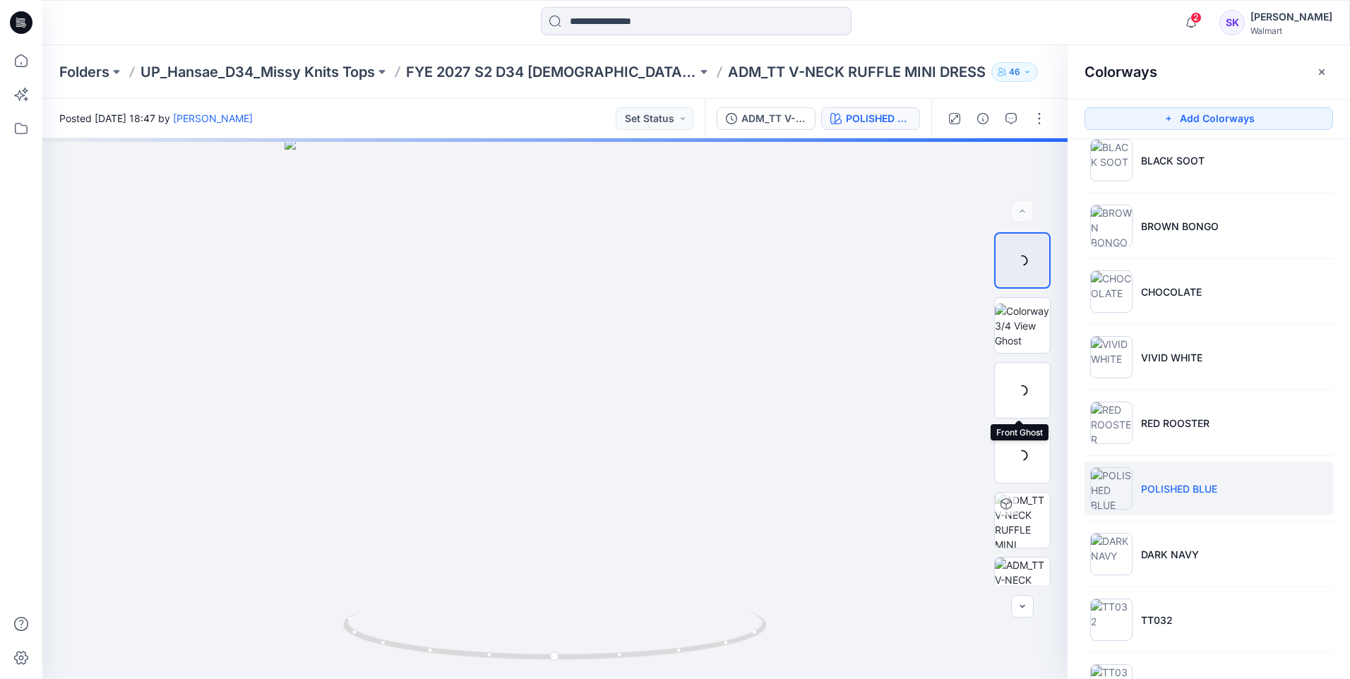
click at [1027, 387] on div at bounding box center [1022, 390] width 56 height 56
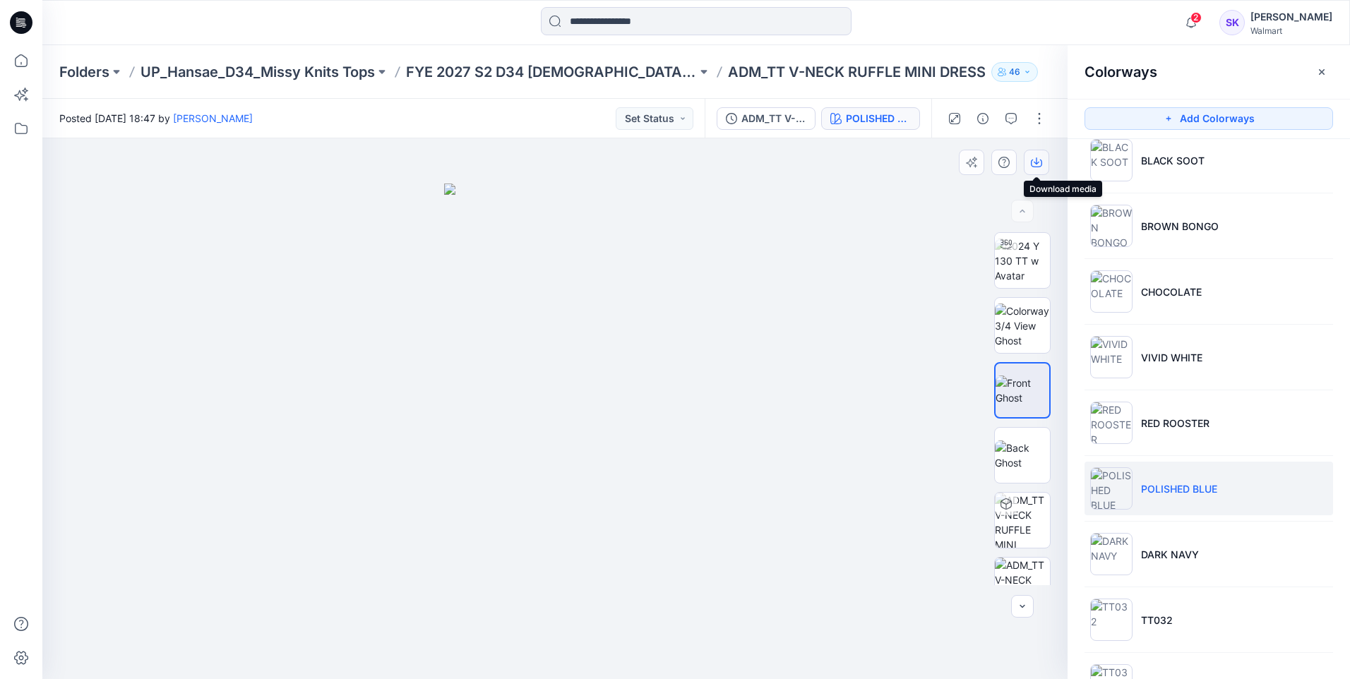
click at [1032, 155] on button "button" at bounding box center [1036, 162] width 25 height 25
click at [876, 460] on div at bounding box center [554, 408] width 1025 height 541
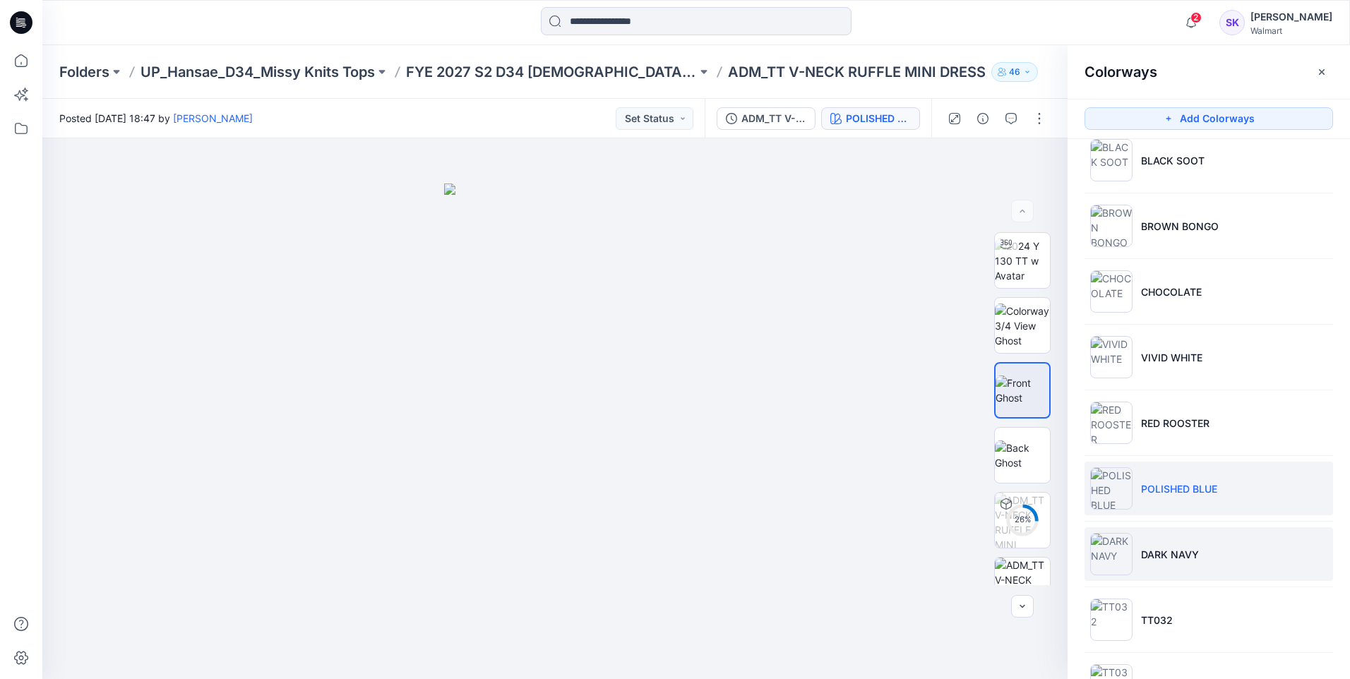
click at [1224, 534] on li "DARK NAVY" at bounding box center [1209, 554] width 249 height 54
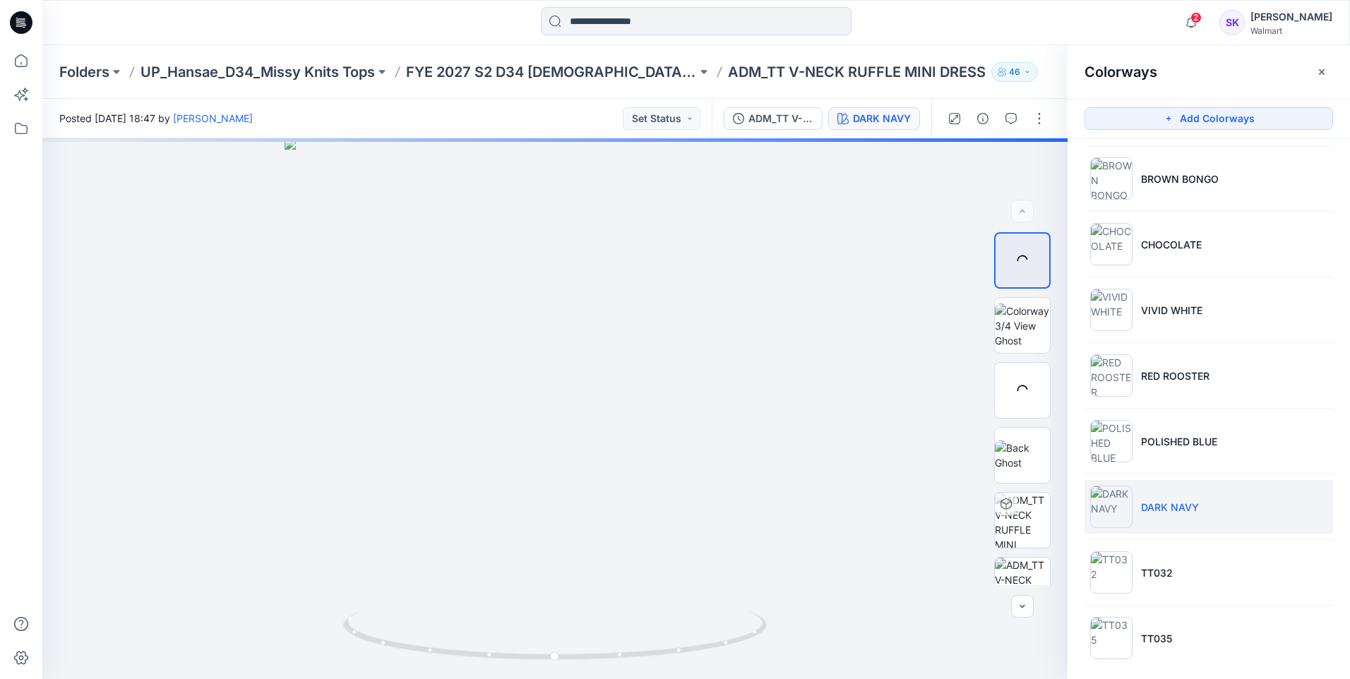
scroll to position [341, 0]
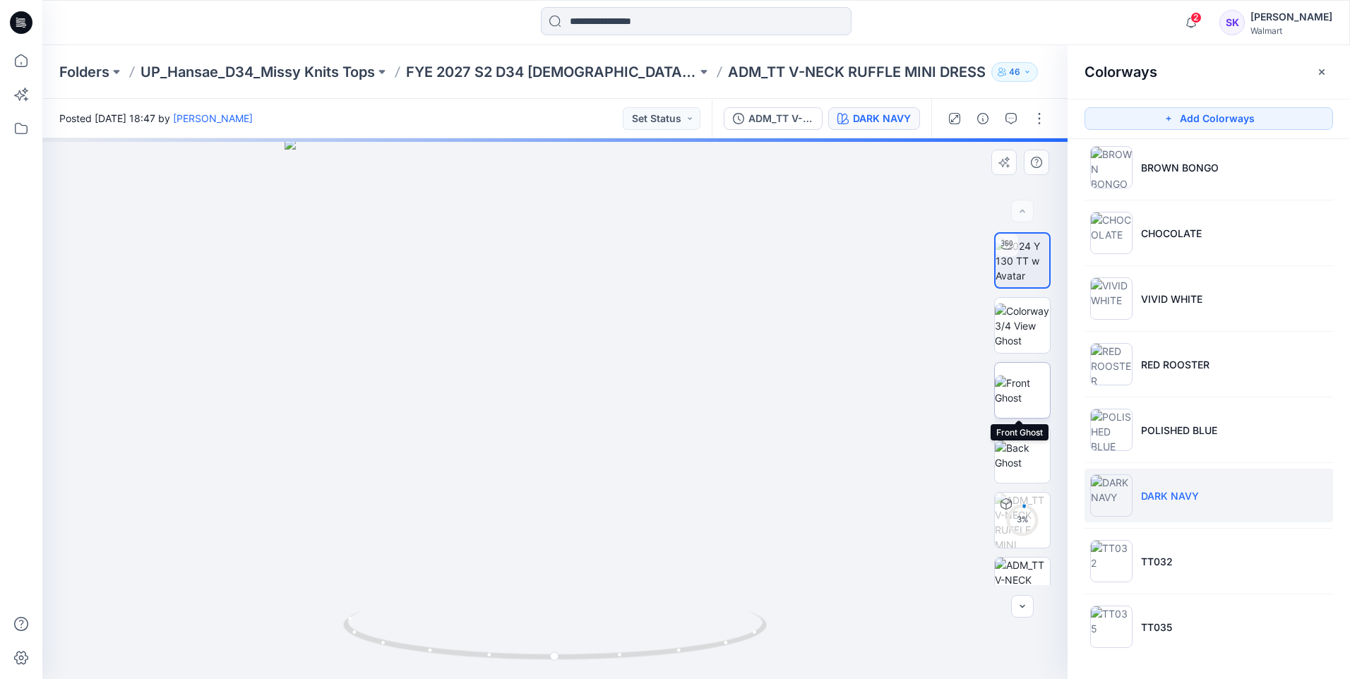
click at [1029, 377] on img at bounding box center [1022, 391] width 55 height 30
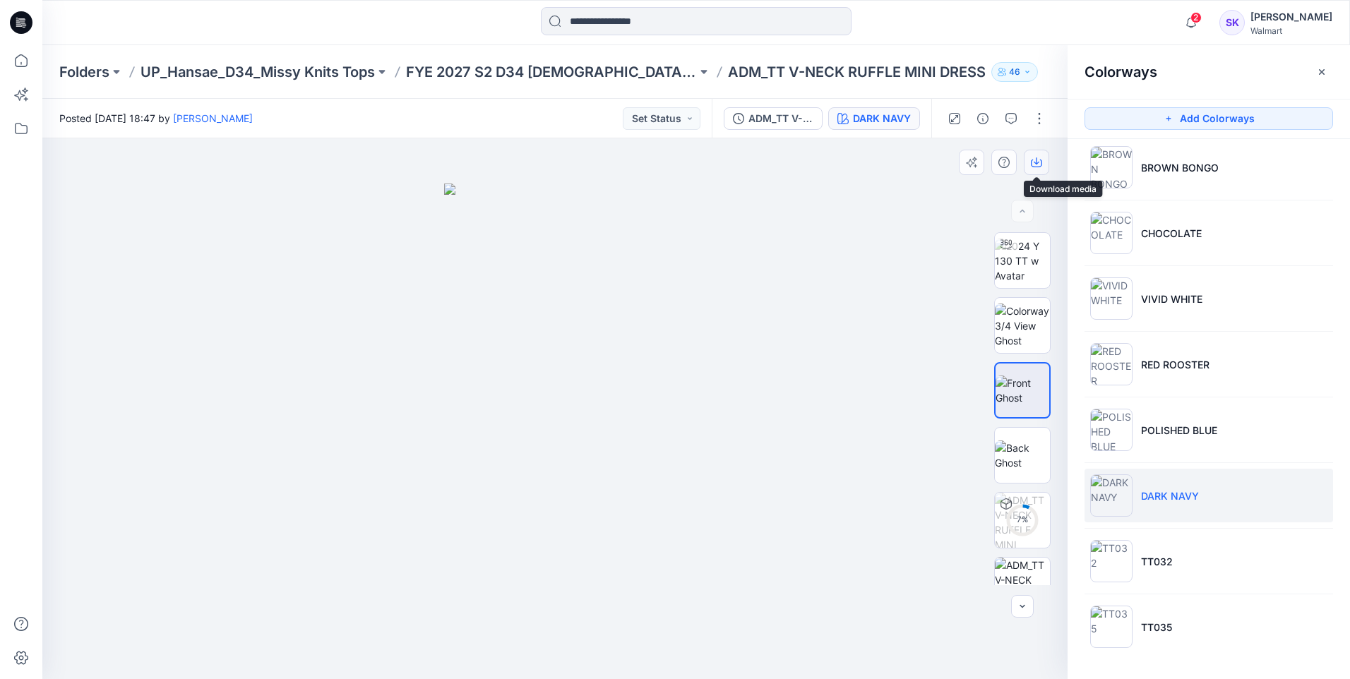
click at [1039, 160] on icon "button" at bounding box center [1036, 162] width 11 height 11
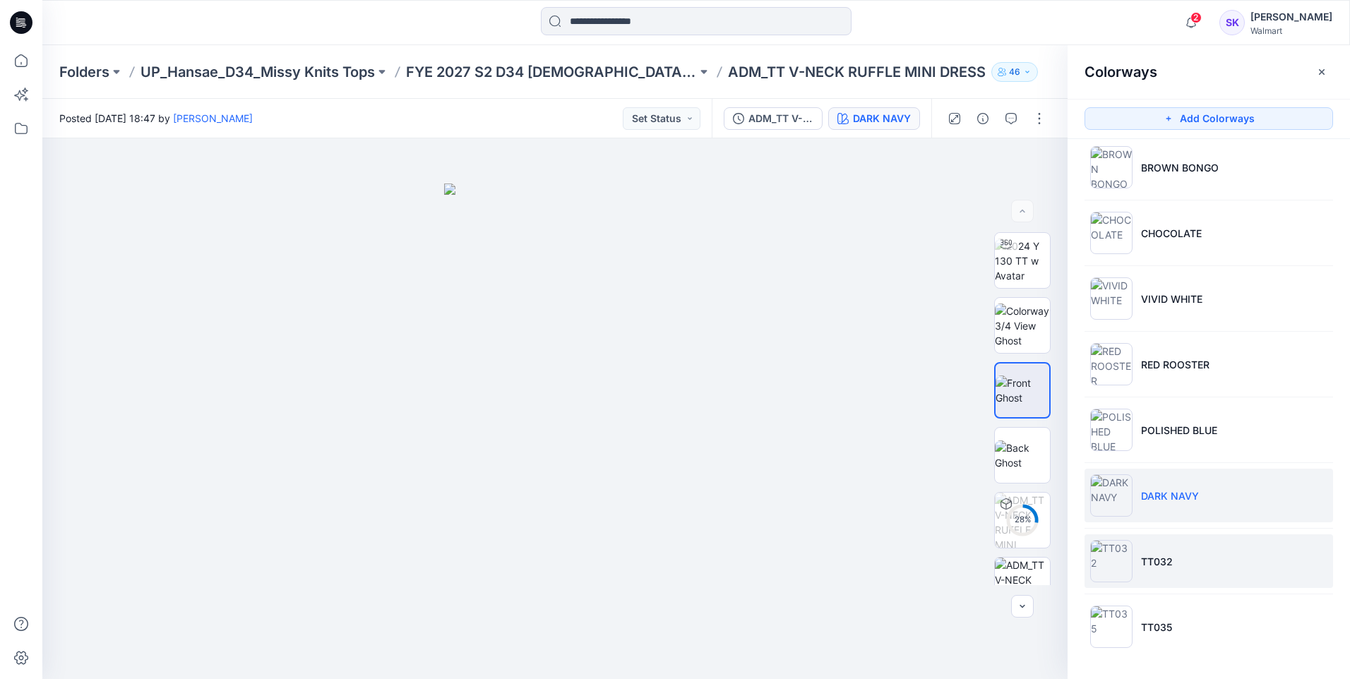
click at [1202, 559] on li "TT032" at bounding box center [1209, 561] width 249 height 54
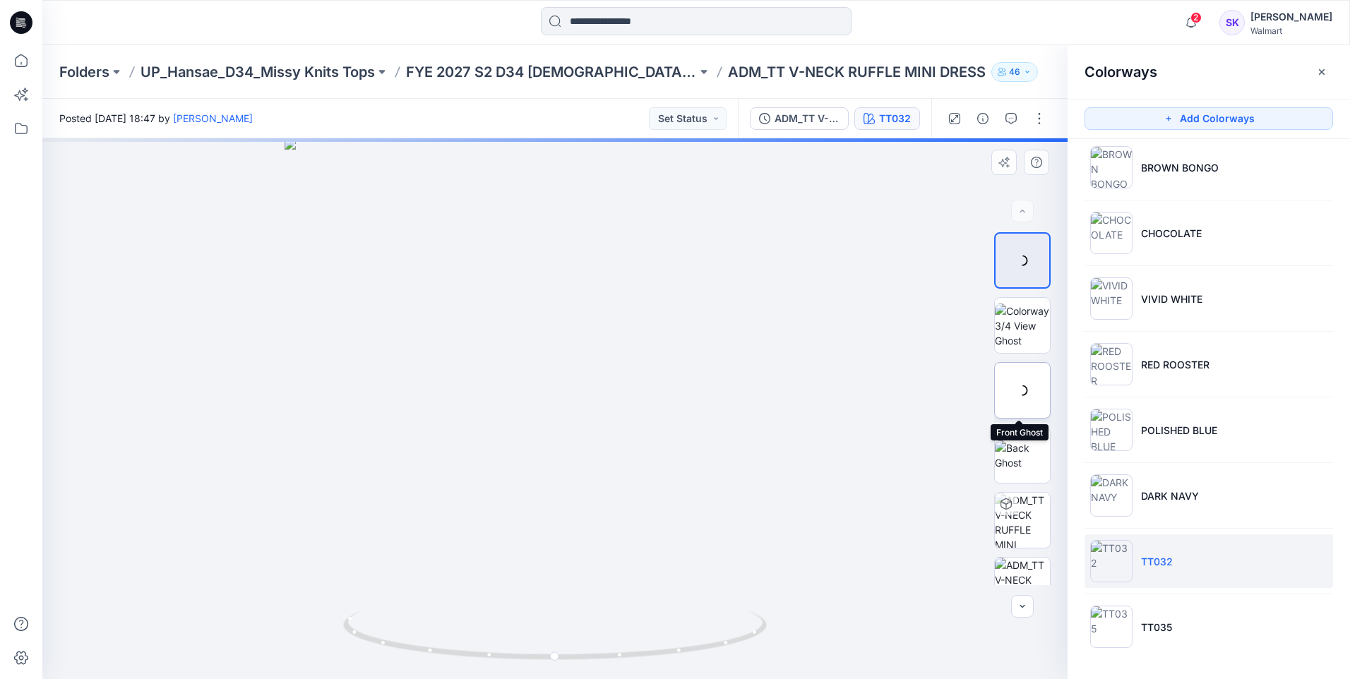
click at [1016, 383] on div at bounding box center [1022, 390] width 56 height 56
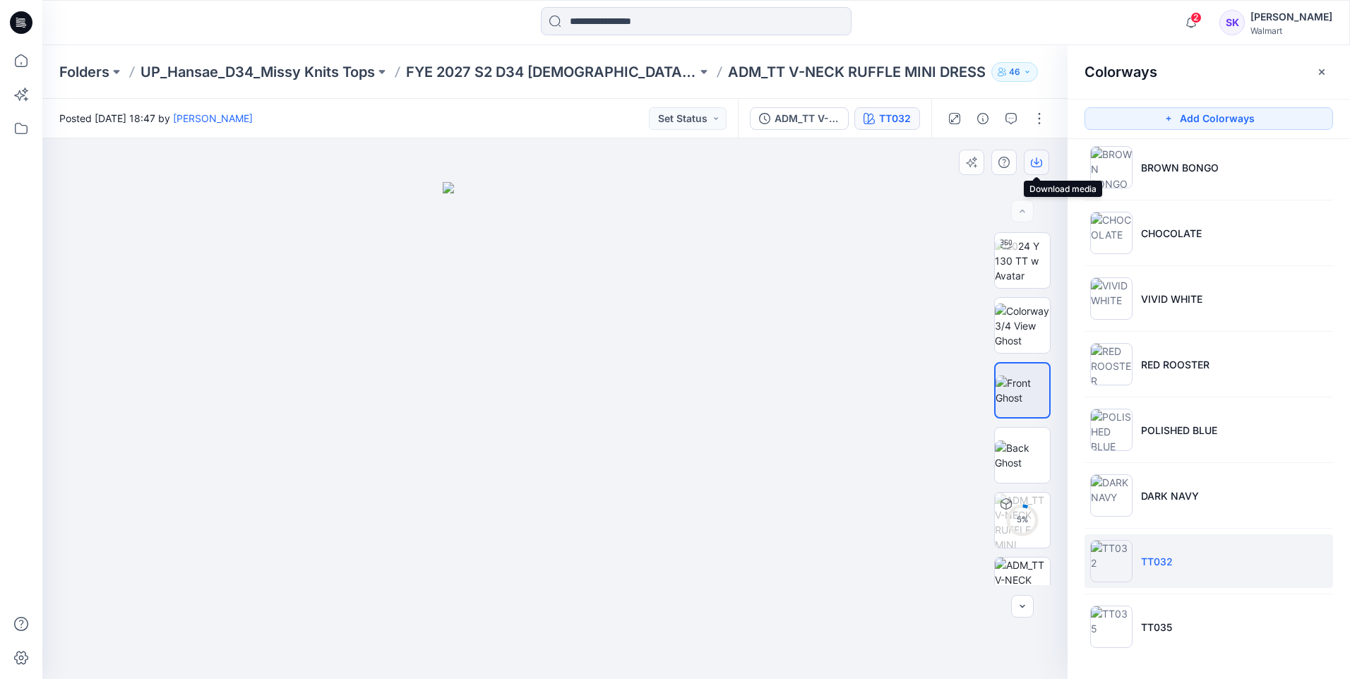
click at [1027, 154] on button "button" at bounding box center [1036, 162] width 25 height 25
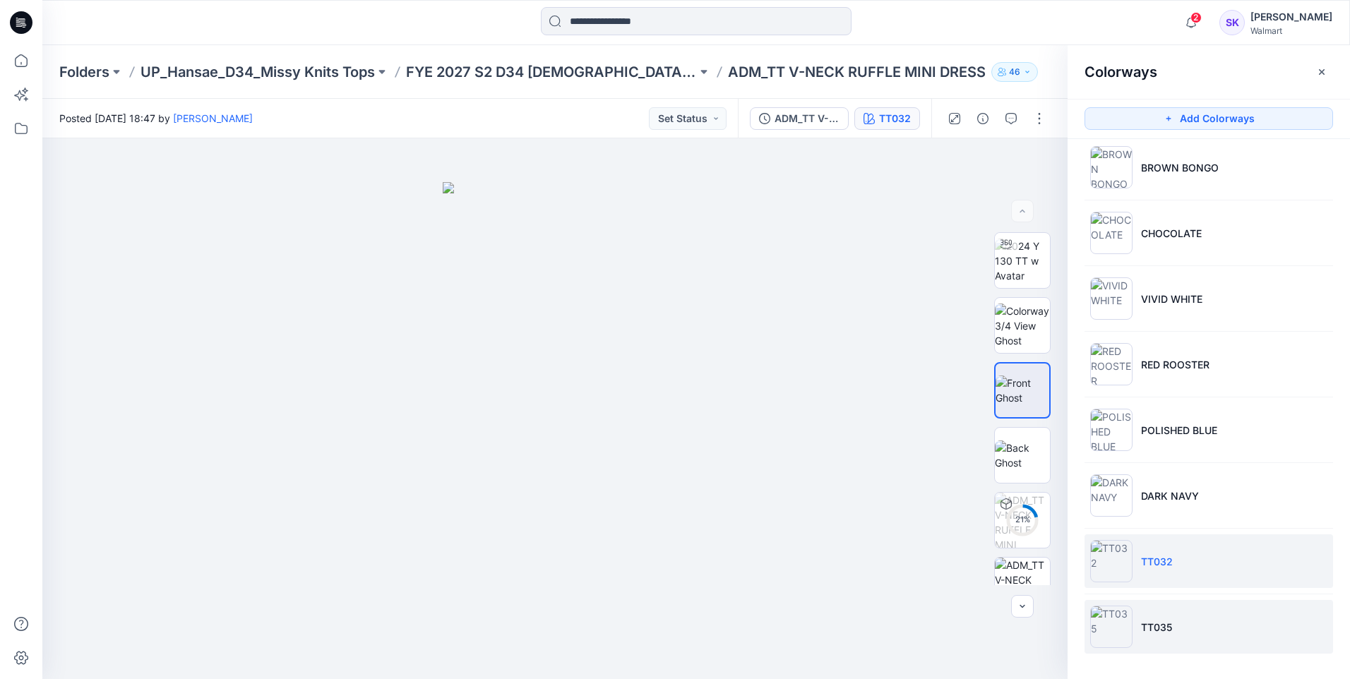
click at [1201, 631] on li "TT035" at bounding box center [1209, 627] width 249 height 54
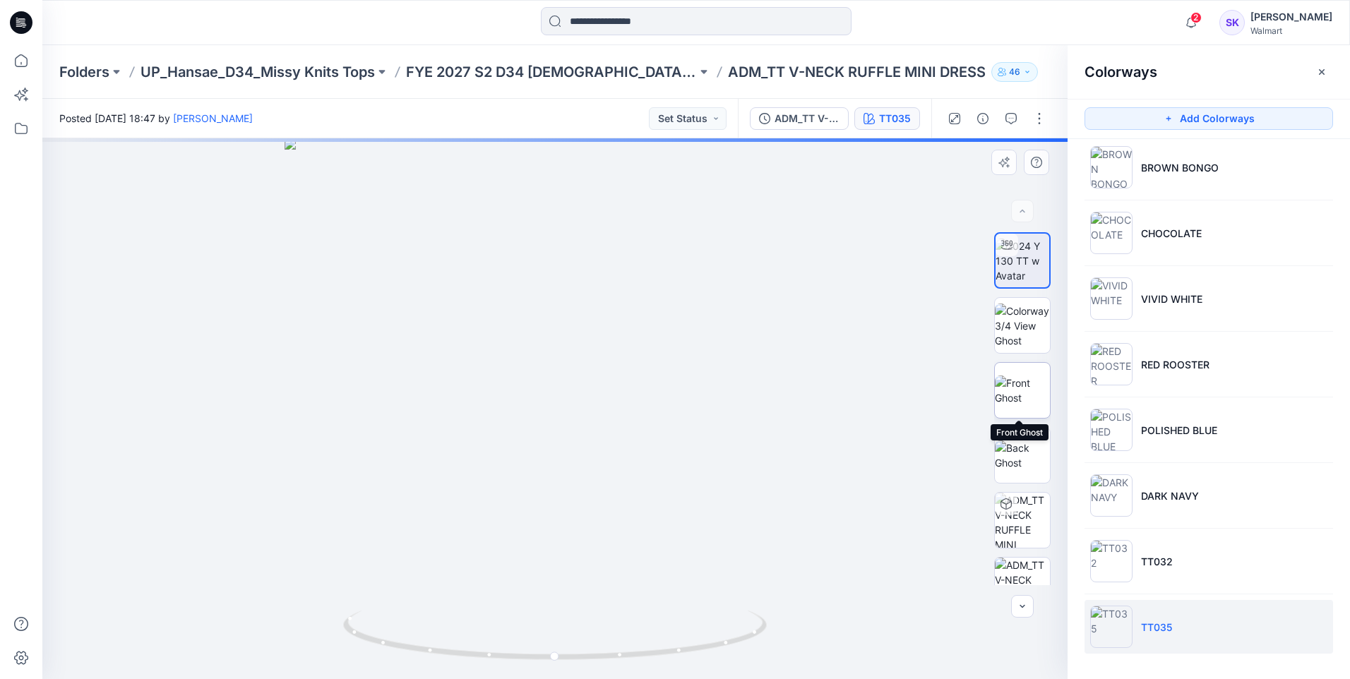
click at [1024, 390] on img at bounding box center [1022, 391] width 55 height 30
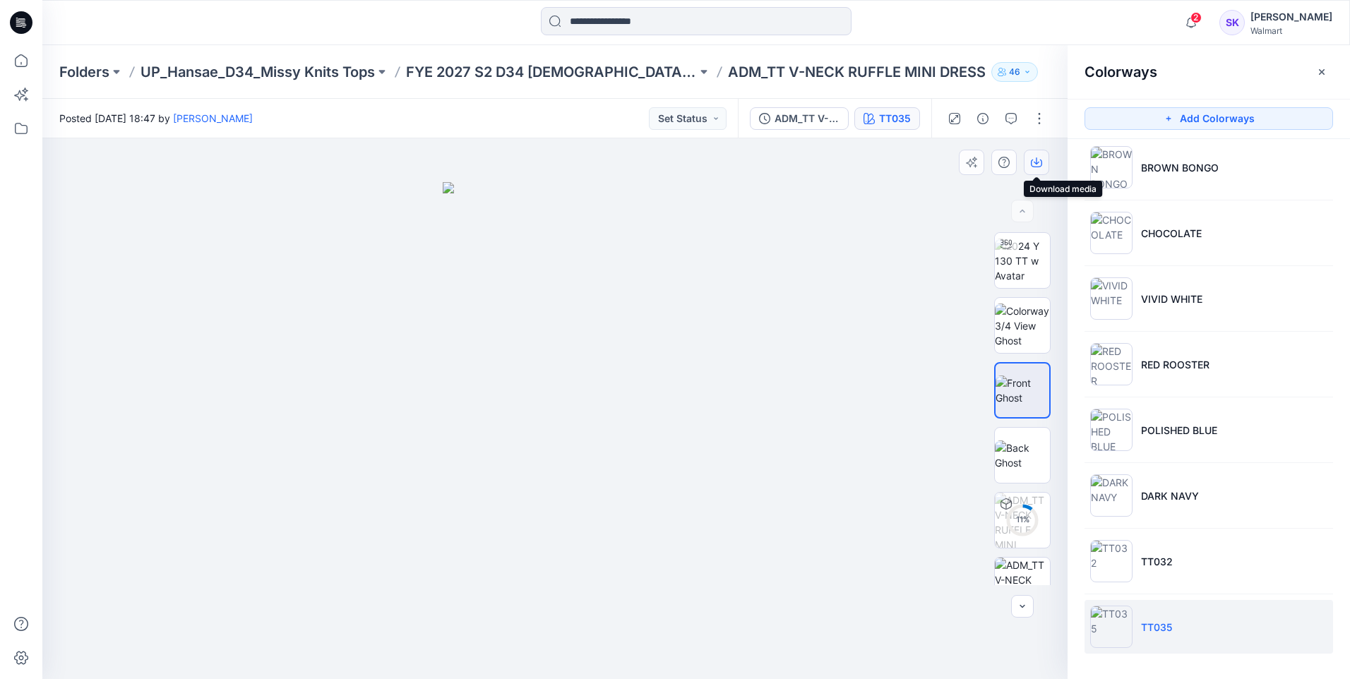
click at [1036, 156] on button "button" at bounding box center [1036, 162] width 25 height 25
drag, startPoint x: 861, startPoint y: 242, endPoint x: 876, endPoint y: 226, distance: 21.5
click at [861, 242] on div at bounding box center [554, 408] width 1025 height 541
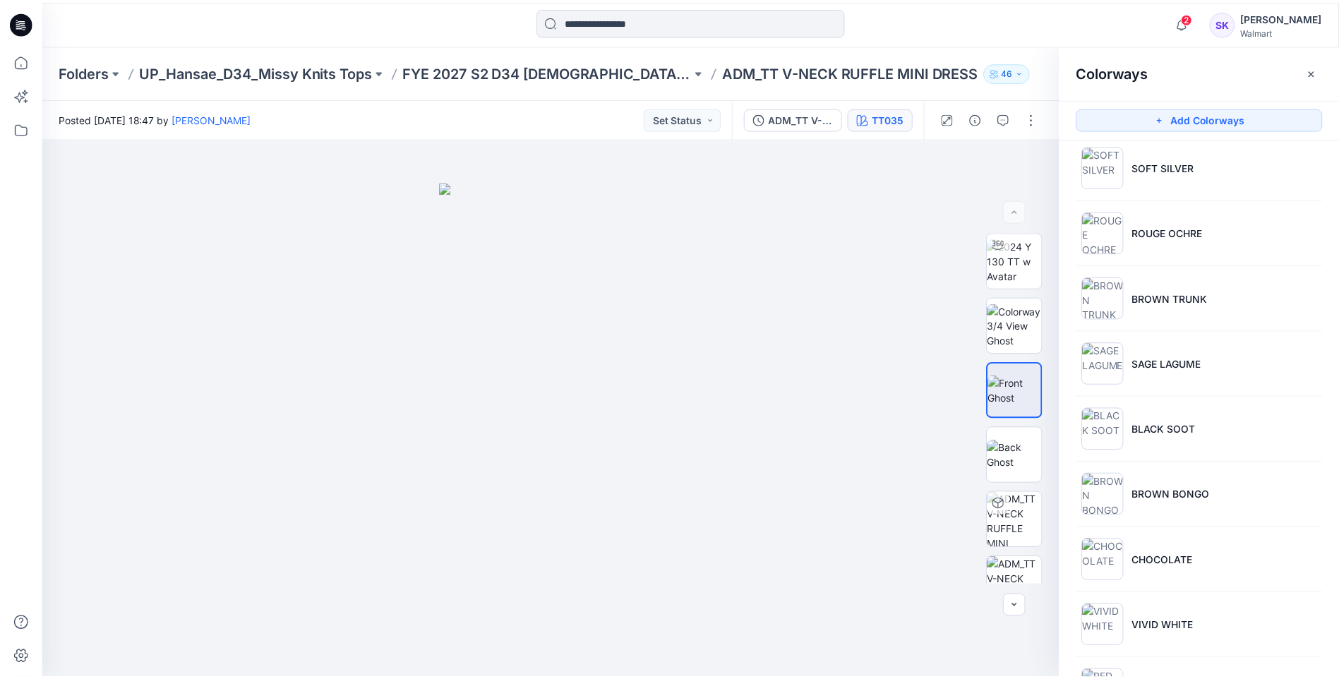
scroll to position [0, 0]
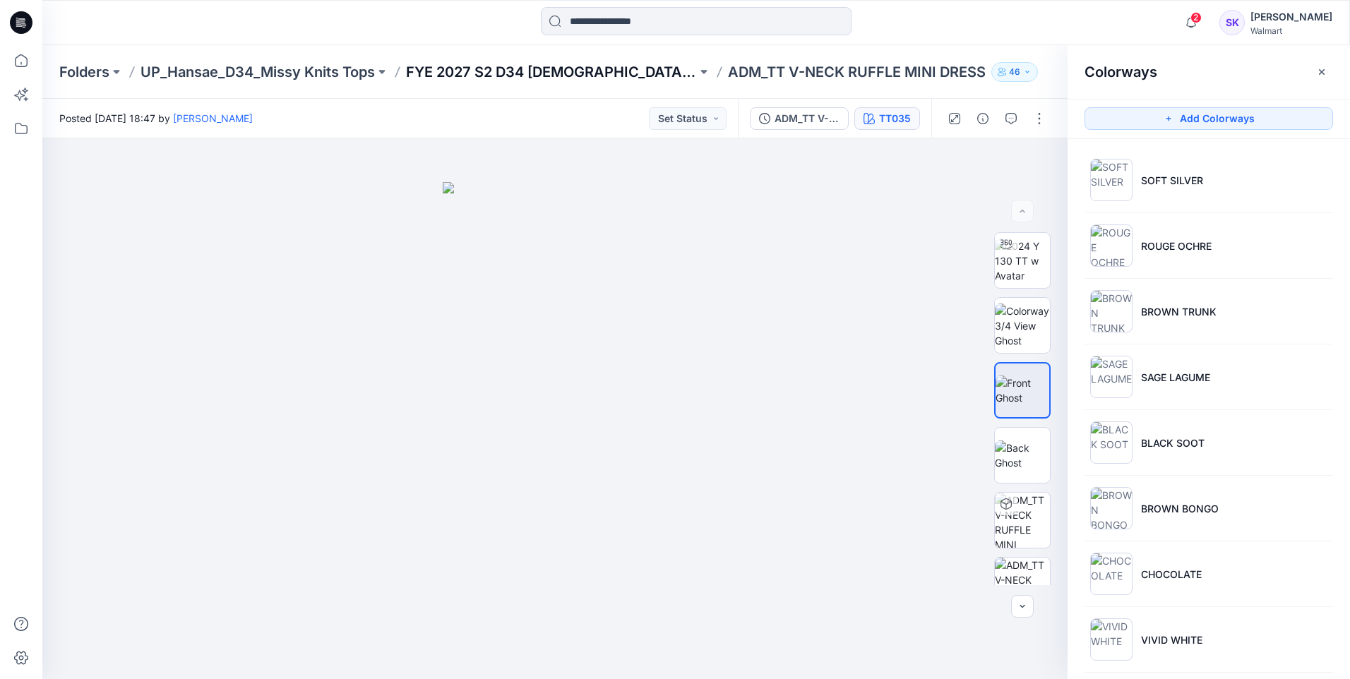
click at [529, 76] on p "FYE 2027 S2 D34 [DEMOGRAPHIC_DATA] Tops - Hansae" at bounding box center [551, 72] width 291 height 20
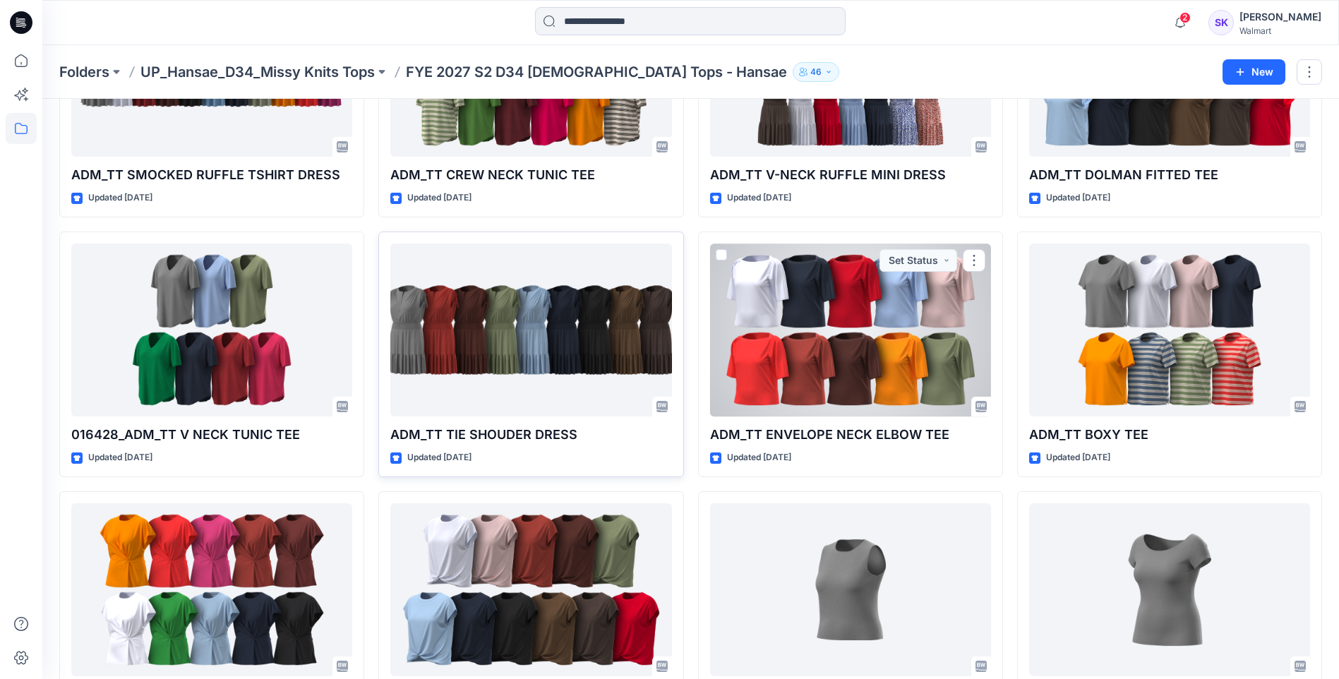
scroll to position [212, 0]
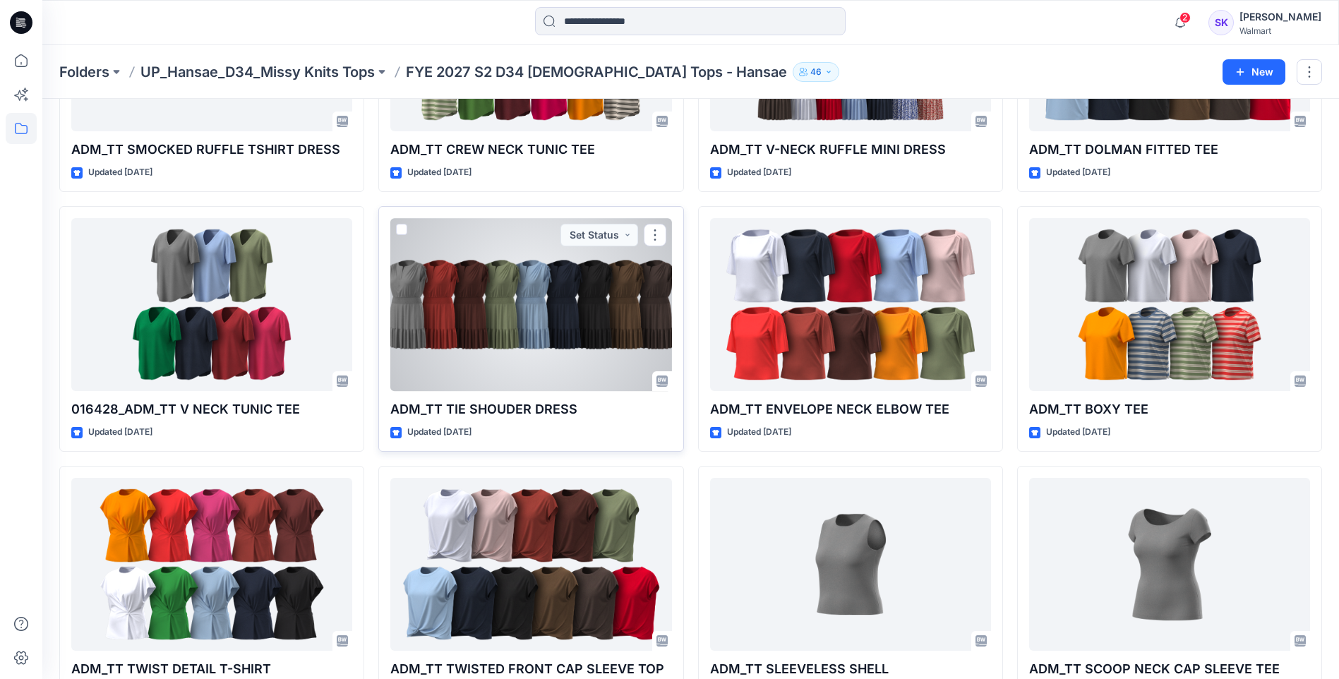
click at [548, 347] on div at bounding box center [530, 304] width 281 height 173
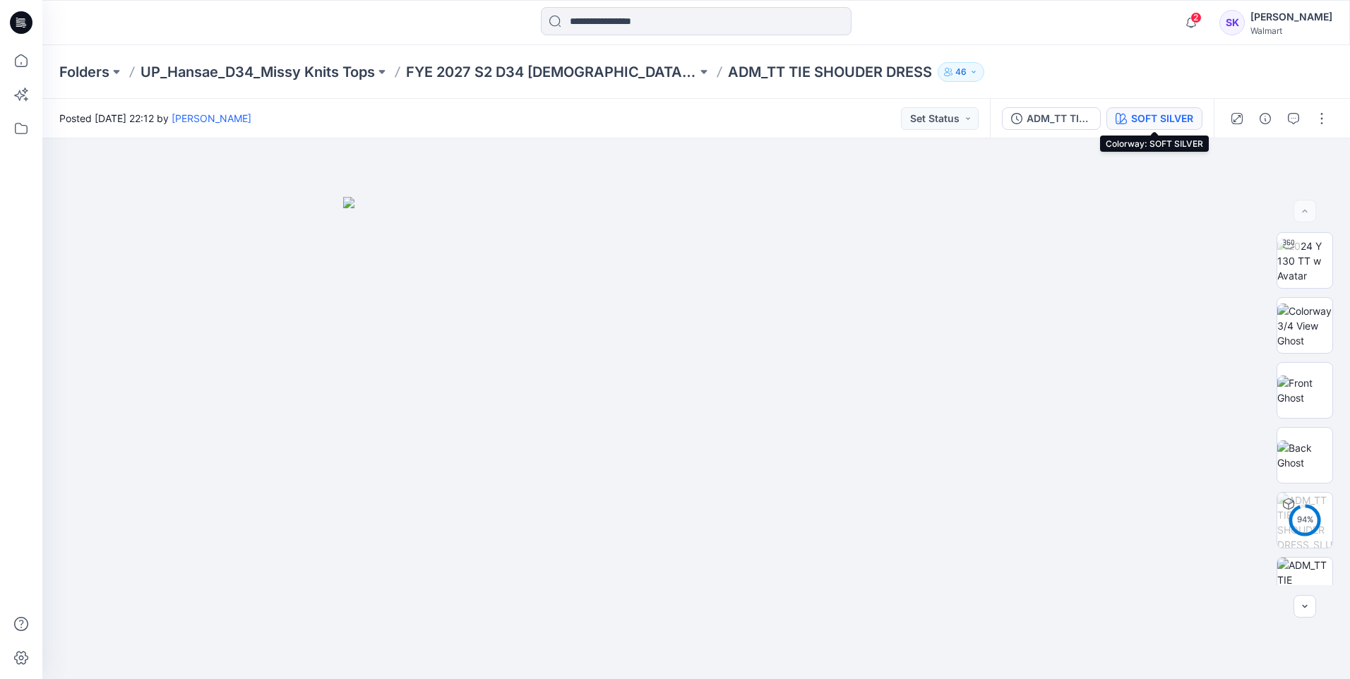
click at [1126, 114] on icon "button" at bounding box center [1121, 118] width 11 height 11
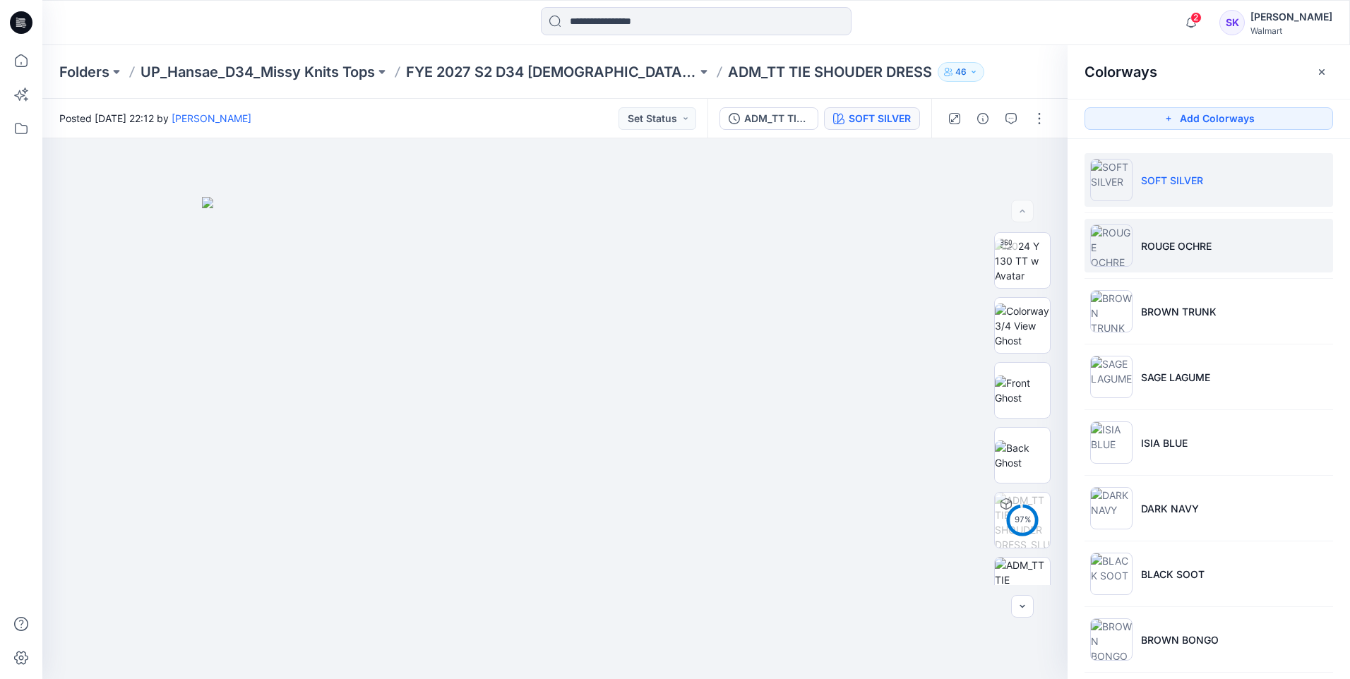
click at [1240, 253] on li "ROUGE OCHRE" at bounding box center [1209, 246] width 249 height 54
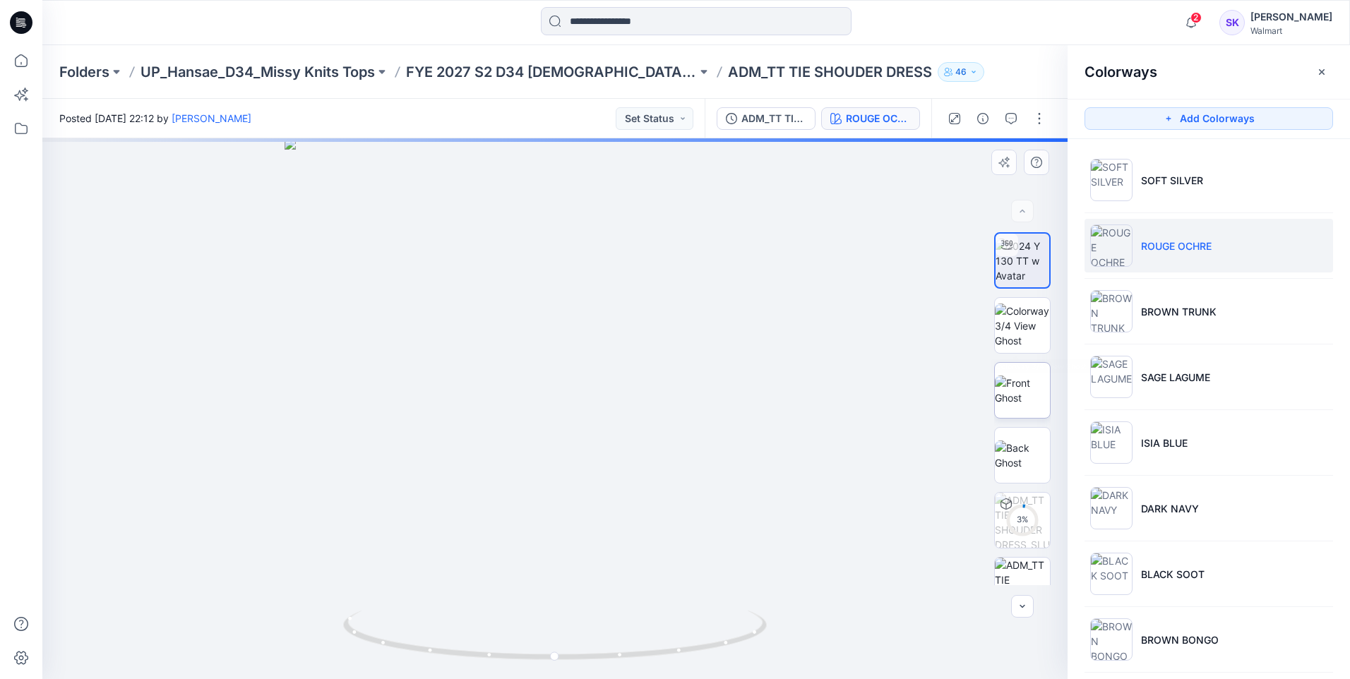
click at [1002, 376] on img at bounding box center [1022, 391] width 55 height 30
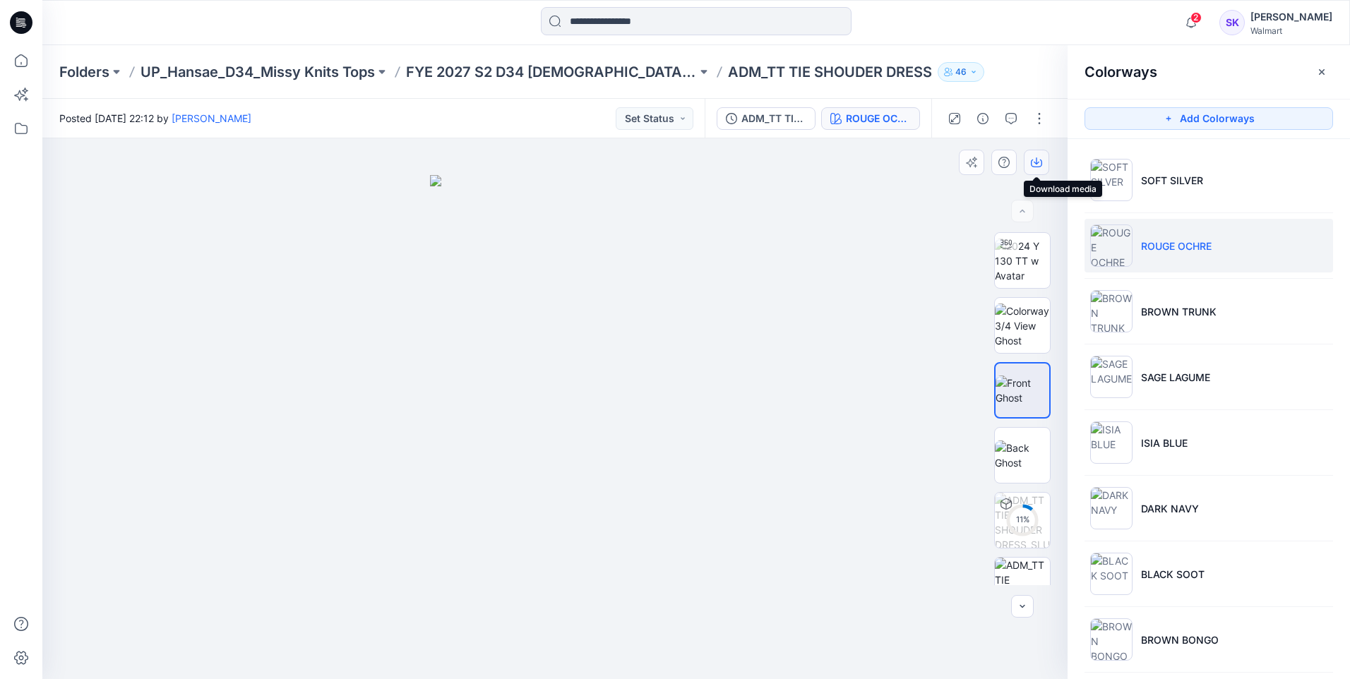
click at [1032, 153] on button "button" at bounding box center [1036, 162] width 25 height 25
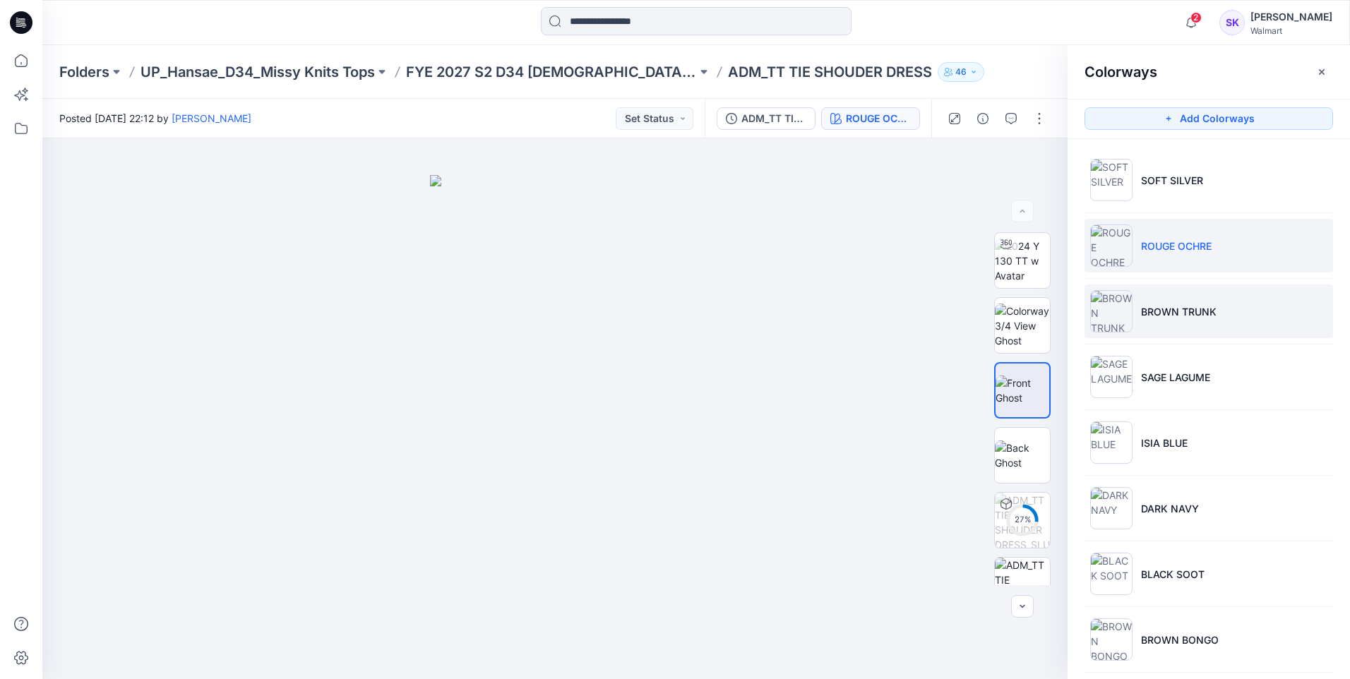
drag, startPoint x: 1152, startPoint y: 307, endPoint x: 1075, endPoint y: 185, distance: 144.4
click at [1152, 307] on p "BROWN TRUNK" at bounding box center [1179, 311] width 76 height 15
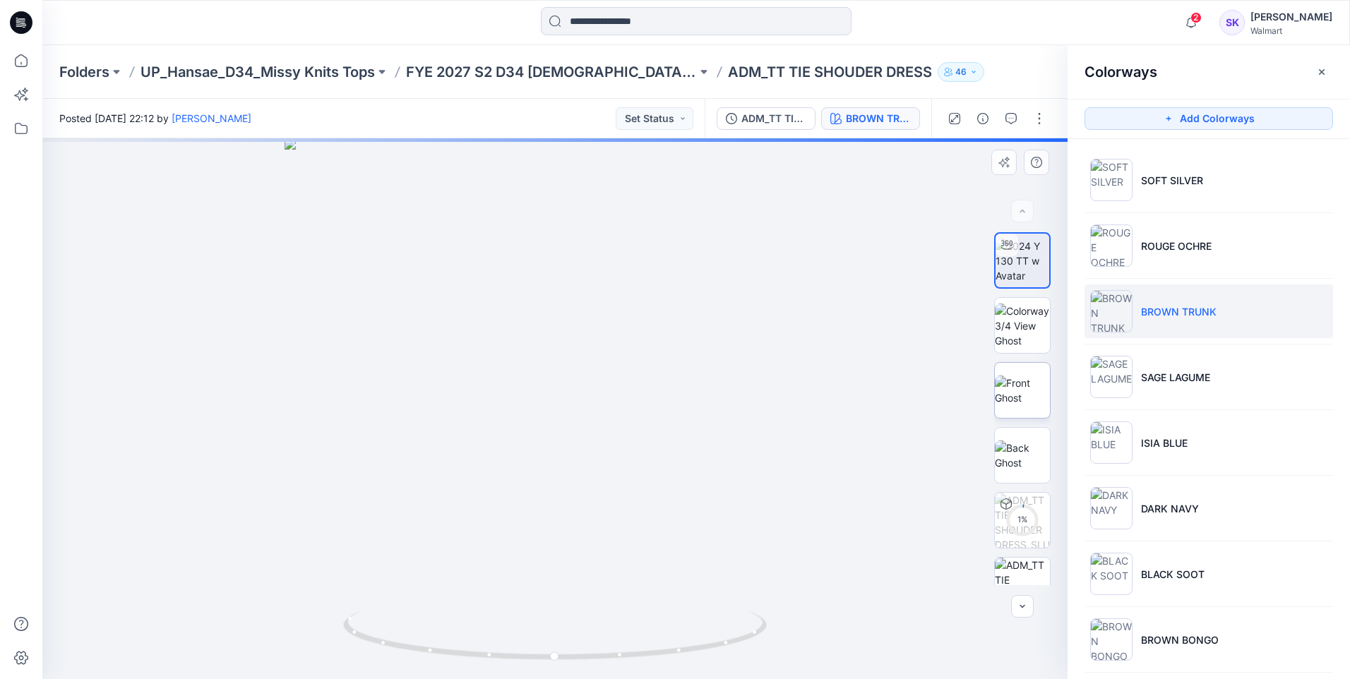
drag, startPoint x: 1038, startPoint y: 162, endPoint x: 1013, endPoint y: 366, distance: 205.5
click at [935, 335] on div "1 % BROWN TRUNK Loading... Material Properties Loading..." at bounding box center [554, 408] width 1025 height 541
click at [1030, 402] on img at bounding box center [1022, 391] width 55 height 30
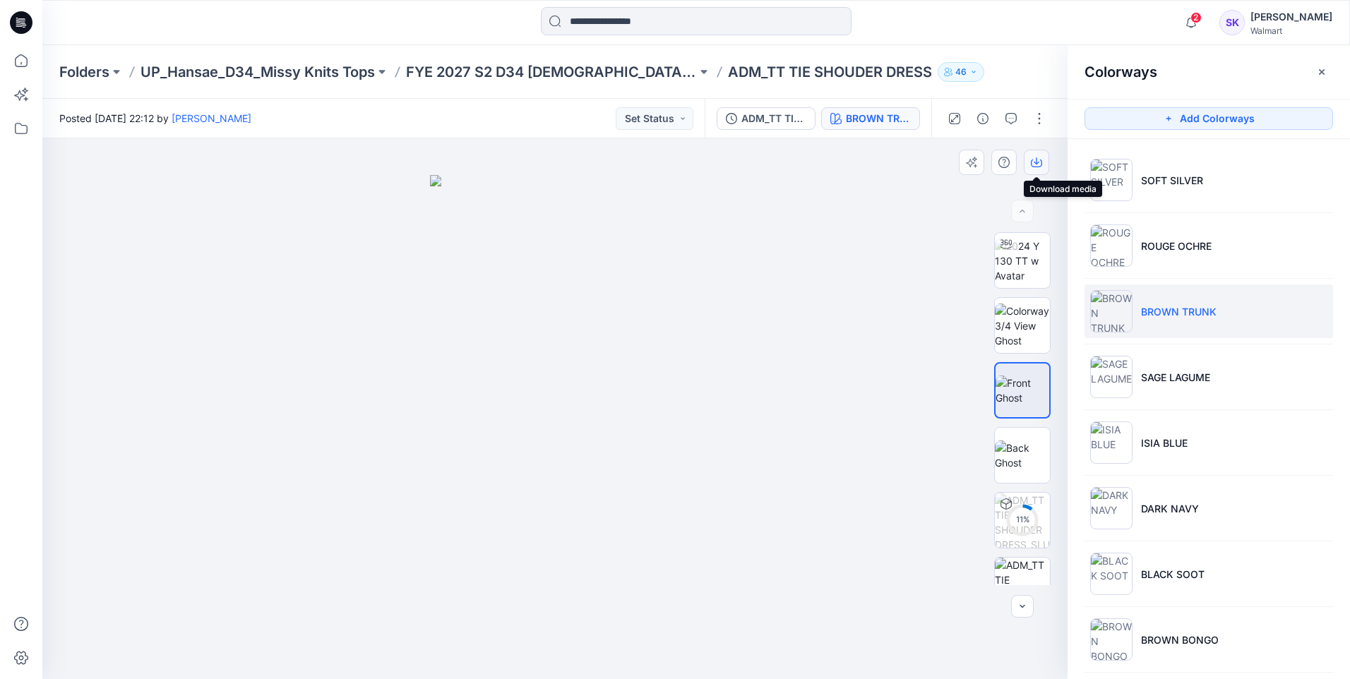
click at [1037, 161] on icon "button" at bounding box center [1036, 162] width 11 height 11
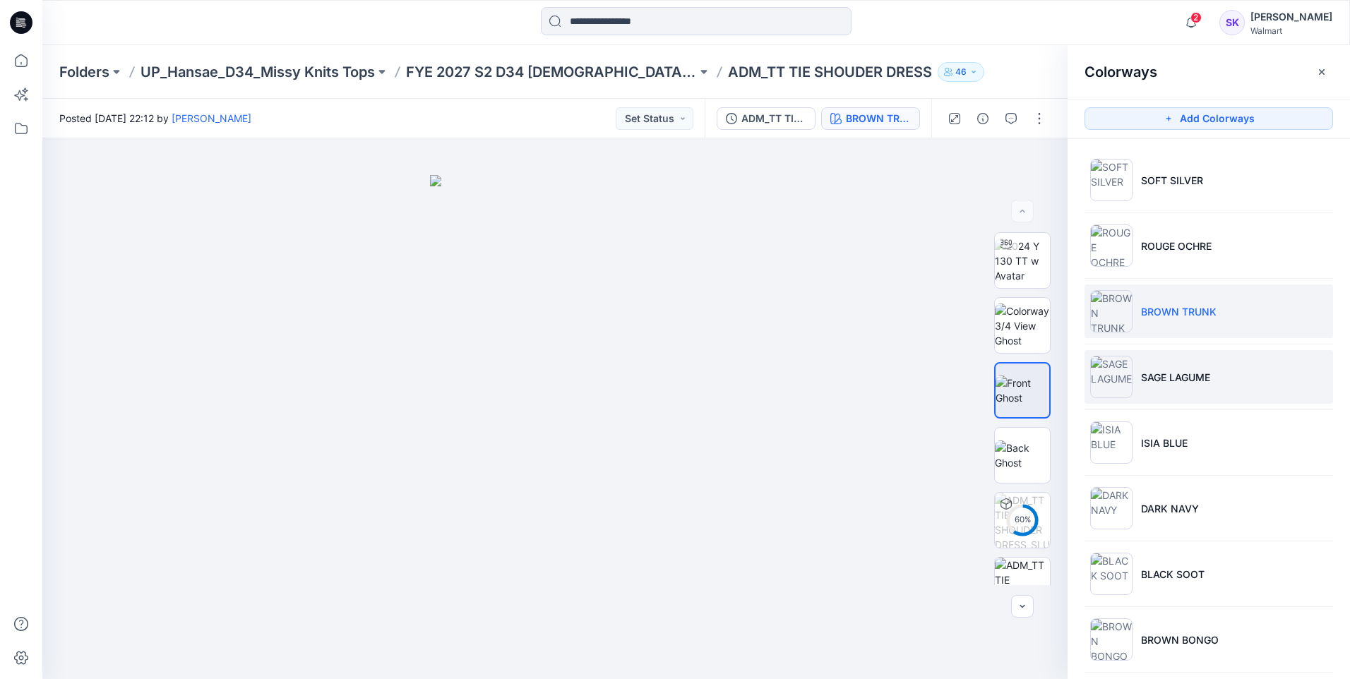
click at [1210, 390] on li "SAGE LAGUME" at bounding box center [1209, 377] width 249 height 54
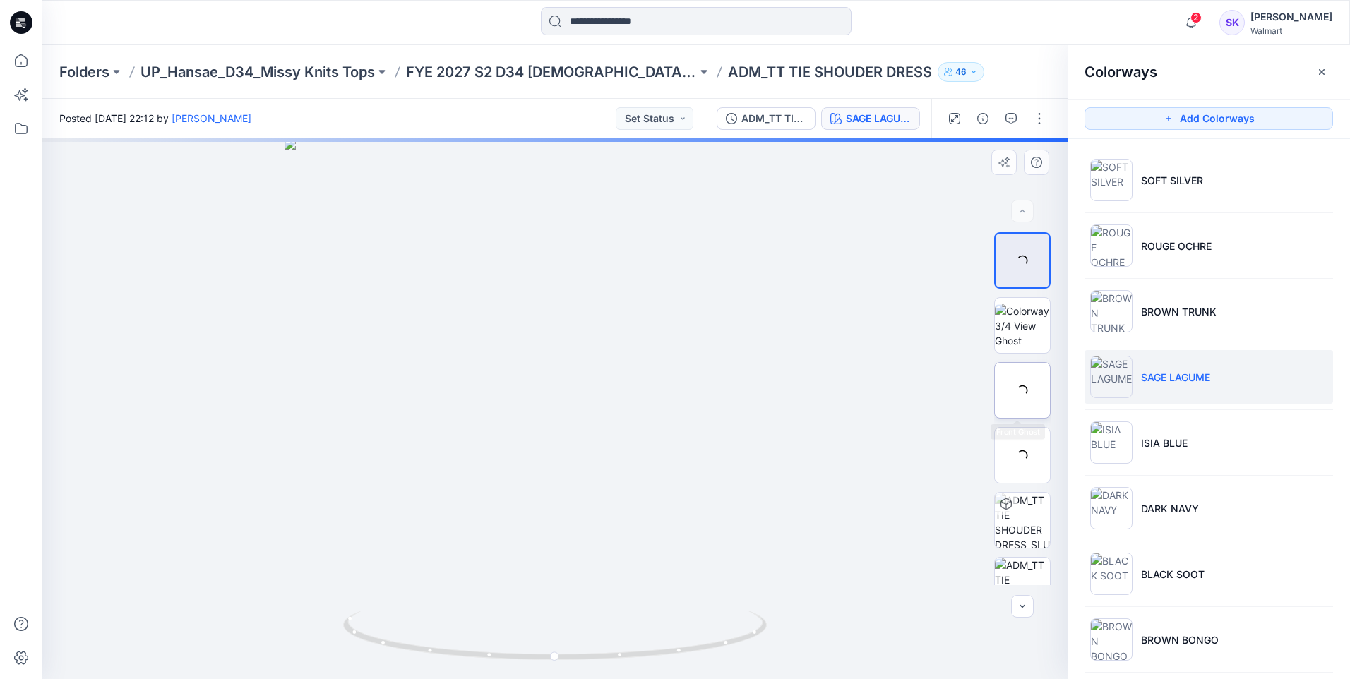
click at [1021, 391] on div at bounding box center [1022, 390] width 56 height 56
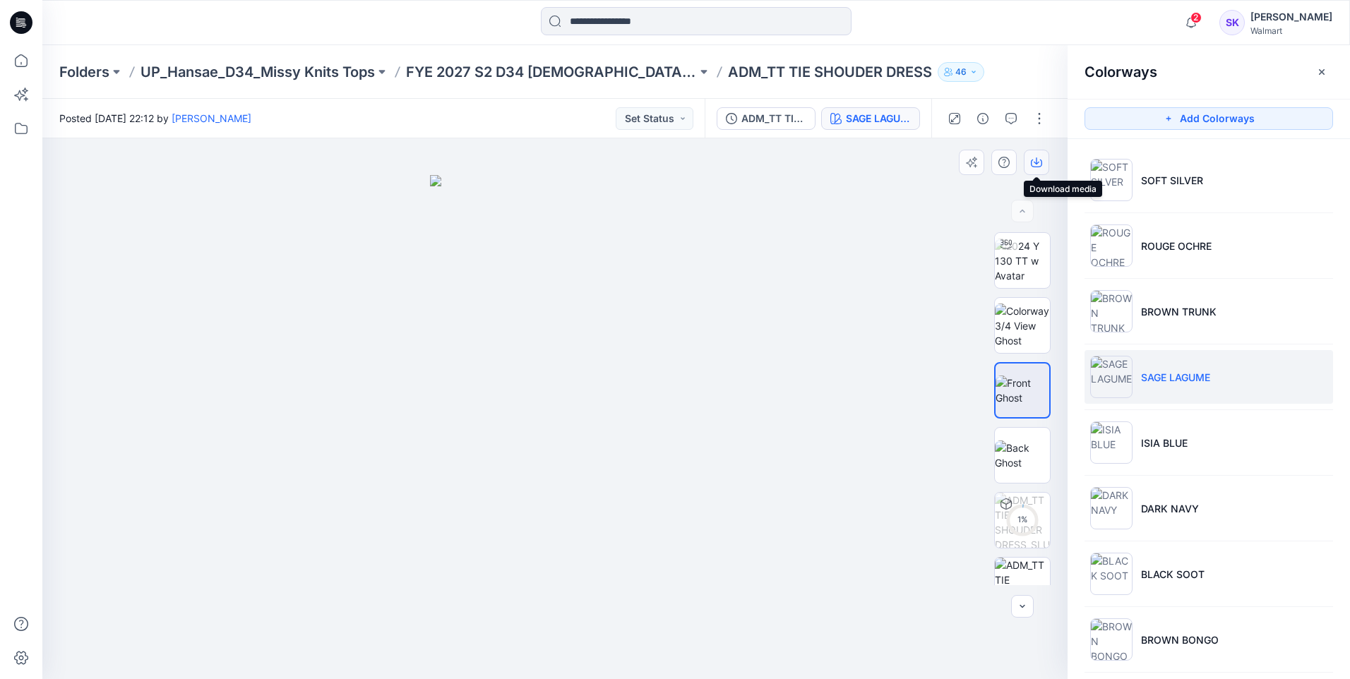
click at [1032, 158] on icon "button" at bounding box center [1036, 162] width 11 height 11
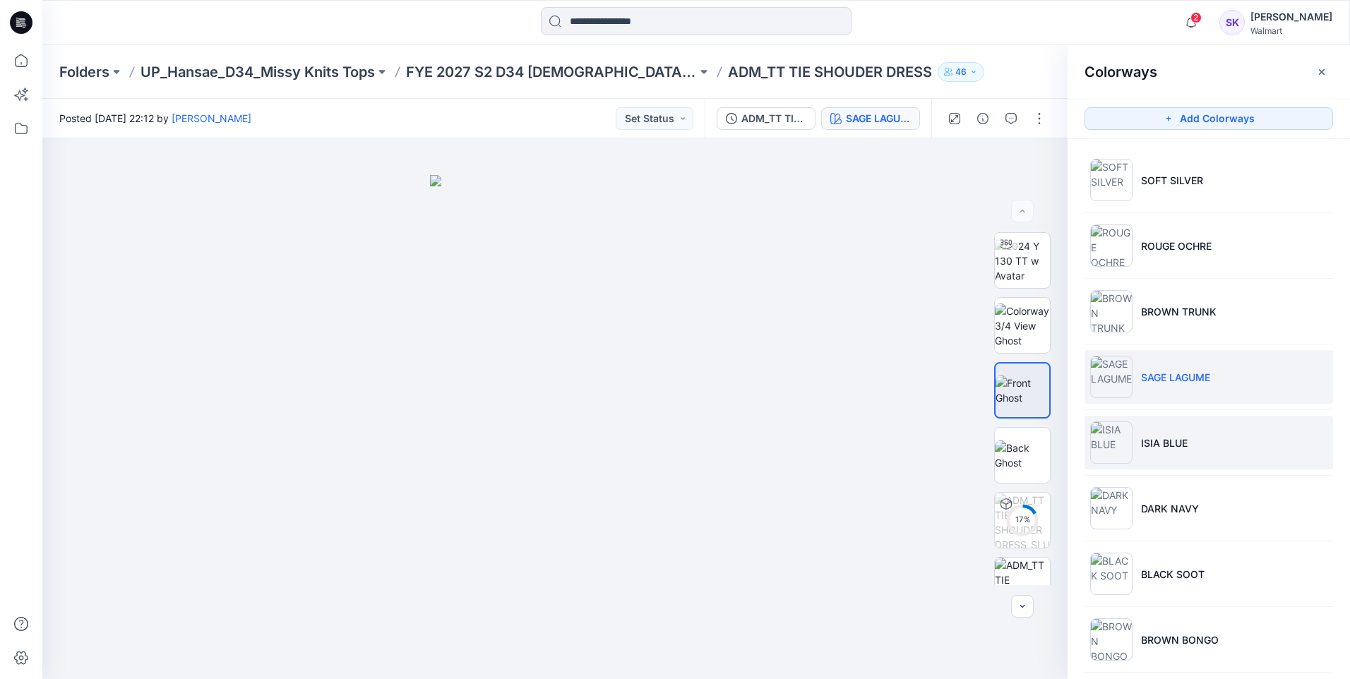
click at [1178, 442] on p "ISIA BLUE" at bounding box center [1164, 443] width 47 height 15
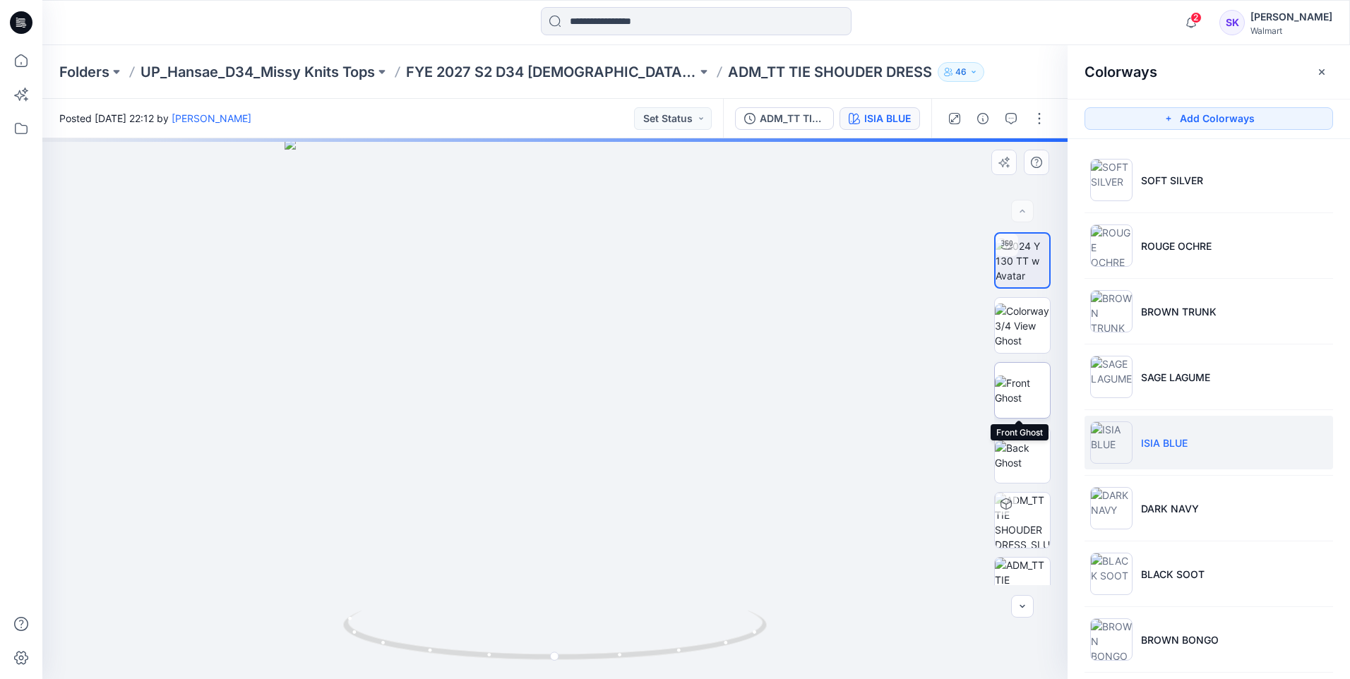
click at [1014, 386] on img at bounding box center [1022, 391] width 55 height 30
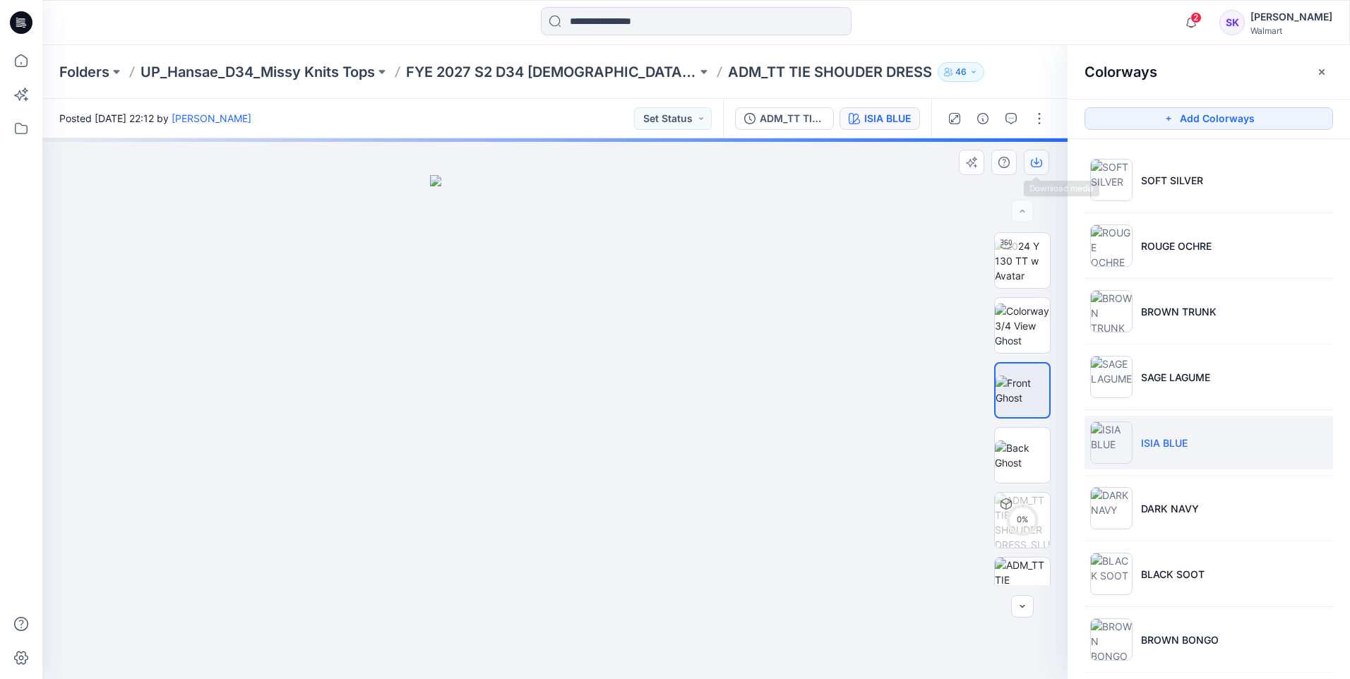
click at [1030, 157] on button "button" at bounding box center [1036, 162] width 25 height 25
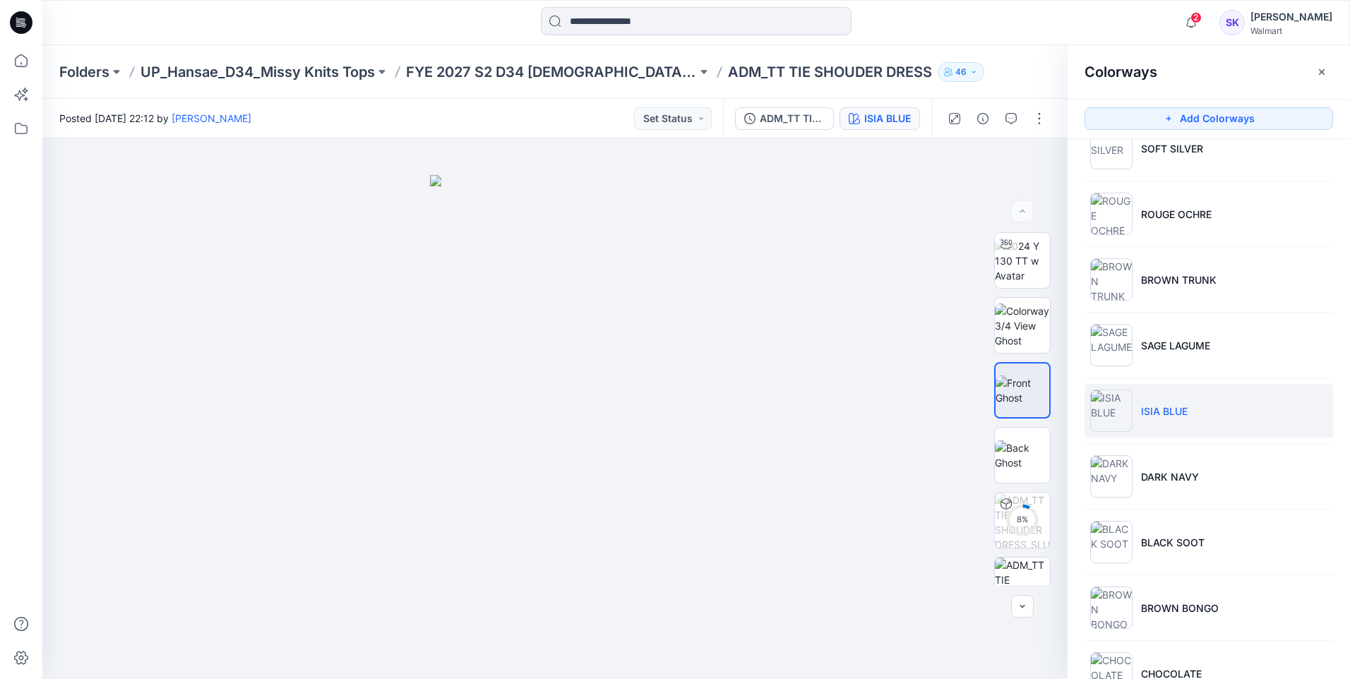
scroll to position [78, 0]
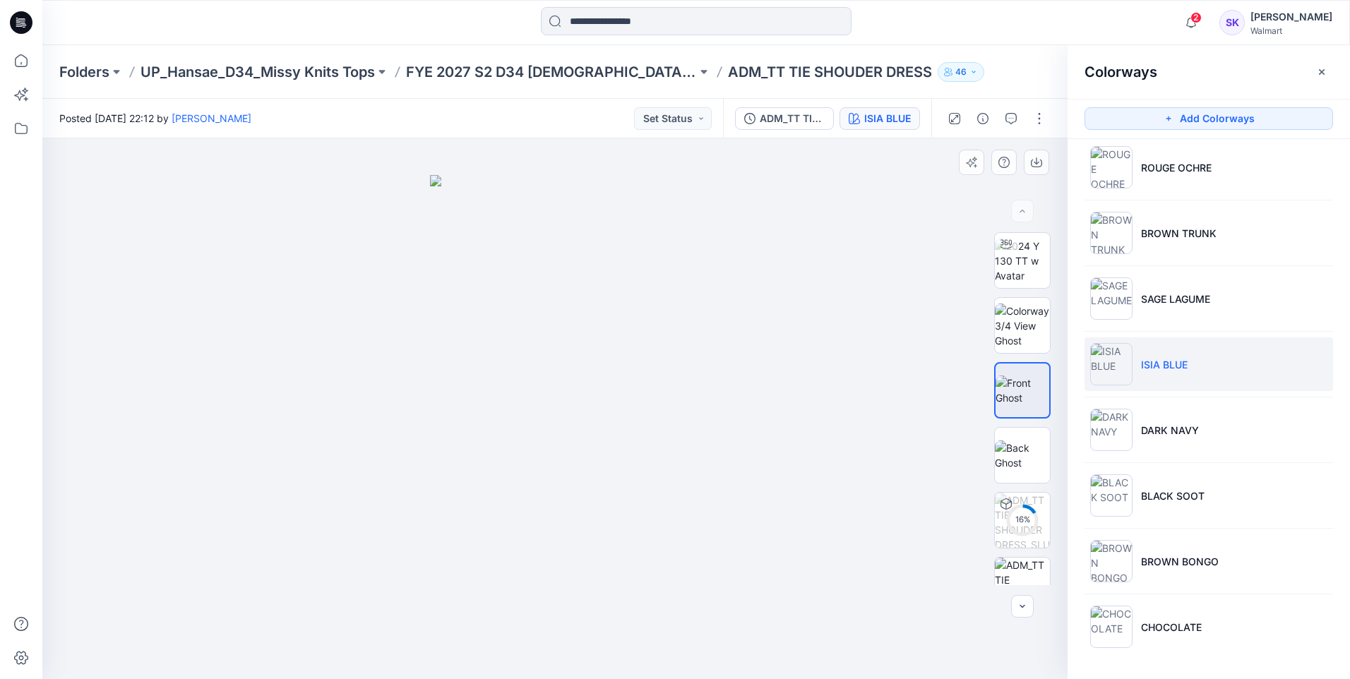
click at [821, 412] on div at bounding box center [554, 408] width 1025 height 541
click at [1152, 418] on li "DARK NAVY" at bounding box center [1209, 430] width 249 height 54
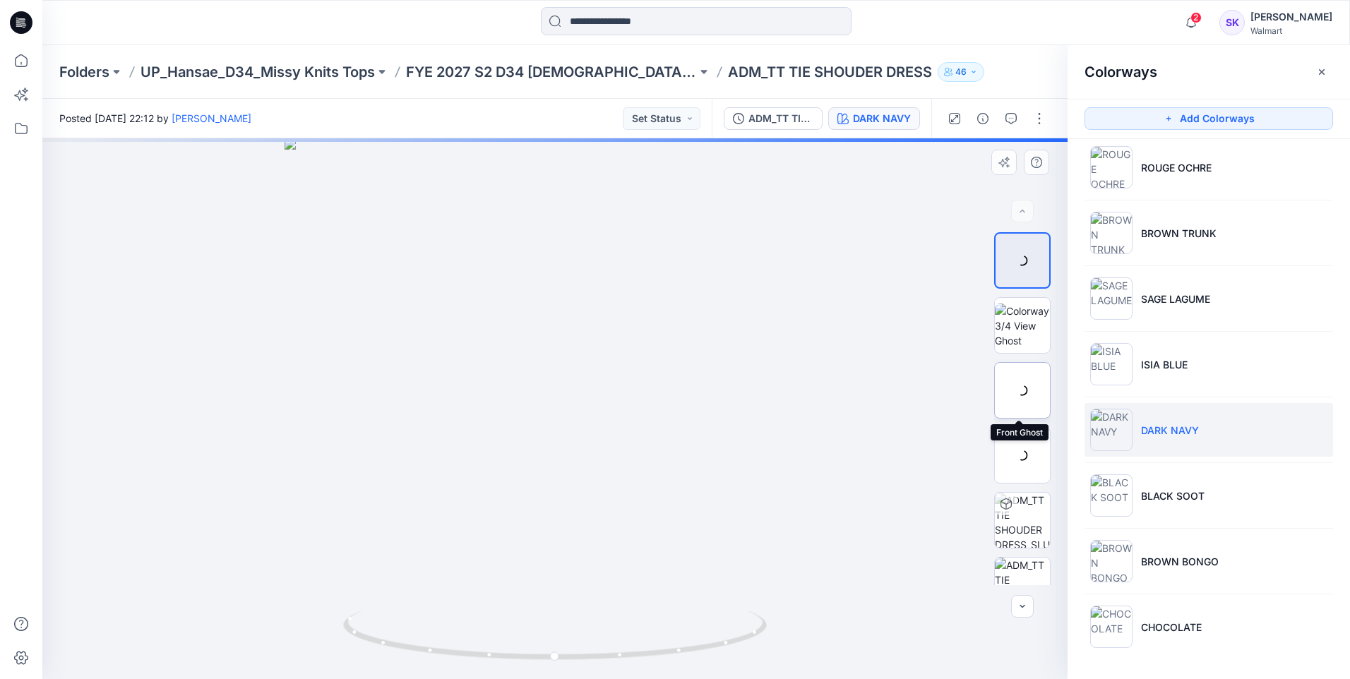
click at [0, 0] on img at bounding box center [0, 0] width 0 height 0
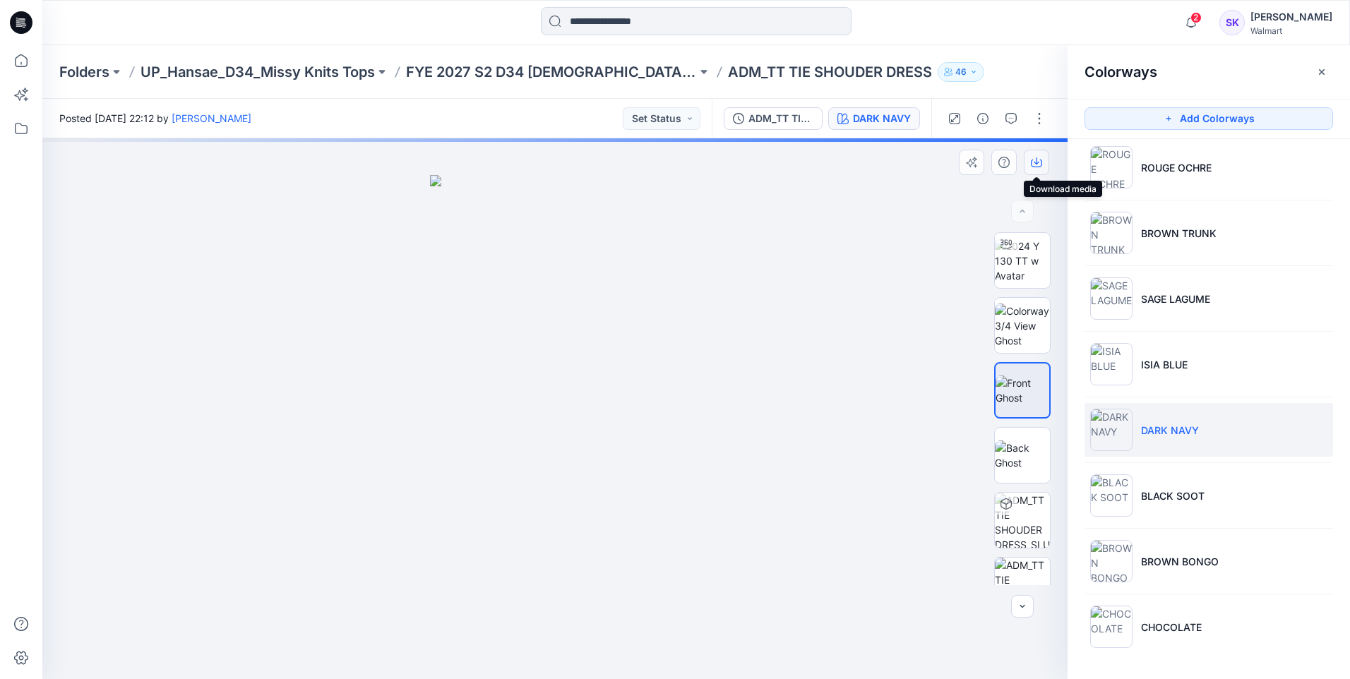
click at [1042, 164] on button "button" at bounding box center [1036, 162] width 25 height 25
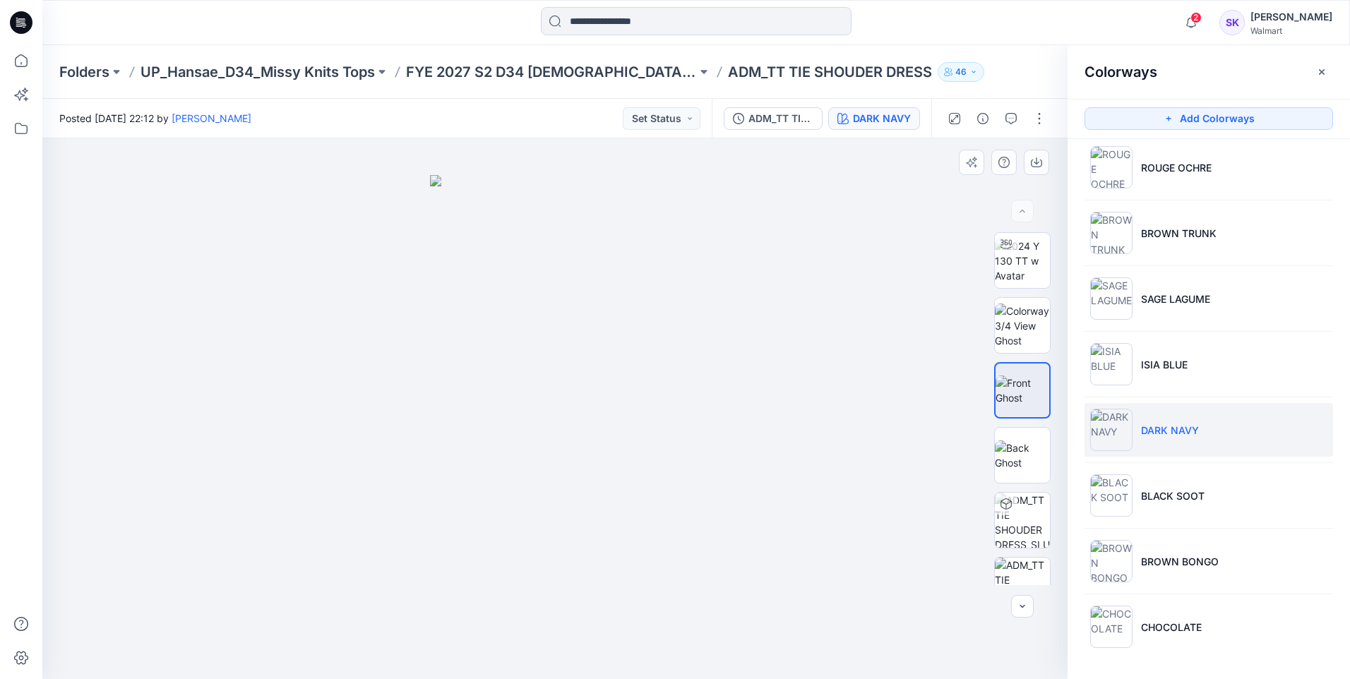
click at [922, 247] on div at bounding box center [554, 408] width 1025 height 541
click at [1193, 501] on p "BLACK SOOT" at bounding box center [1173, 496] width 64 height 15
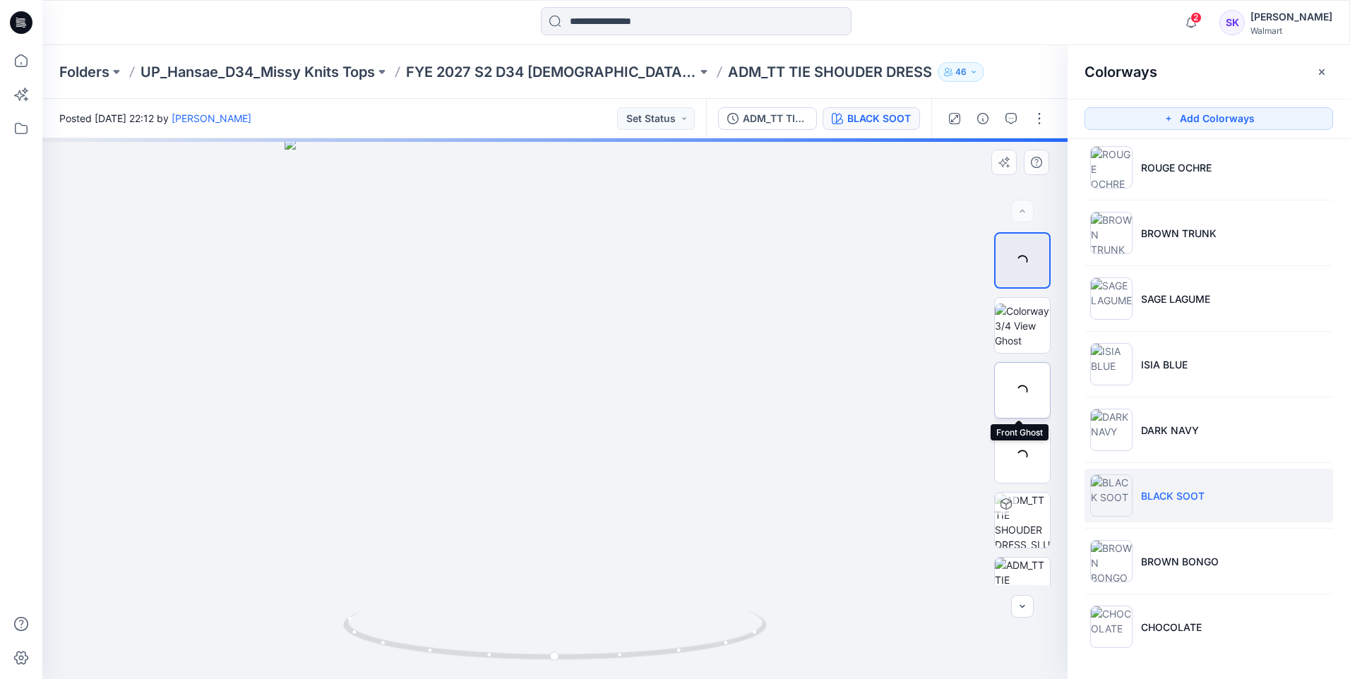
click at [1015, 381] on div at bounding box center [1022, 390] width 56 height 56
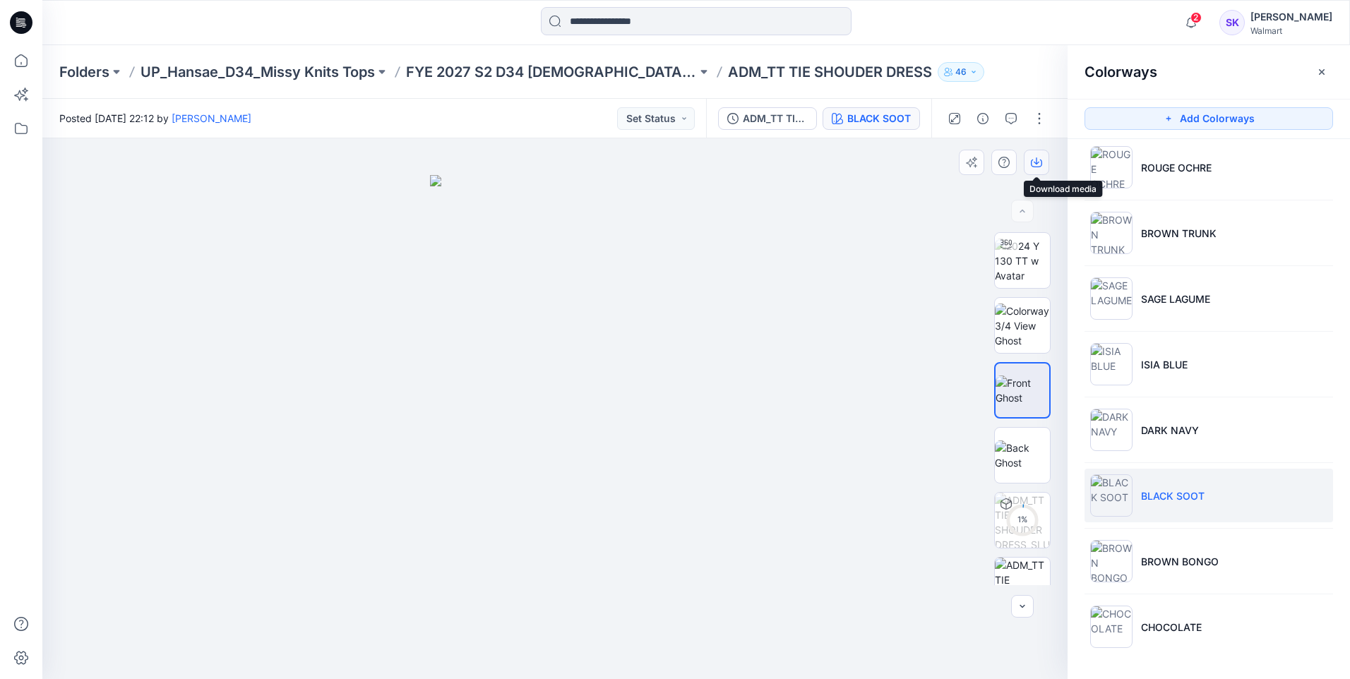
click at [1042, 160] on button "button" at bounding box center [1036, 162] width 25 height 25
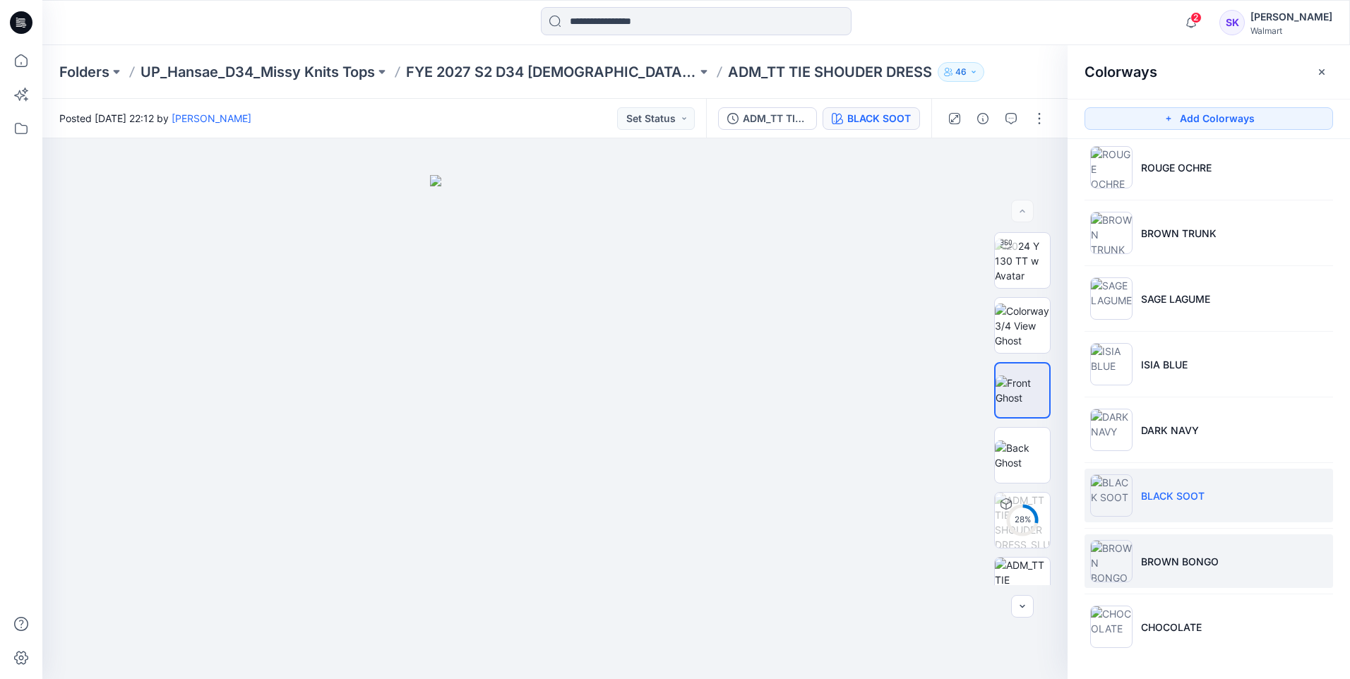
click at [1207, 553] on li "BROWN BONGO" at bounding box center [1209, 561] width 249 height 54
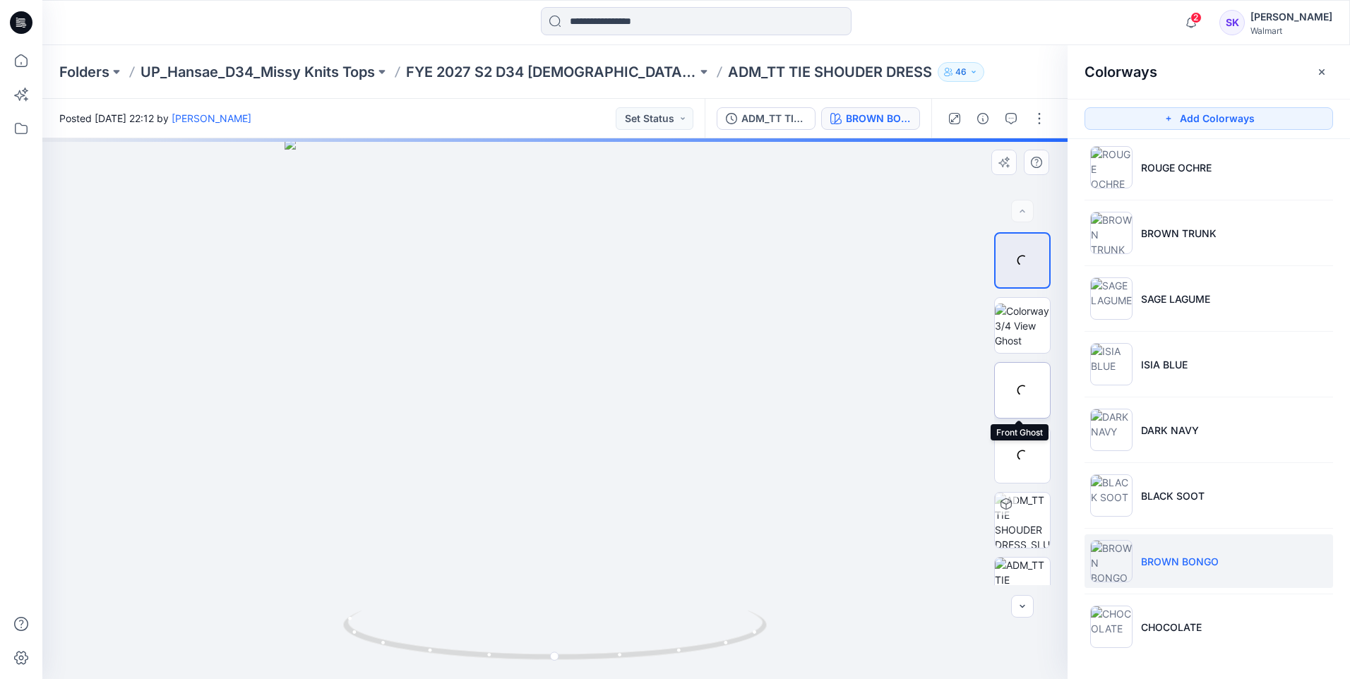
click at [0, 0] on img at bounding box center [0, 0] width 0 height 0
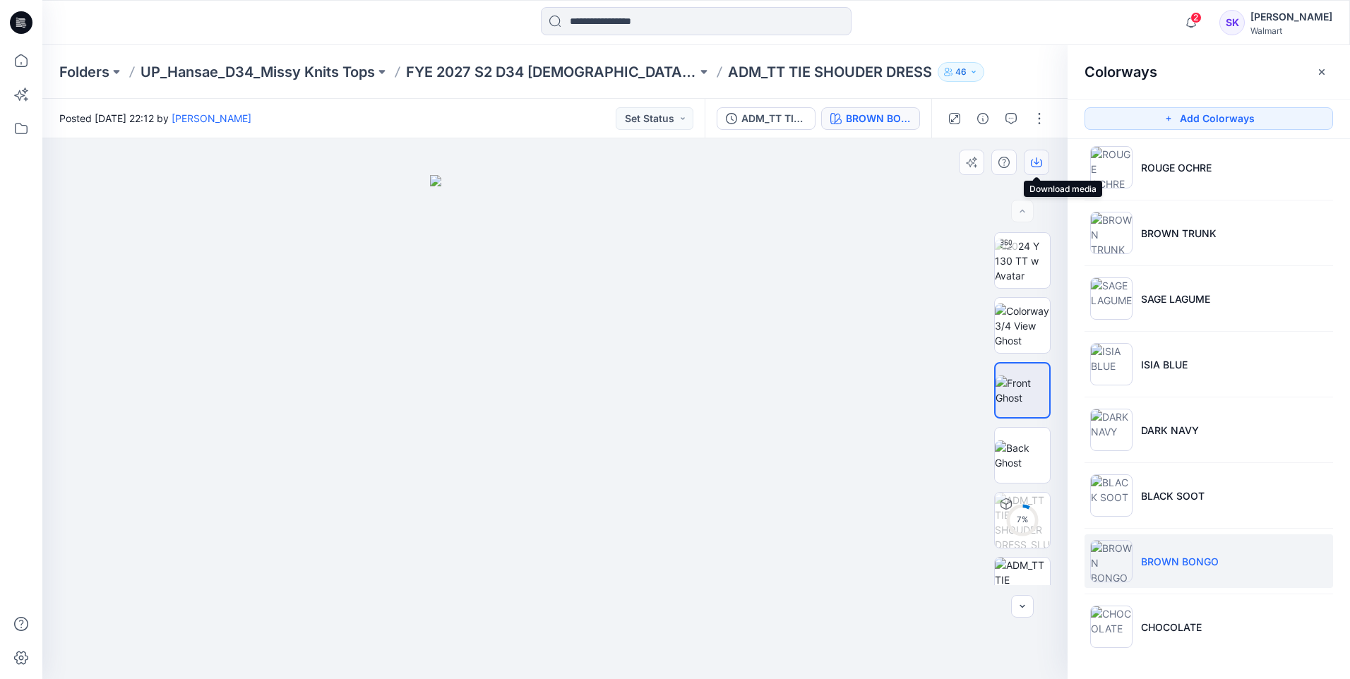
click at [1046, 153] on button "button" at bounding box center [1036, 162] width 25 height 25
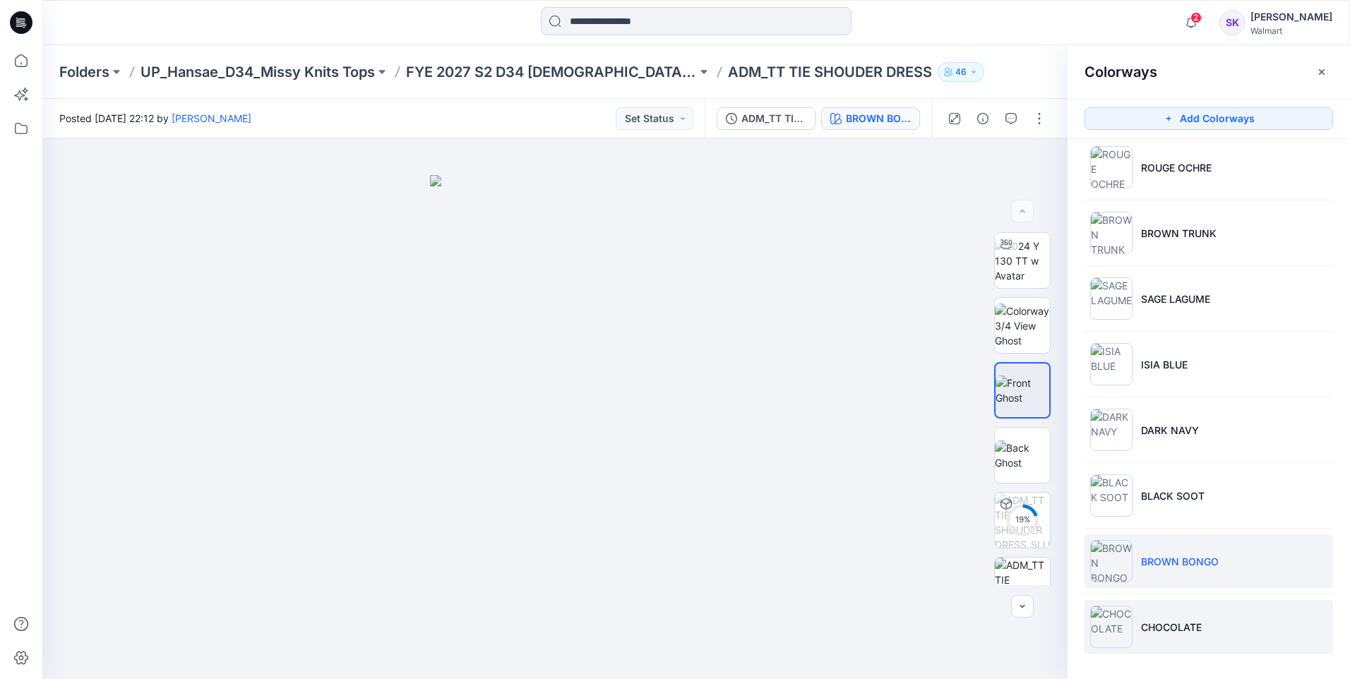
click at [1200, 630] on p "CHOCOLATE" at bounding box center [1171, 627] width 61 height 15
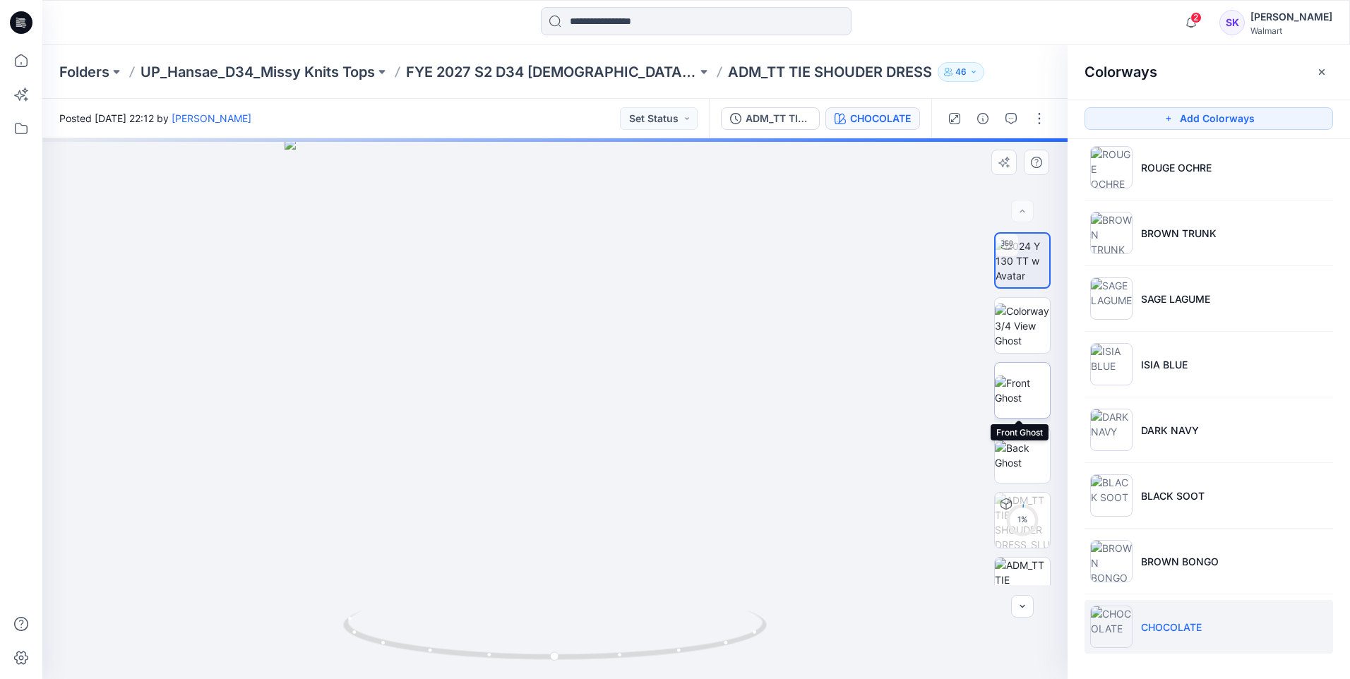
click at [1035, 388] on img at bounding box center [1022, 391] width 55 height 30
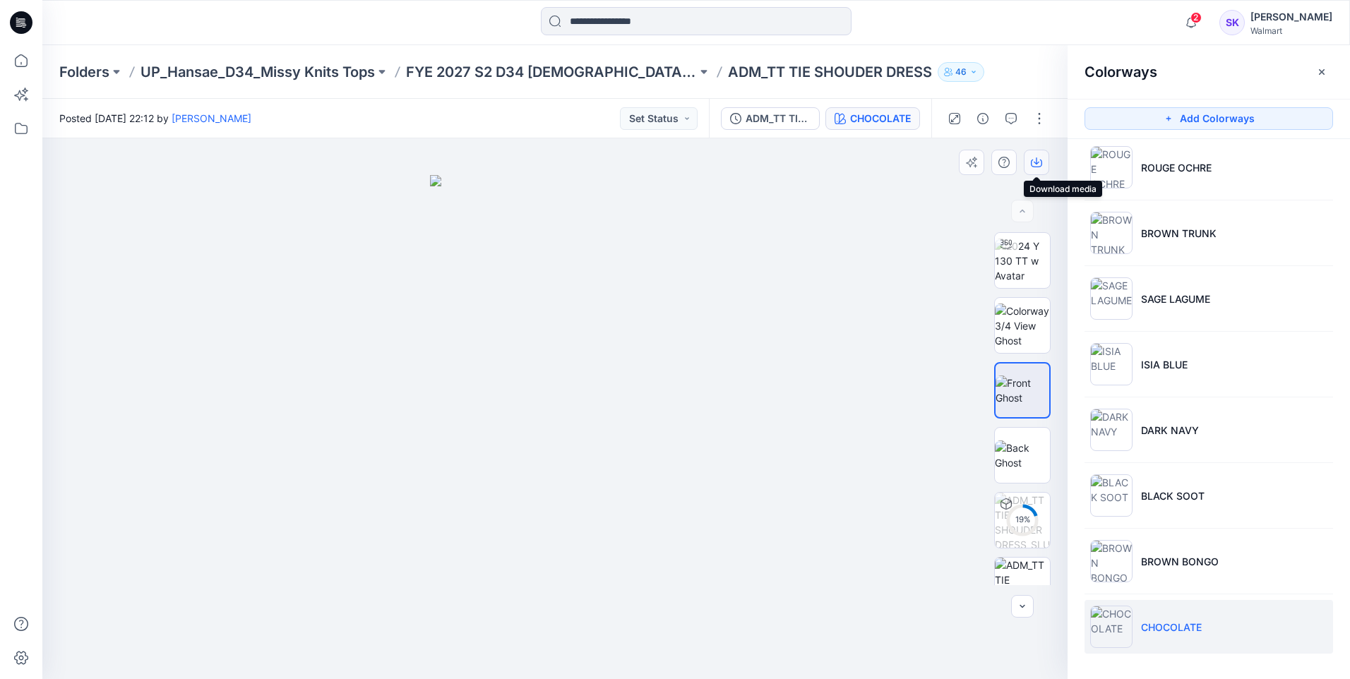
click at [1031, 162] on icon "button" at bounding box center [1036, 162] width 11 height 11
